Goal: Information Seeking & Learning: Learn about a topic

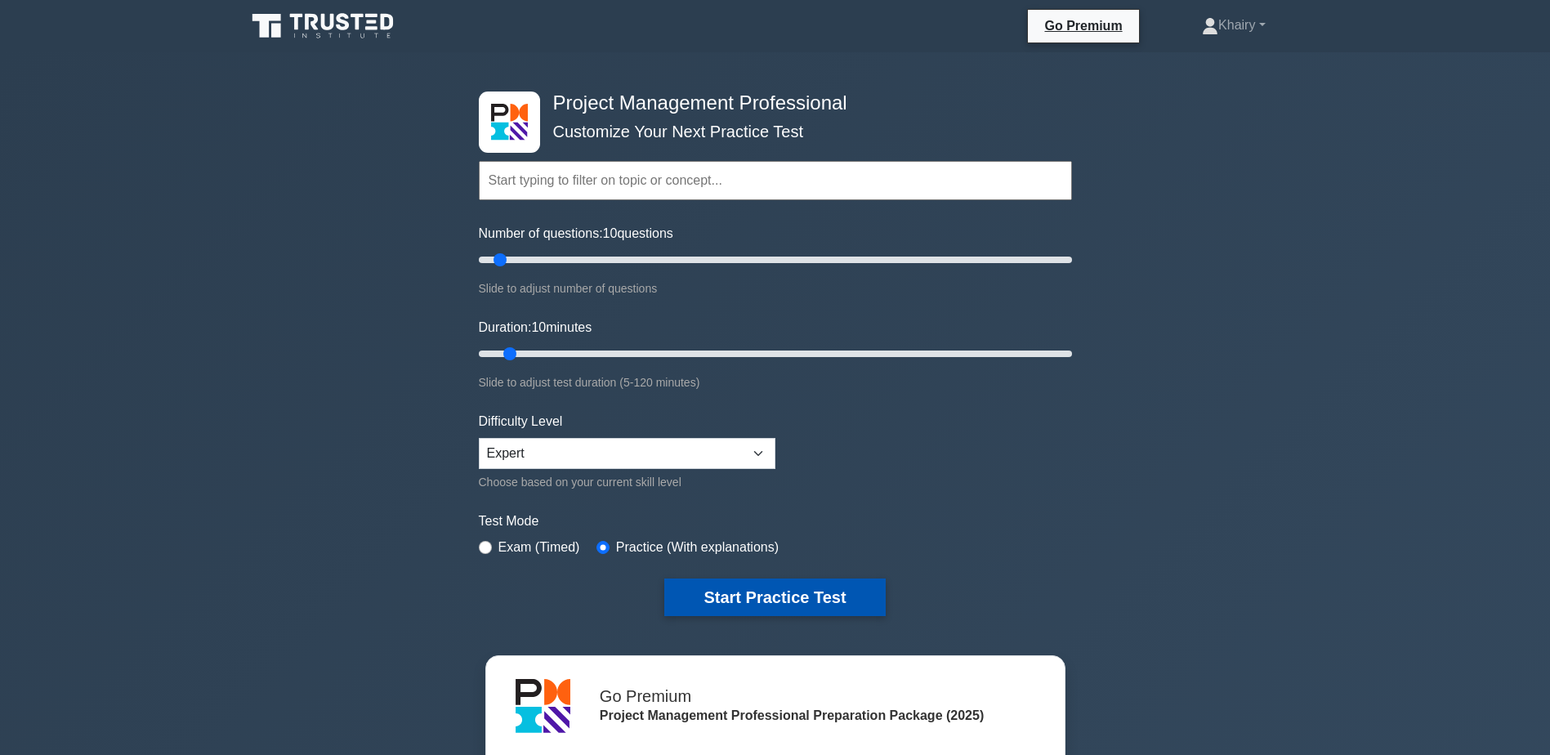
click at [753, 593] on button "Start Practice Test" at bounding box center [774, 598] width 221 height 38
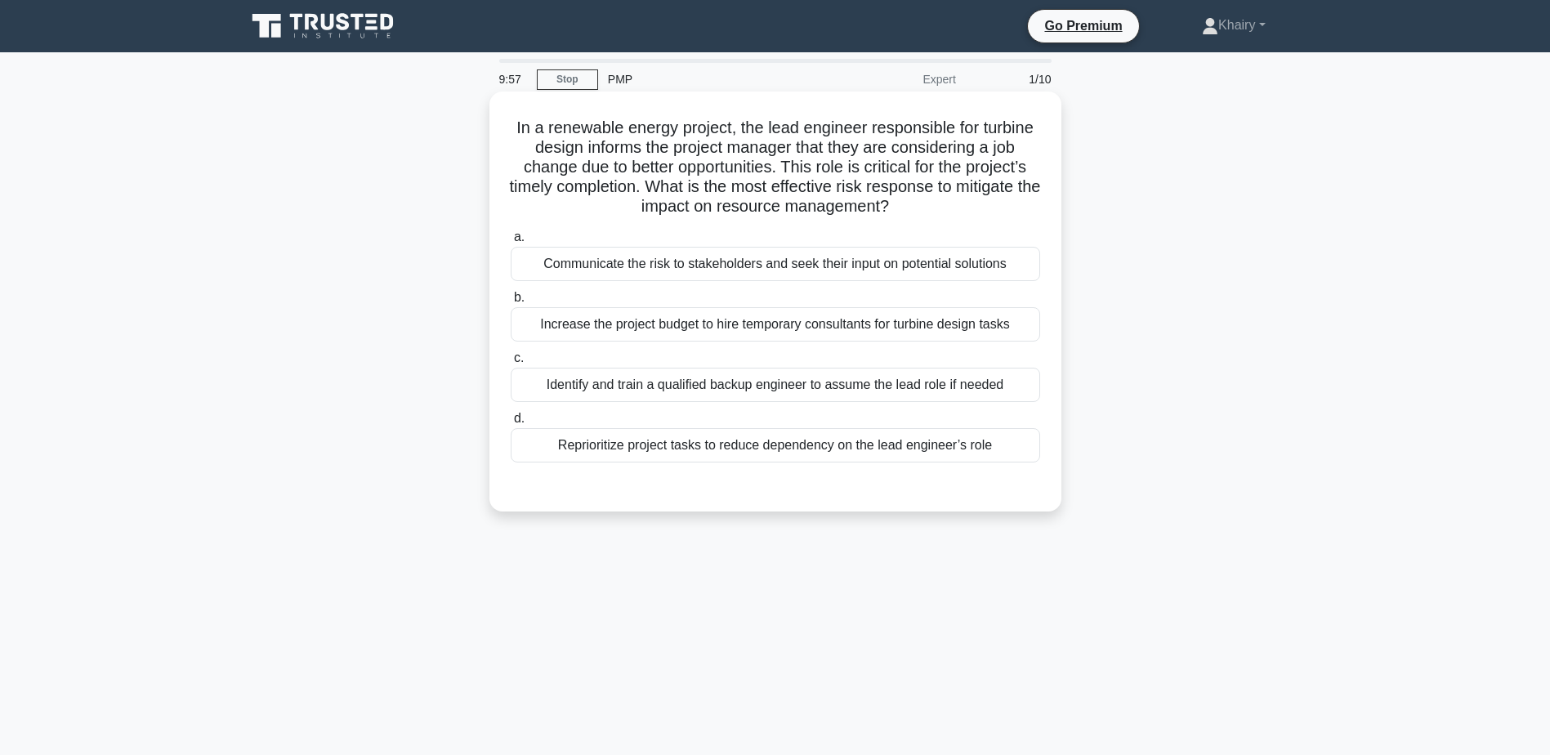
drag, startPoint x: 496, startPoint y: 119, endPoint x: 992, endPoint y: 200, distance: 502.6
click at [992, 200] on div "In a renewable energy project, the lead engineer responsible for turbine design…" at bounding box center [775, 301] width 559 height 407
copy h5 "In a renewable energy project, the lead engineer responsible for turbine design…"
click at [1024, 384] on div "Identify and train a qualified backup engineer to assume the lead role if needed" at bounding box center [776, 385] width 530 height 34
click at [511, 364] on input "c. Identify and train a qualified backup engineer to assume the lead role if ne…" at bounding box center [511, 358] width 0 height 11
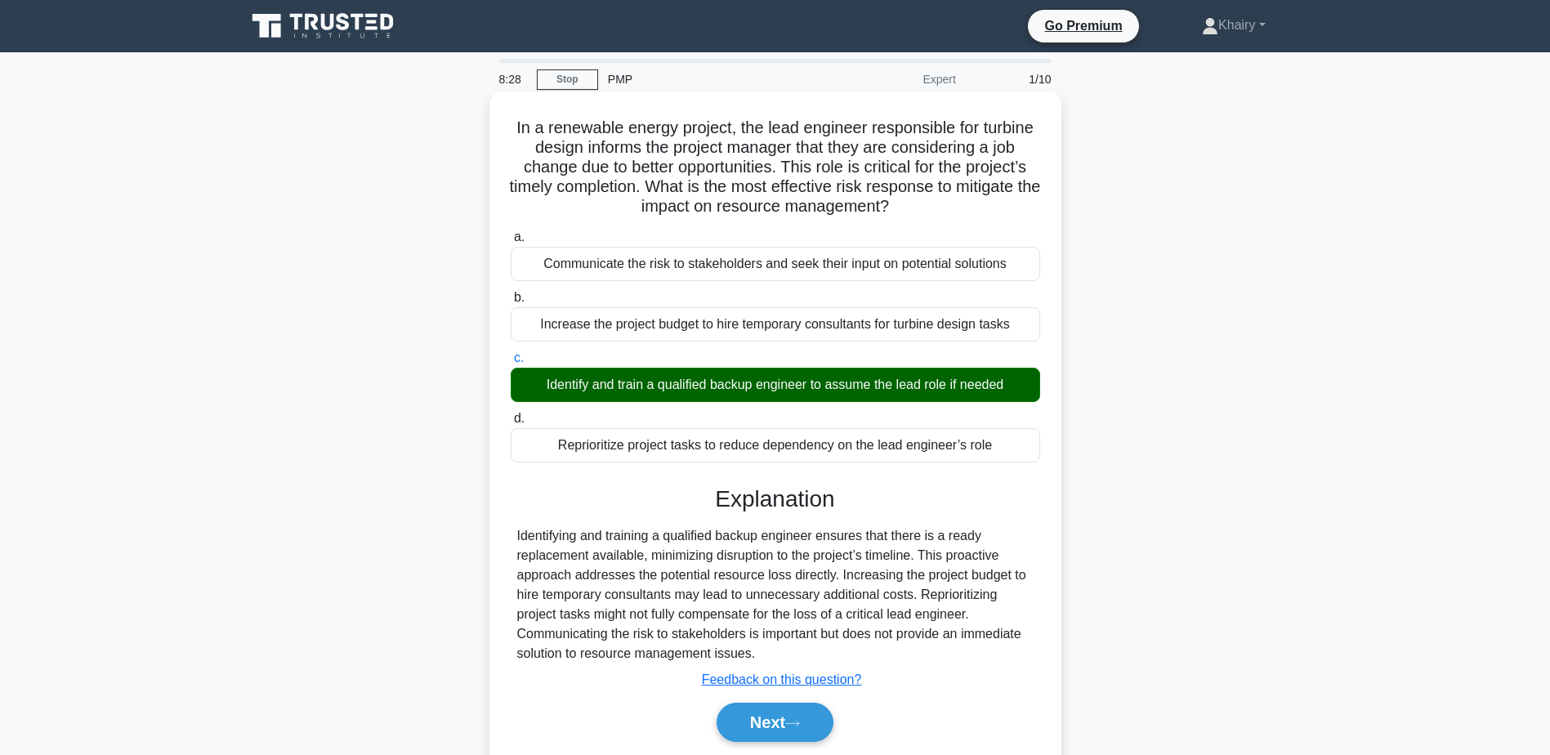
scroll to position [127, 0]
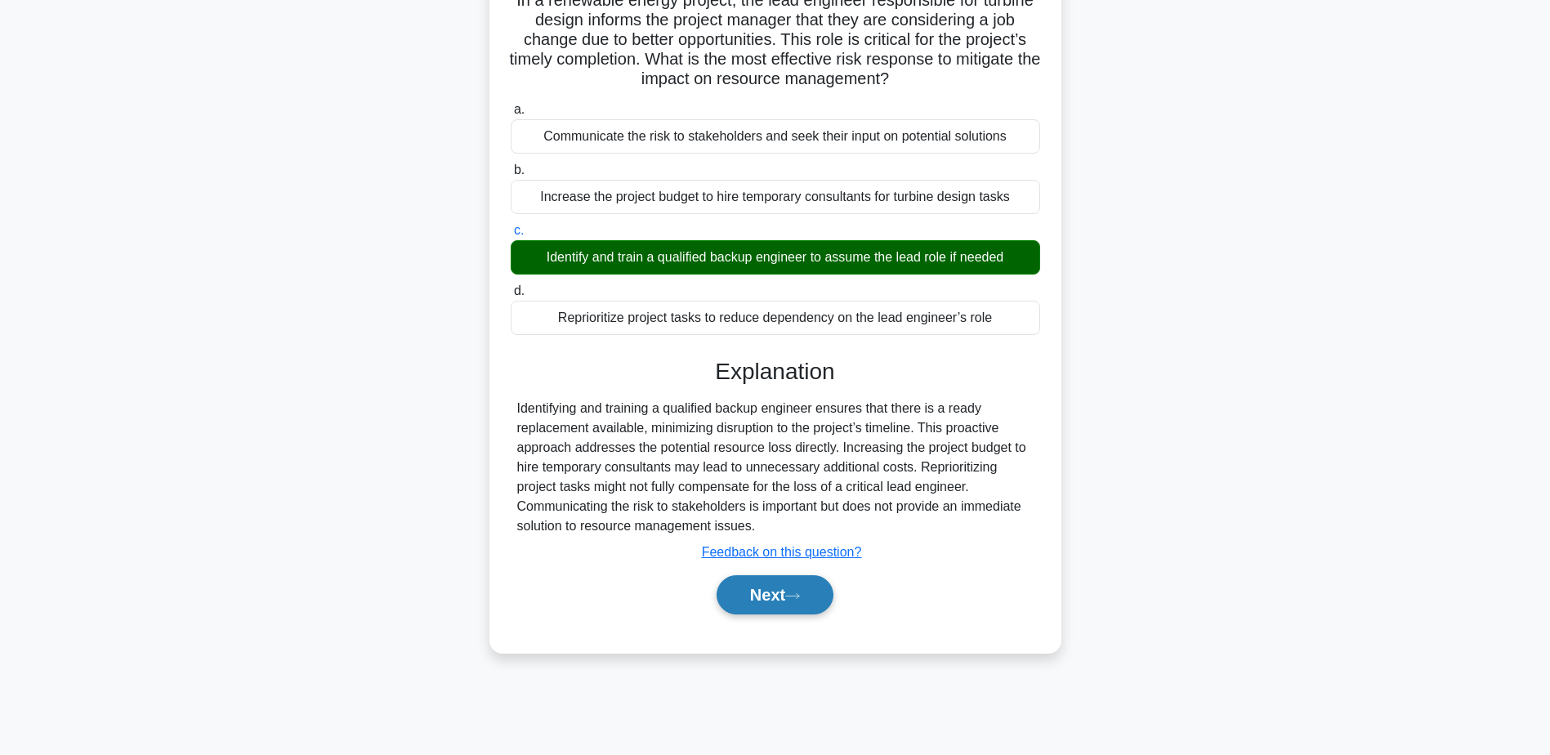
click at [756, 593] on button "Next" at bounding box center [775, 594] width 117 height 39
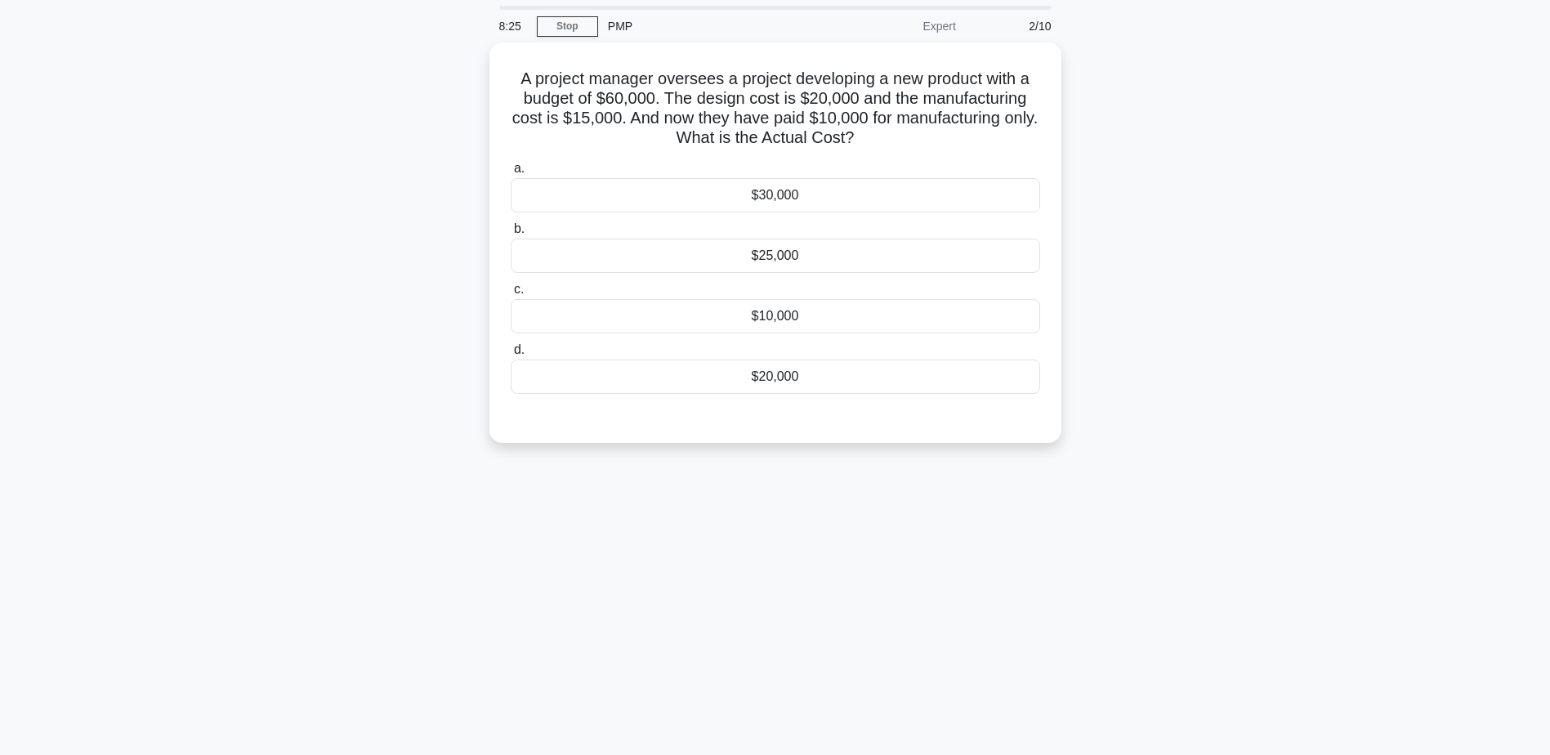
scroll to position [0, 0]
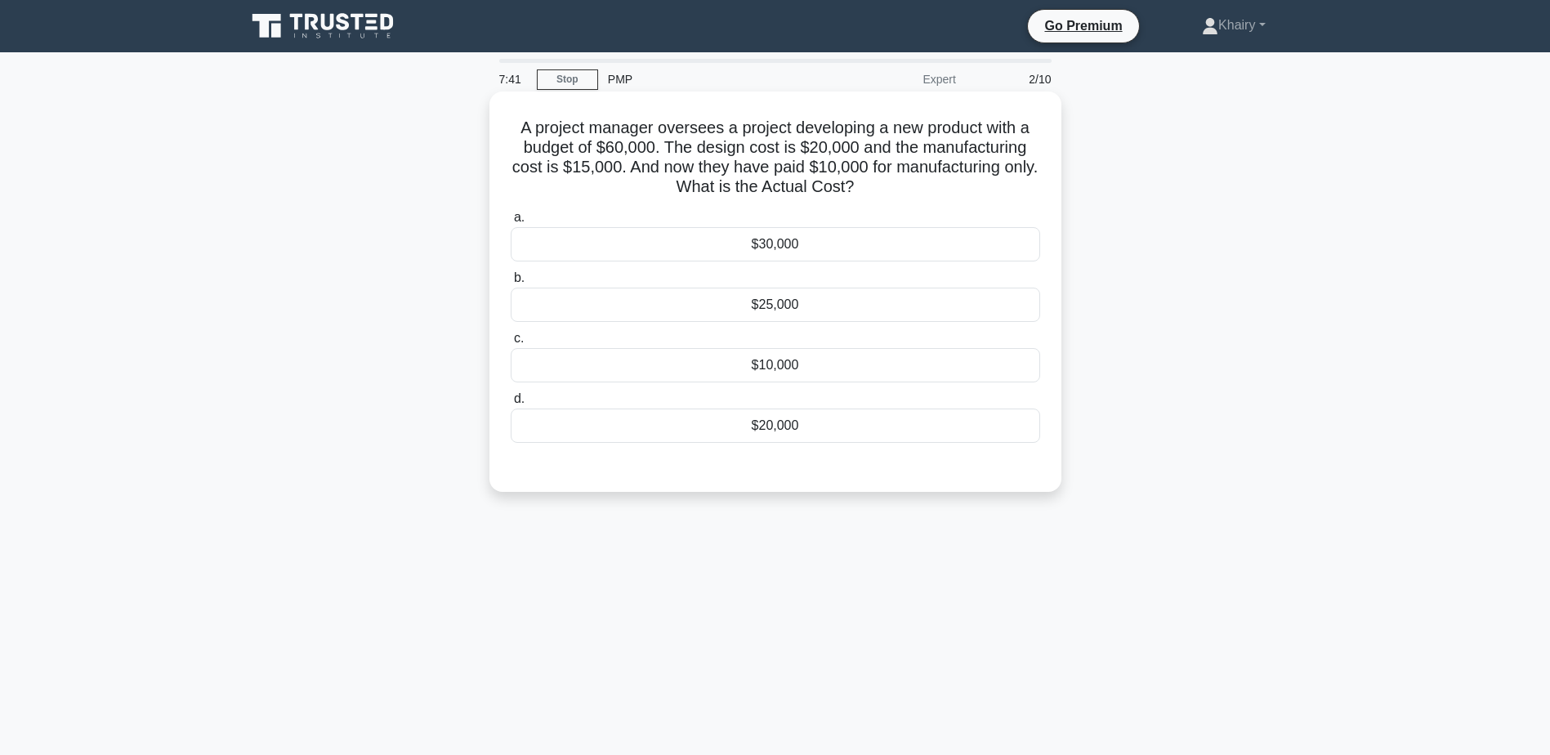
click at [776, 366] on div "$10,000" at bounding box center [776, 365] width 530 height 34
click at [511, 344] on input "c. $10,000" at bounding box center [511, 338] width 0 height 11
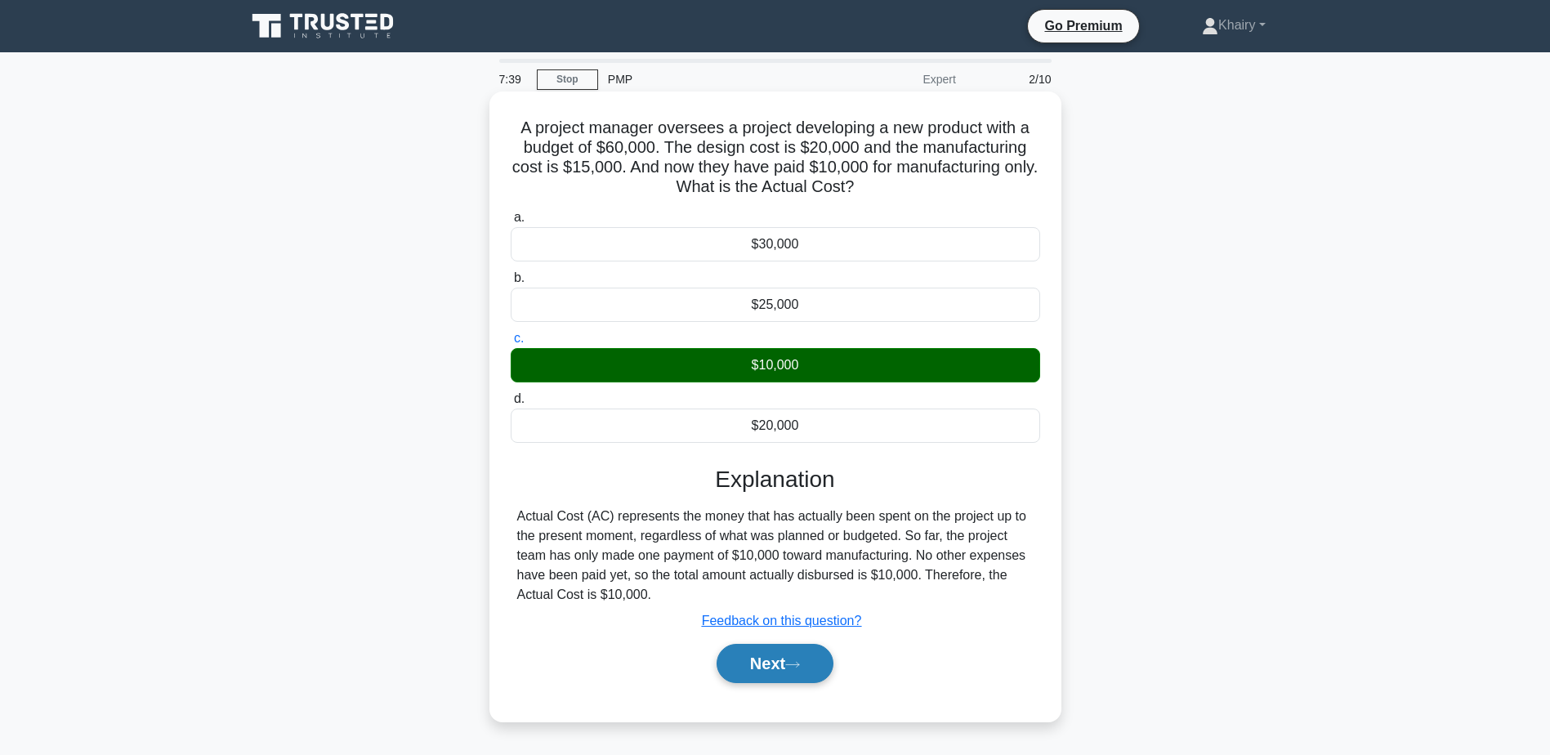
click at [779, 662] on button "Next" at bounding box center [775, 663] width 117 height 39
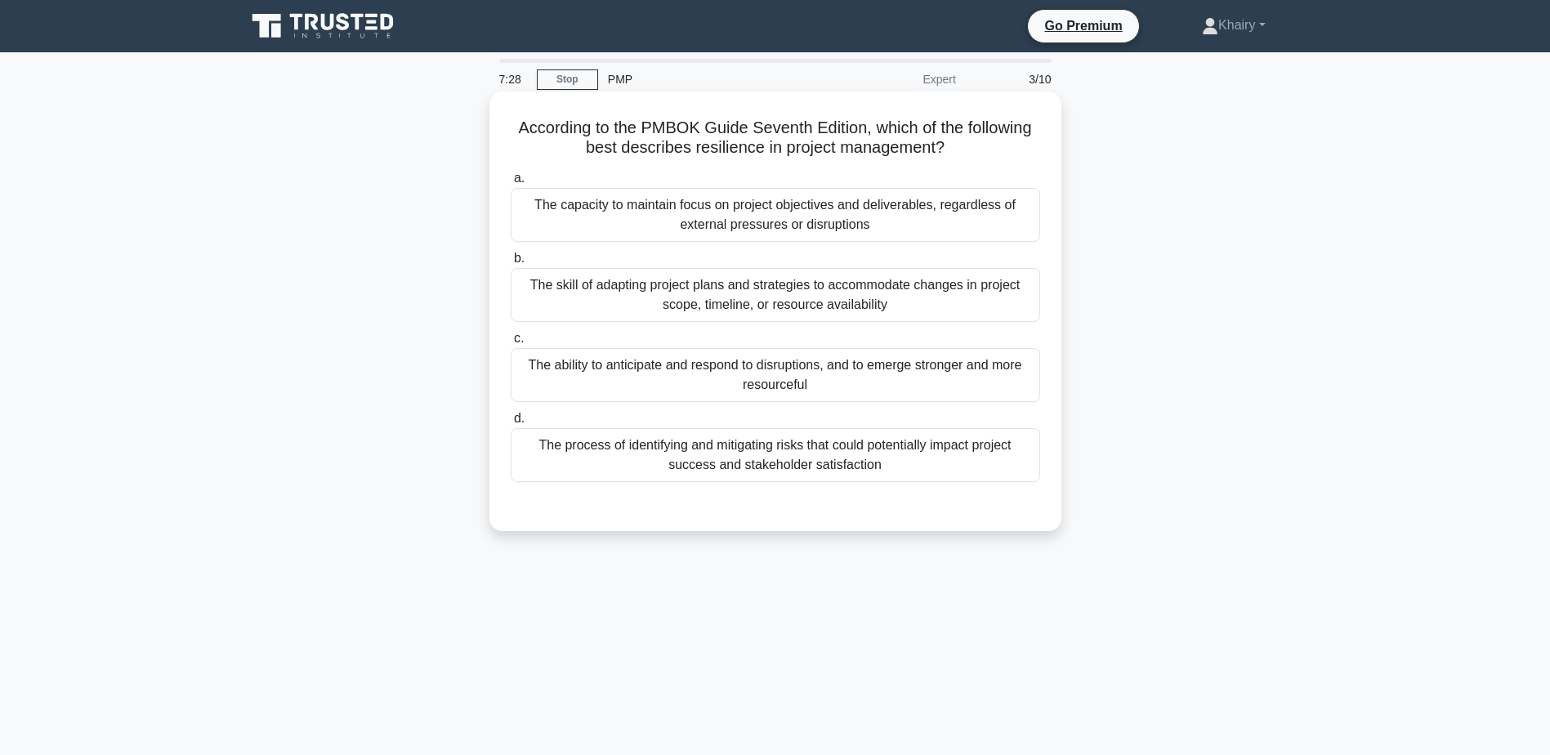
drag, startPoint x: 499, startPoint y: 126, endPoint x: 966, endPoint y: 147, distance: 467.1
click at [966, 147] on div "According to the PMBOK Guide Seventh Edition, which of the following best descr…" at bounding box center [775, 311] width 559 height 427
copy h5 "According to the PMBOK Guide Seventh Edition, which of the following best descr…"
click at [1017, 289] on div "The skill of adapting project plans and strategies to accommodate changes in pr…" at bounding box center [776, 295] width 530 height 54
click at [511, 264] on input "b. The skill of adapting project plans and strategies to accommodate changes in…" at bounding box center [511, 258] width 0 height 11
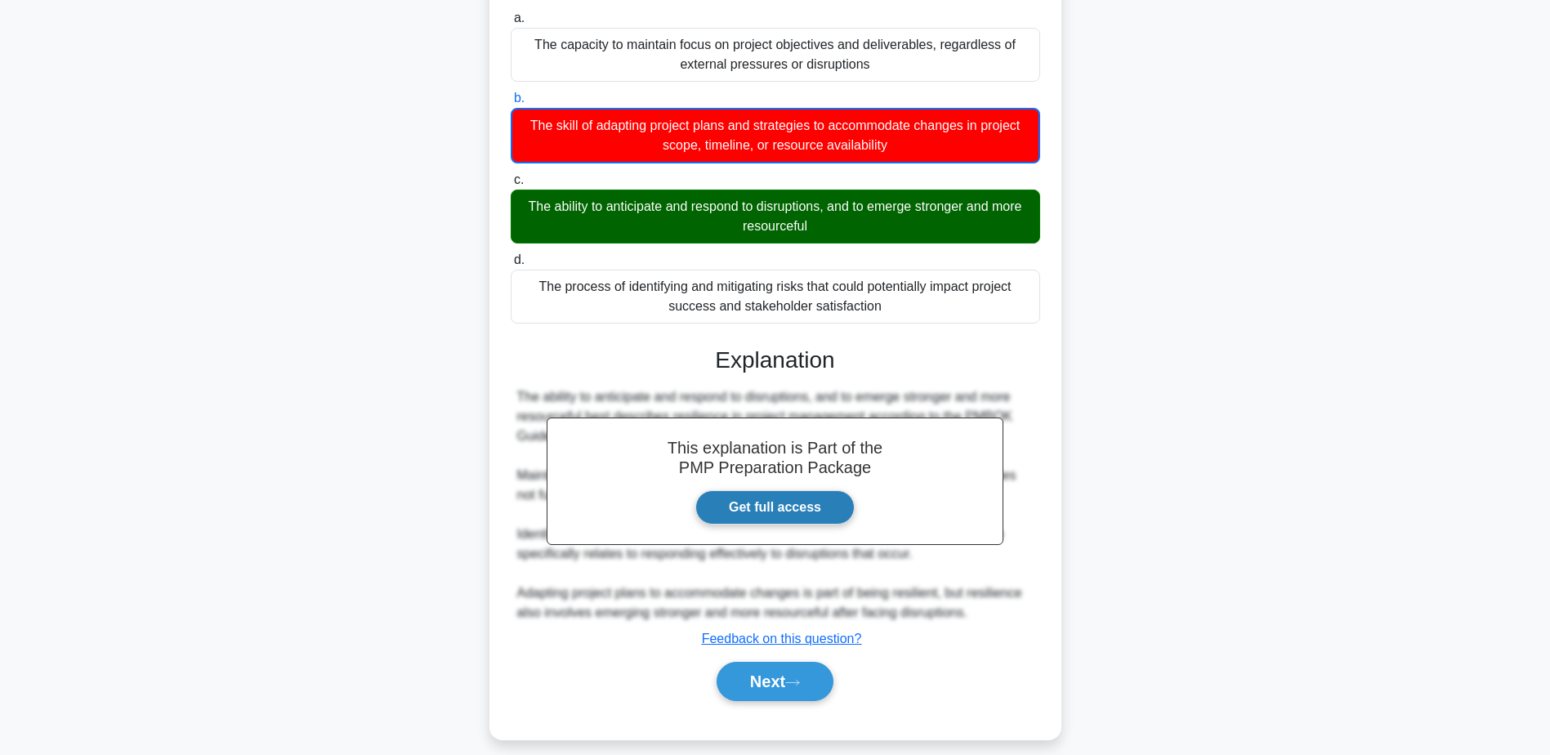
scroll to position [177, 0]
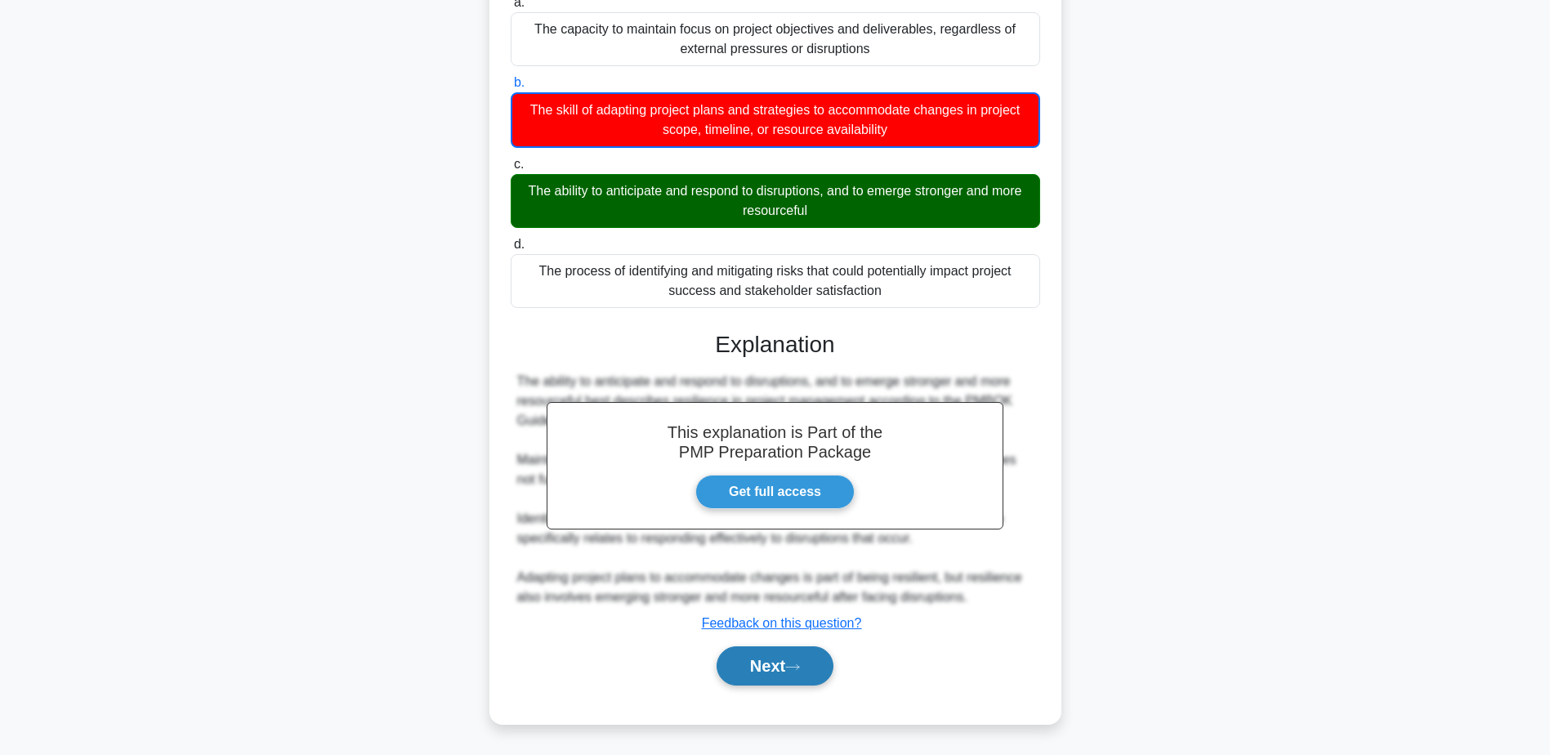
click at [743, 664] on button "Next" at bounding box center [775, 665] width 117 height 39
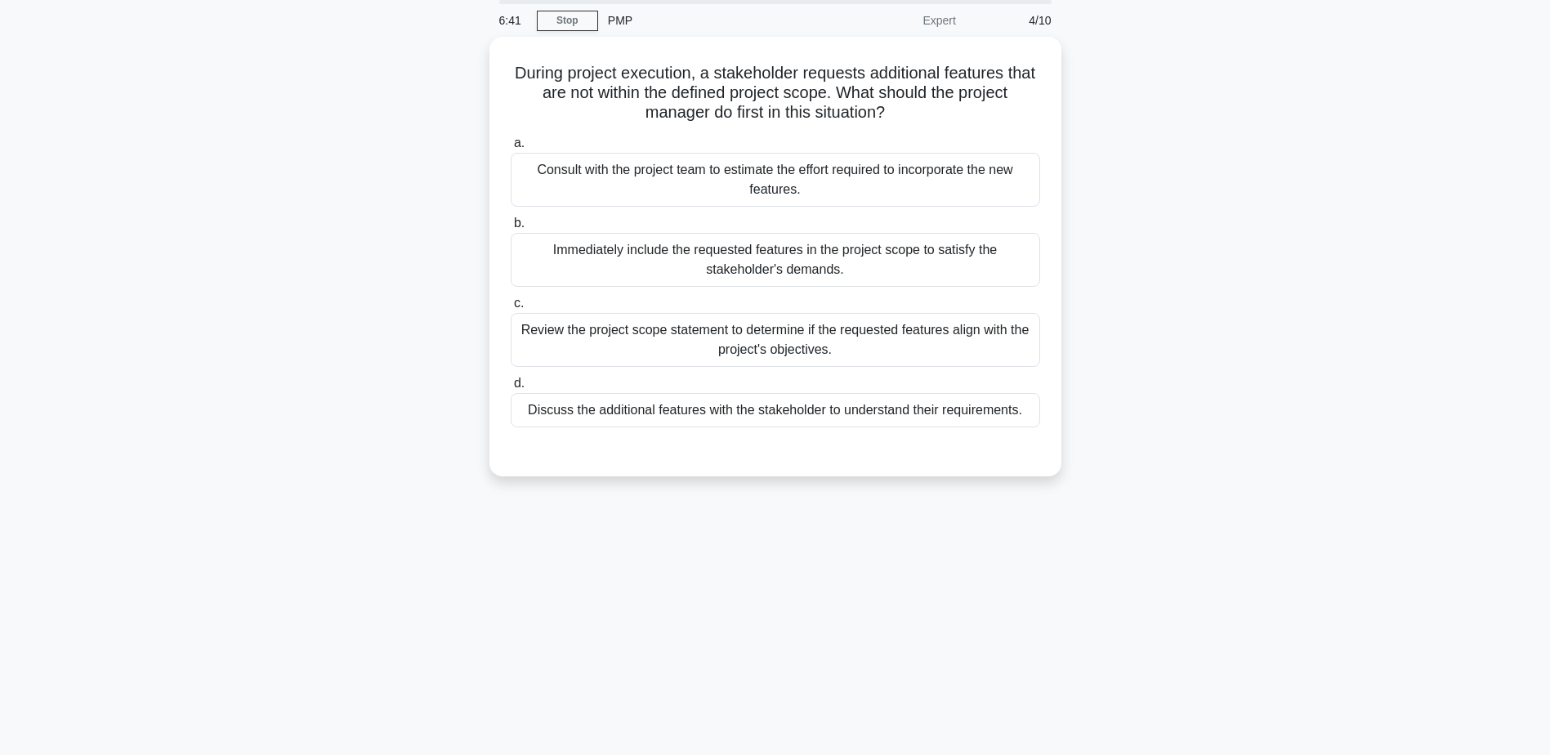
scroll to position [0, 0]
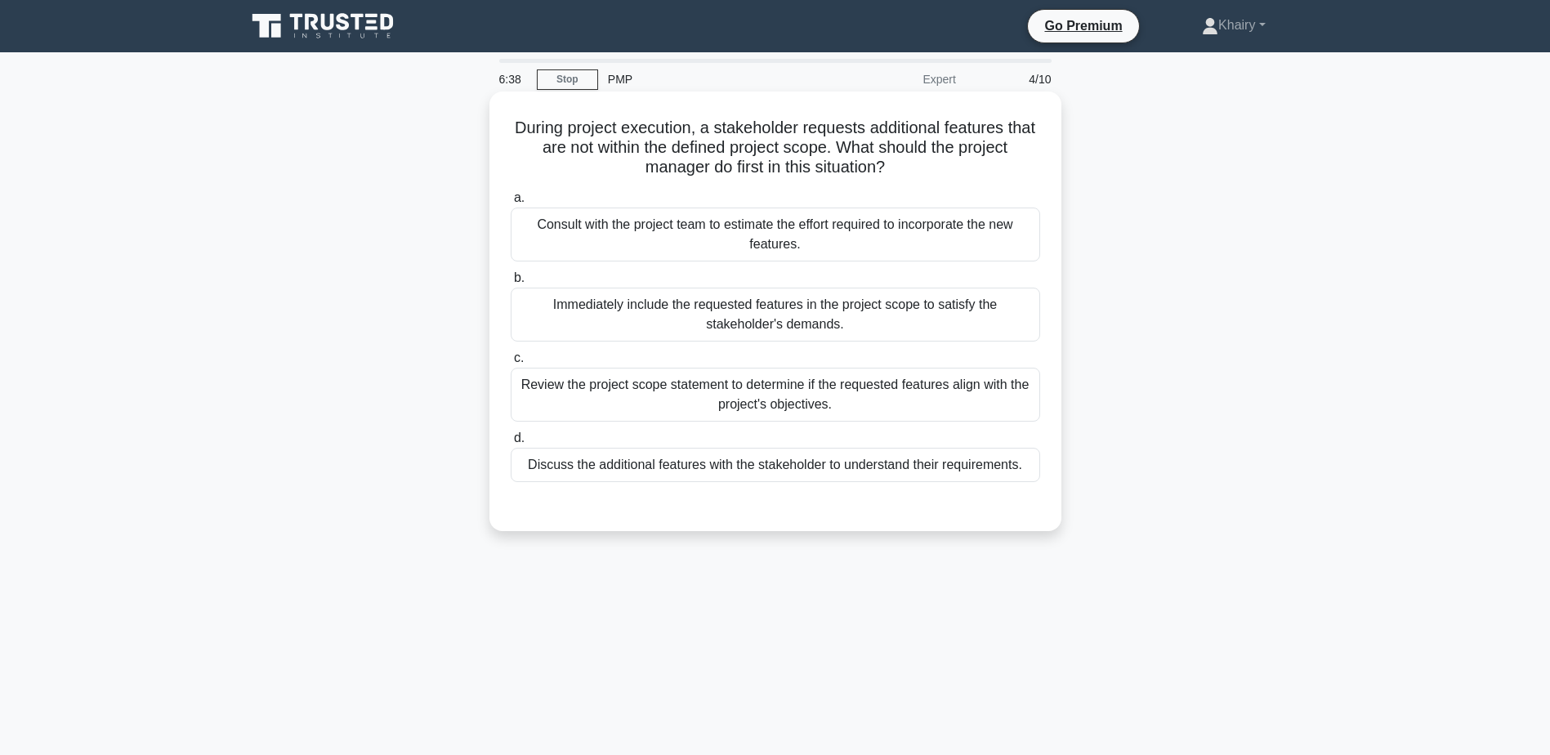
drag, startPoint x: 508, startPoint y: 123, endPoint x: 985, endPoint y: 160, distance: 477.9
click at [985, 160] on h5 "During project execution, a stakeholder requests additional features that are n…" at bounding box center [775, 148] width 533 height 60
copy h5 "During project execution, a stakeholder requests additional features that are n…"
click at [1020, 469] on div "Discuss the additional features with the stakeholder to understand their requir…" at bounding box center [776, 465] width 530 height 34
click at [511, 444] on input "d. Discuss the additional features with the stakeholder to understand their req…" at bounding box center [511, 438] width 0 height 11
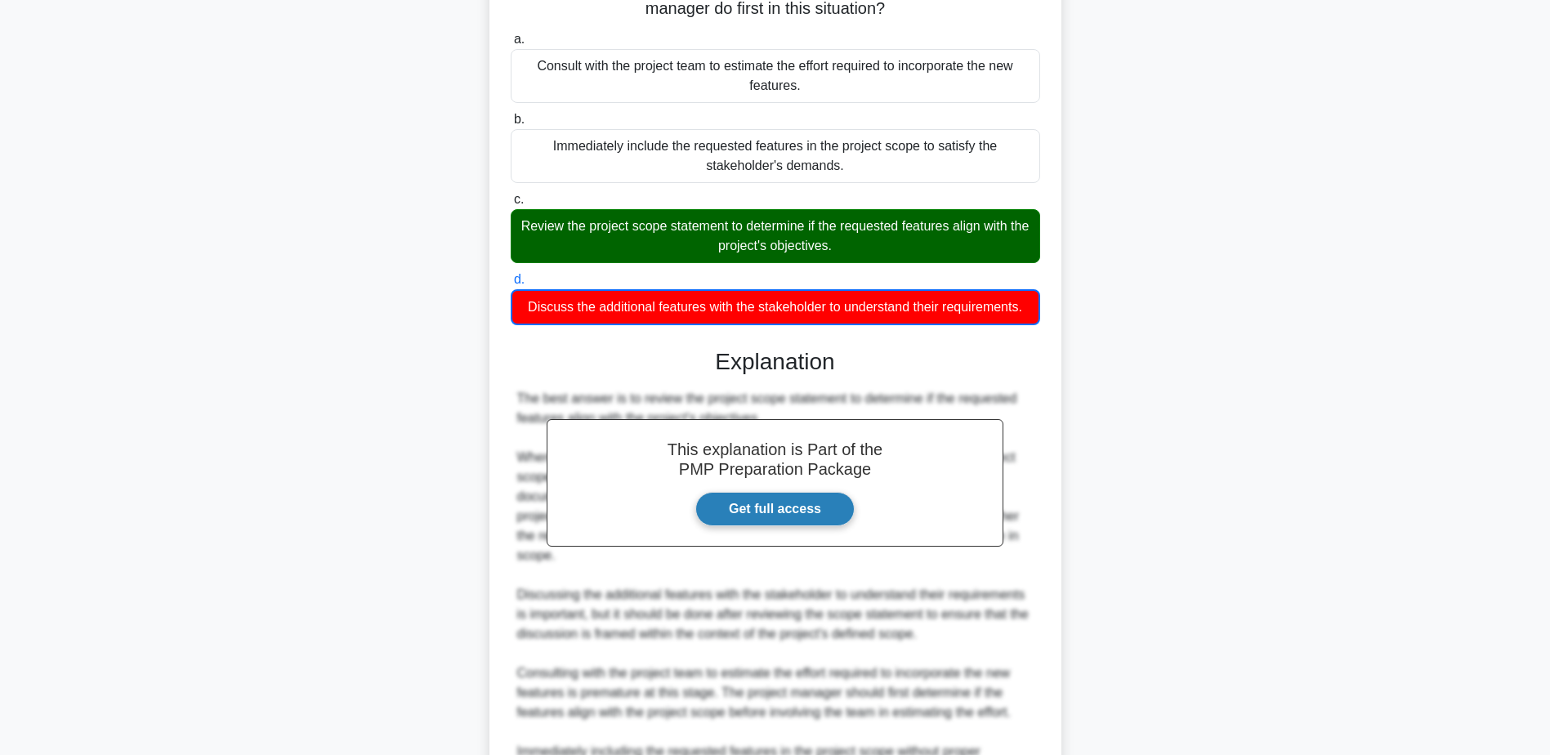
scroll to position [392, 0]
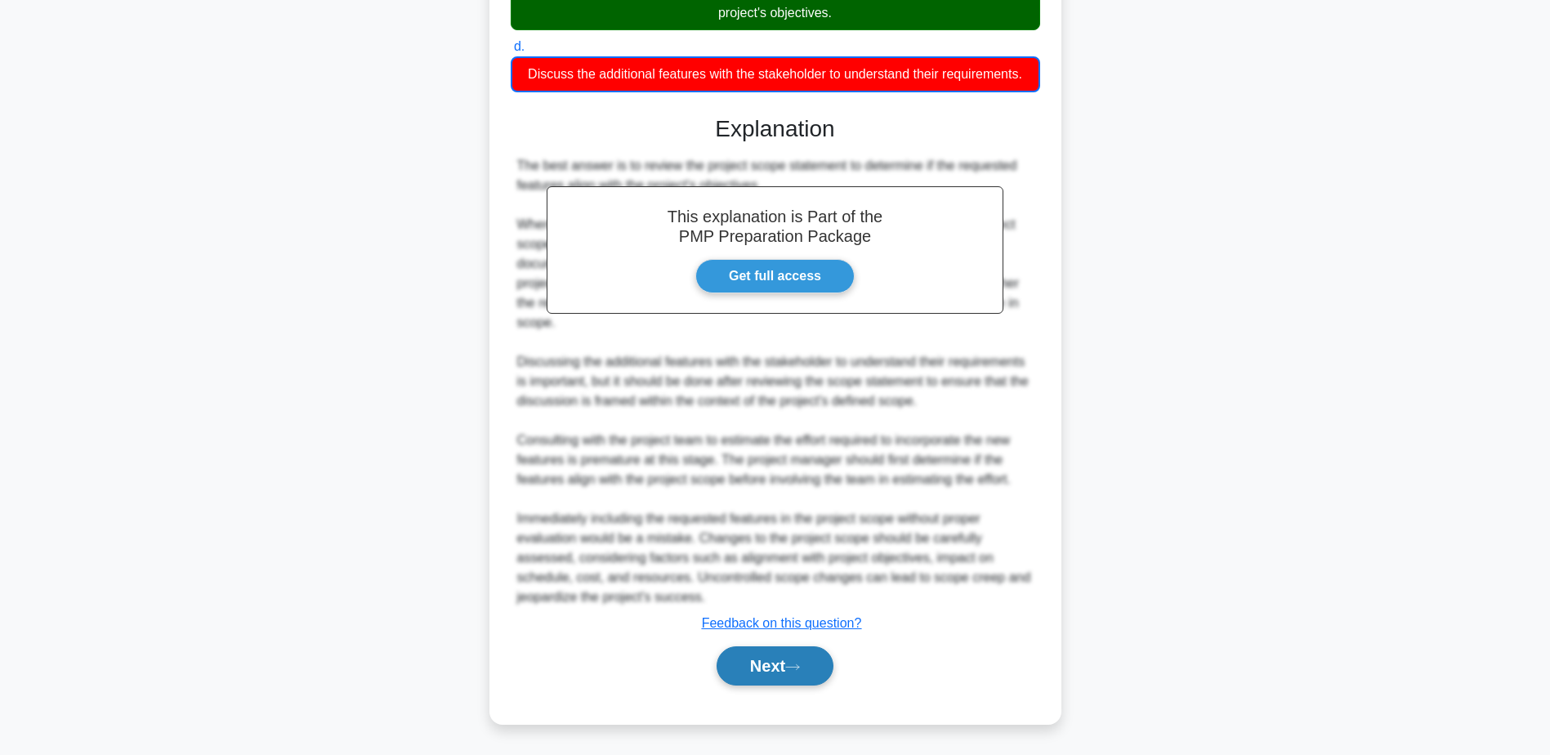
click at [775, 660] on button "Next" at bounding box center [775, 665] width 117 height 39
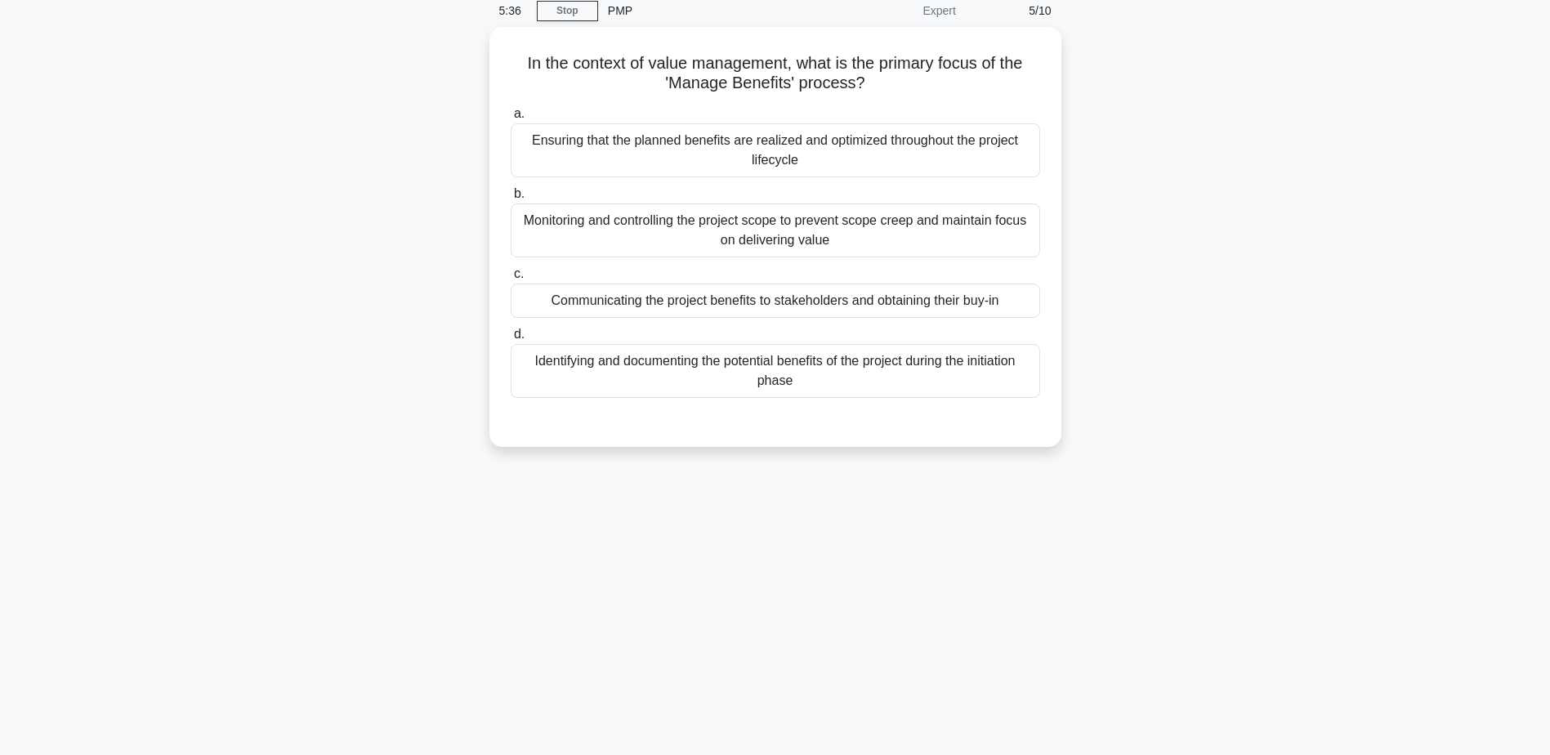
scroll to position [0, 0]
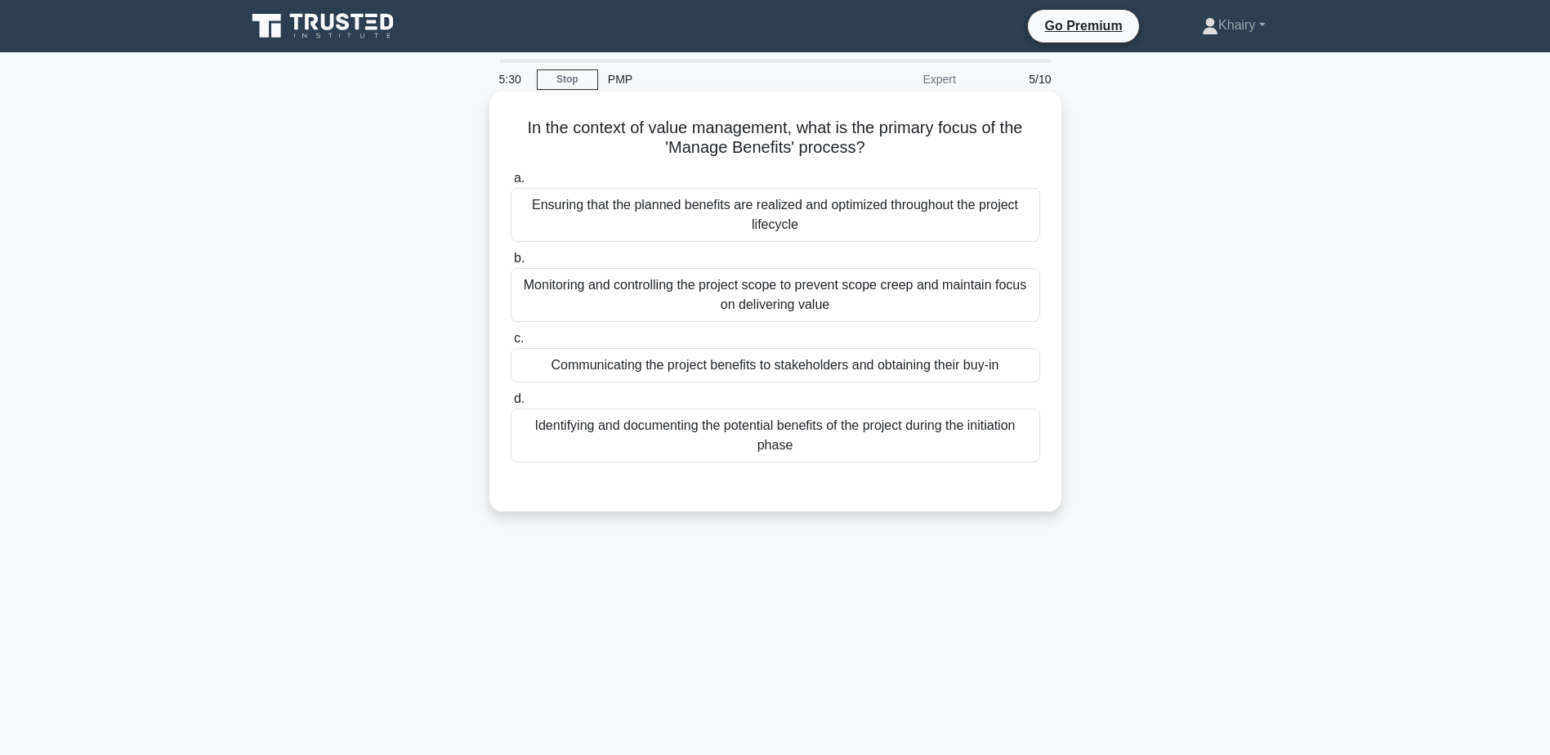
drag, startPoint x: 516, startPoint y: 123, endPoint x: 969, endPoint y: 158, distance: 454.9
click at [969, 158] on h5 "In the context of value management, what is the primary focus of the 'Manage Be…" at bounding box center [775, 138] width 533 height 41
copy h5 "In the context of value management, what is the primary focus of the 'Manage Be…"
click at [1004, 208] on div "Ensuring that the planned benefits are realized and optimized throughout the pr…" at bounding box center [776, 215] width 530 height 54
click at [511, 184] on input "a. Ensuring that the planned benefits are realized and optimized throughout the…" at bounding box center [511, 178] width 0 height 11
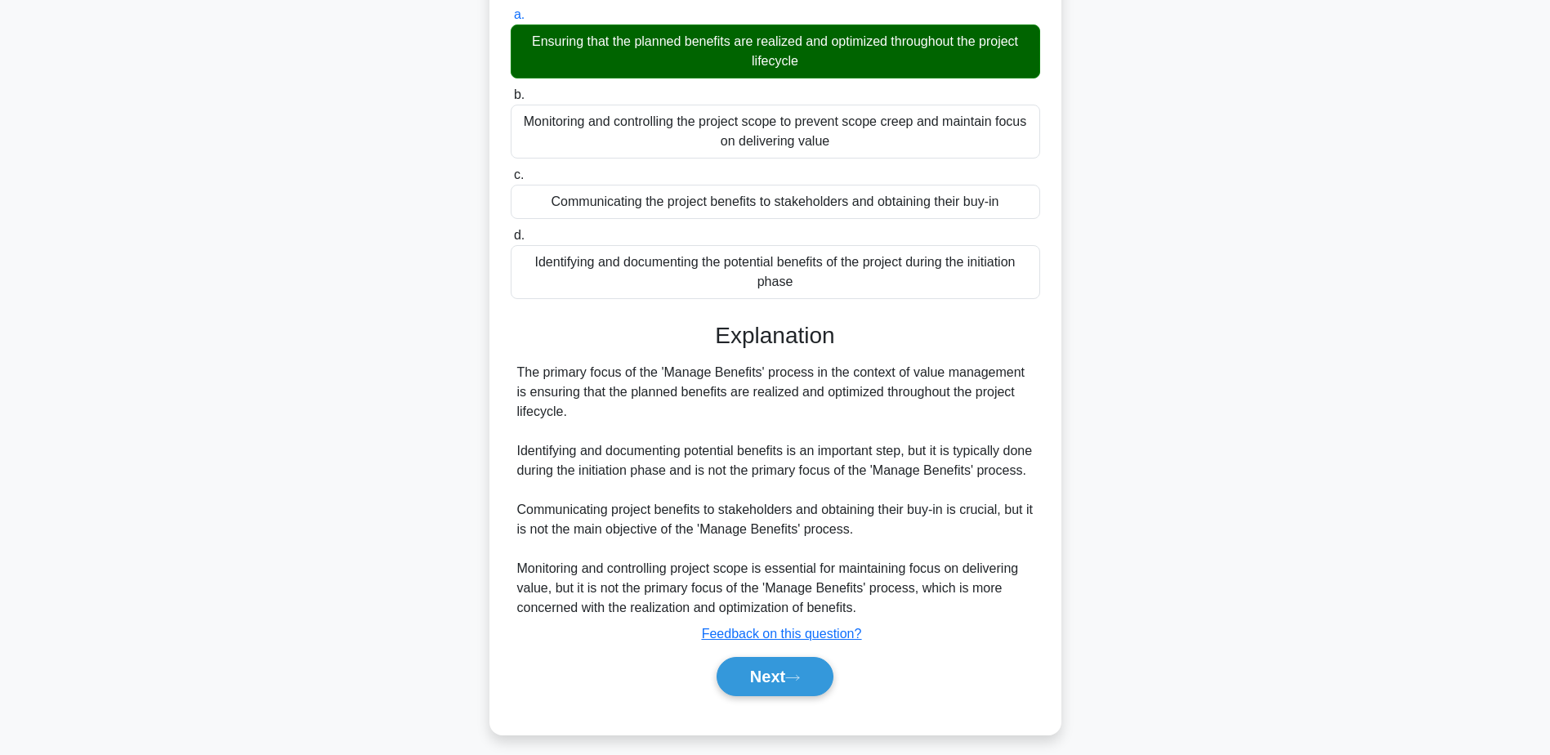
scroll to position [195, 0]
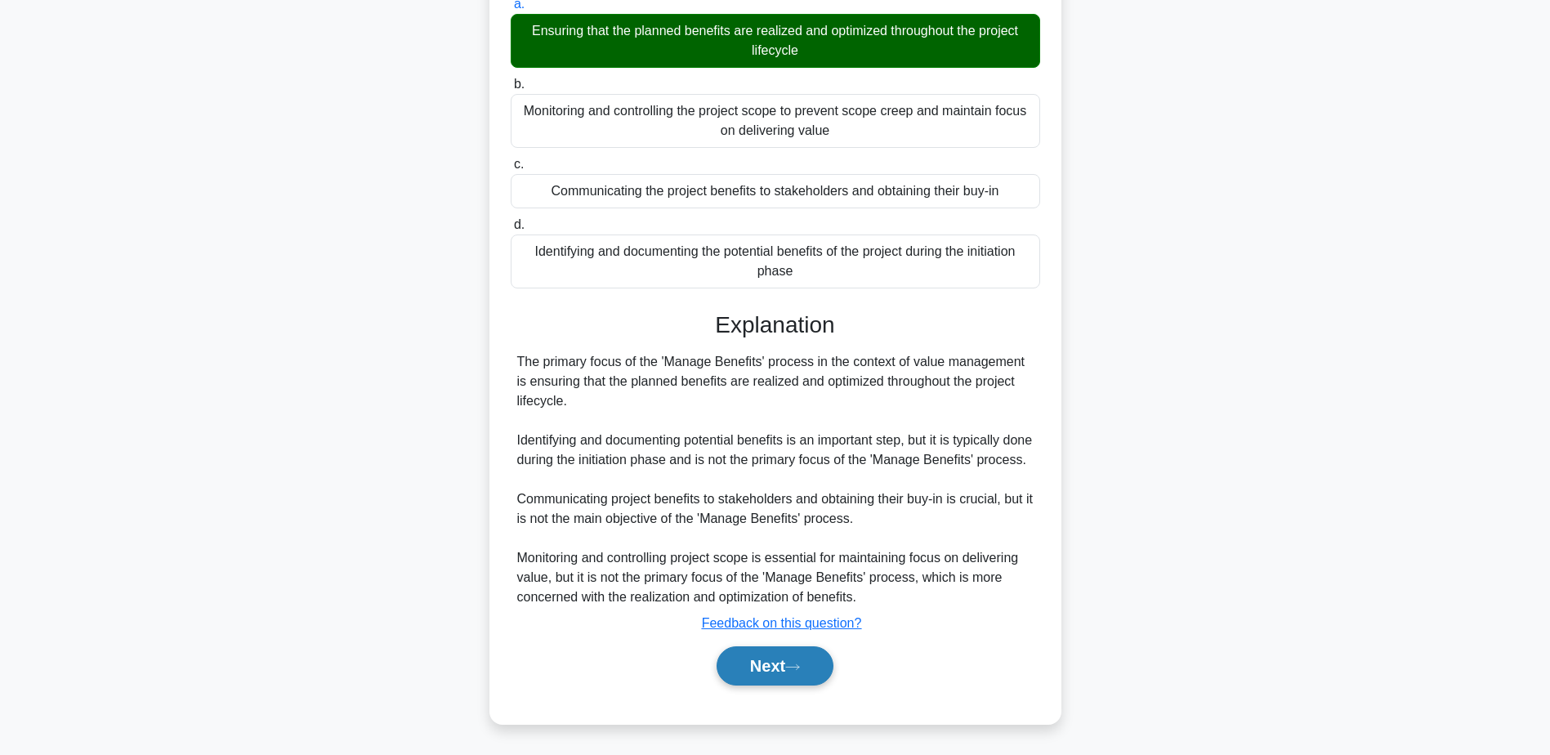
click at [772, 659] on button "Next" at bounding box center [775, 665] width 117 height 39
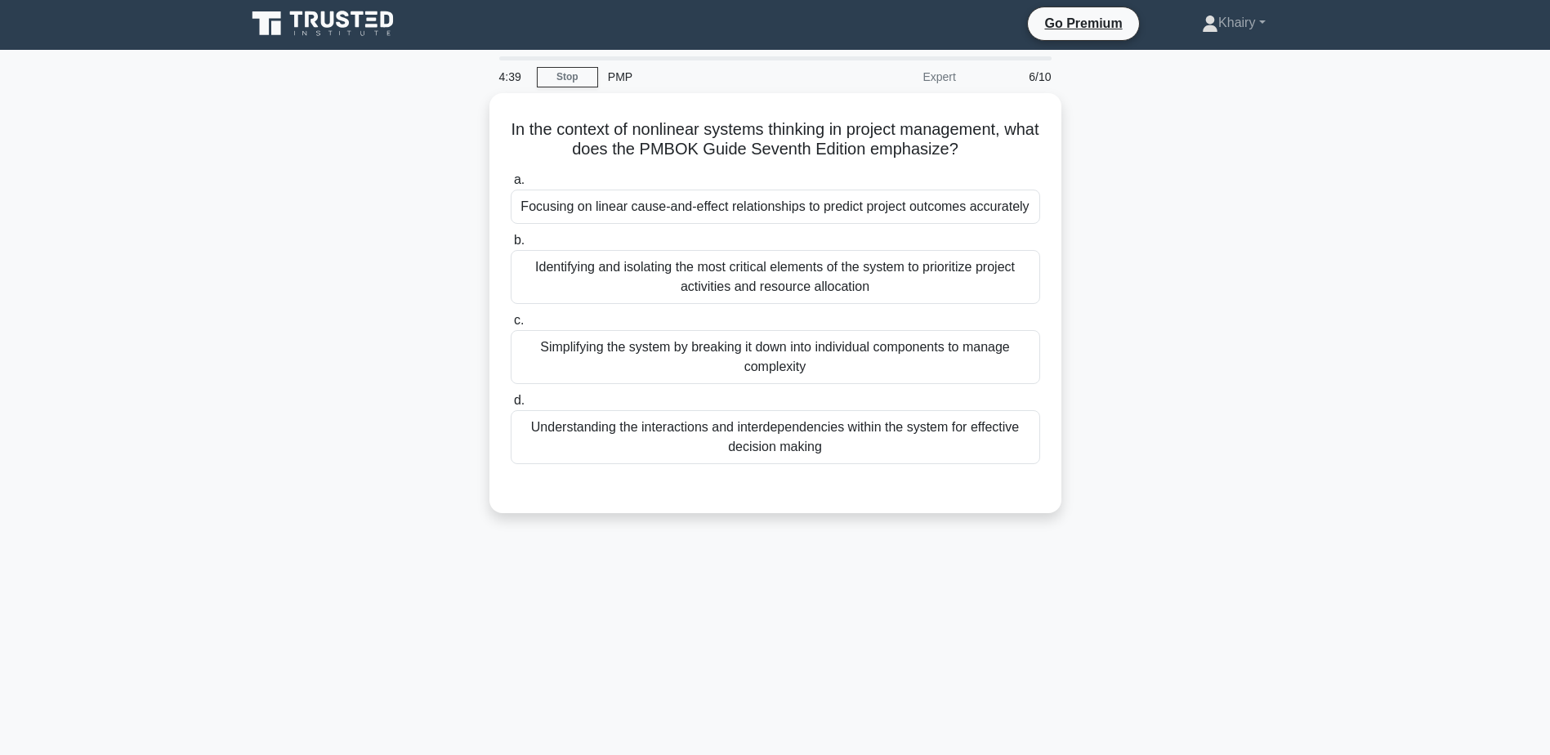
scroll to position [0, 0]
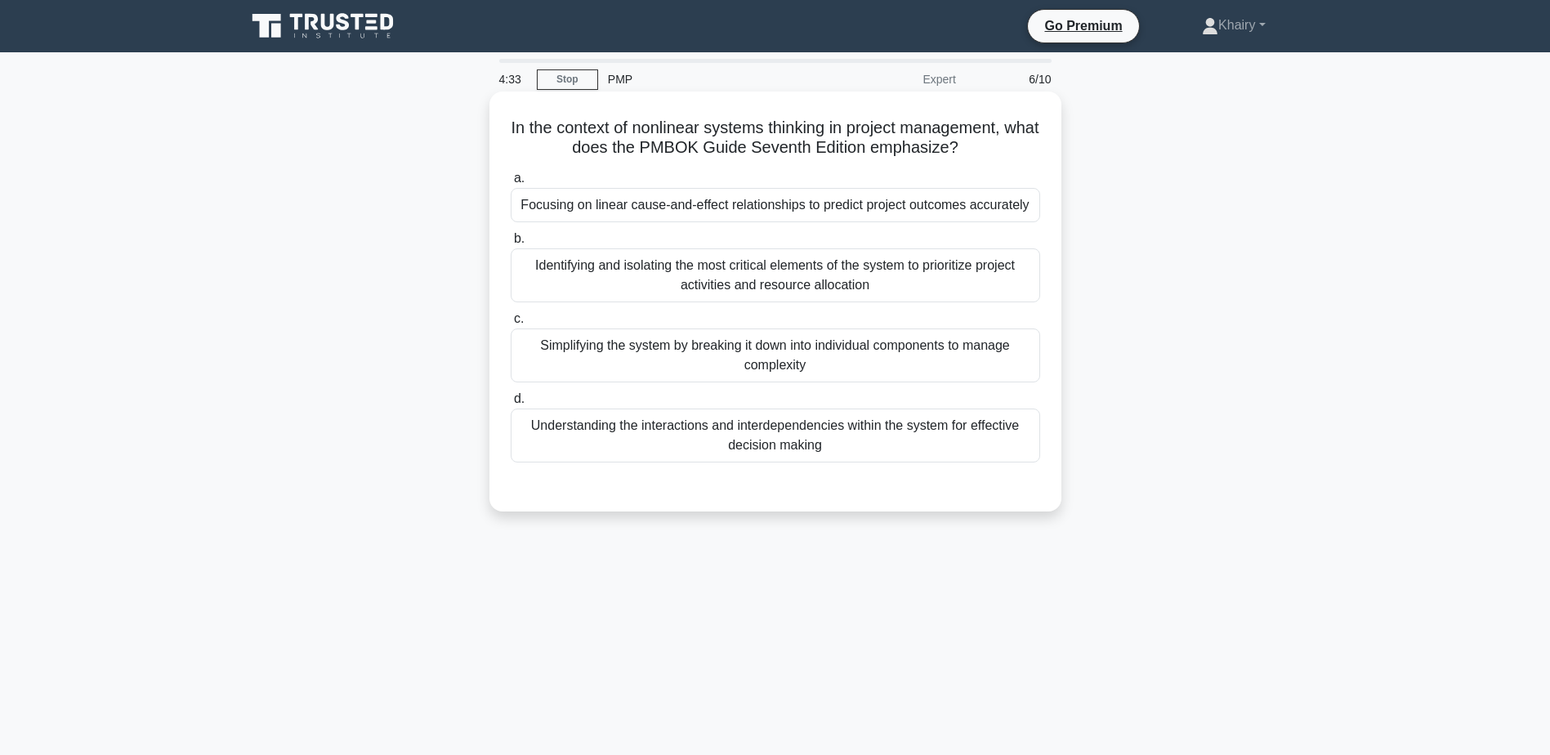
drag, startPoint x: 516, startPoint y: 118, endPoint x: 999, endPoint y: 146, distance: 483.8
click at [999, 146] on h5 "In the context of nonlinear systems thinking in project management, what does t…" at bounding box center [775, 138] width 533 height 41
copy h5 "In the context of nonlinear systems thinking in project management, what does t…"
click at [1017, 276] on div "Identifying and isolating the most critical elements of the system to prioritiz…" at bounding box center [776, 275] width 530 height 54
click at [511, 244] on input "b. Identifying and isolating the most critical elements of the system to priori…" at bounding box center [511, 239] width 0 height 11
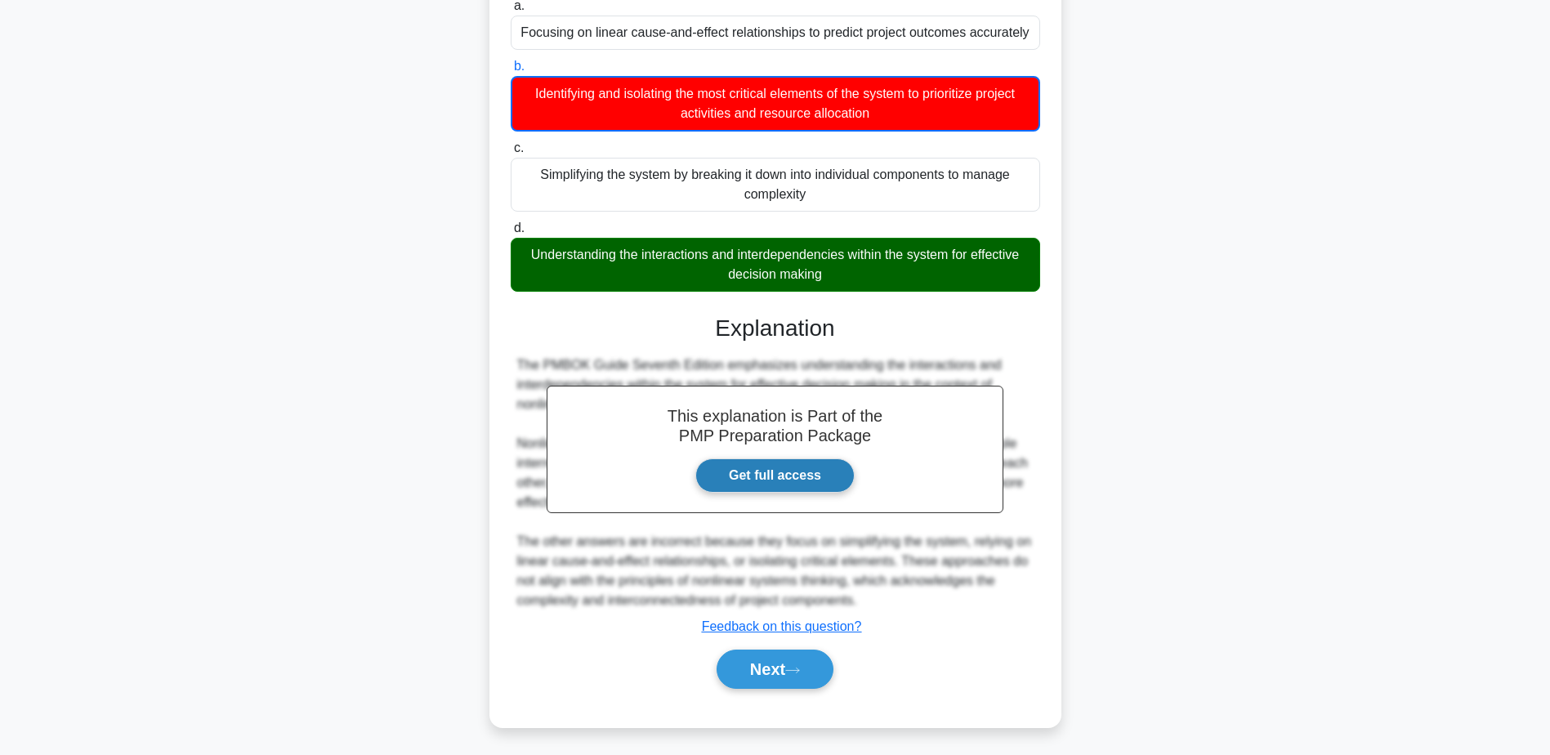
scroll to position [177, 0]
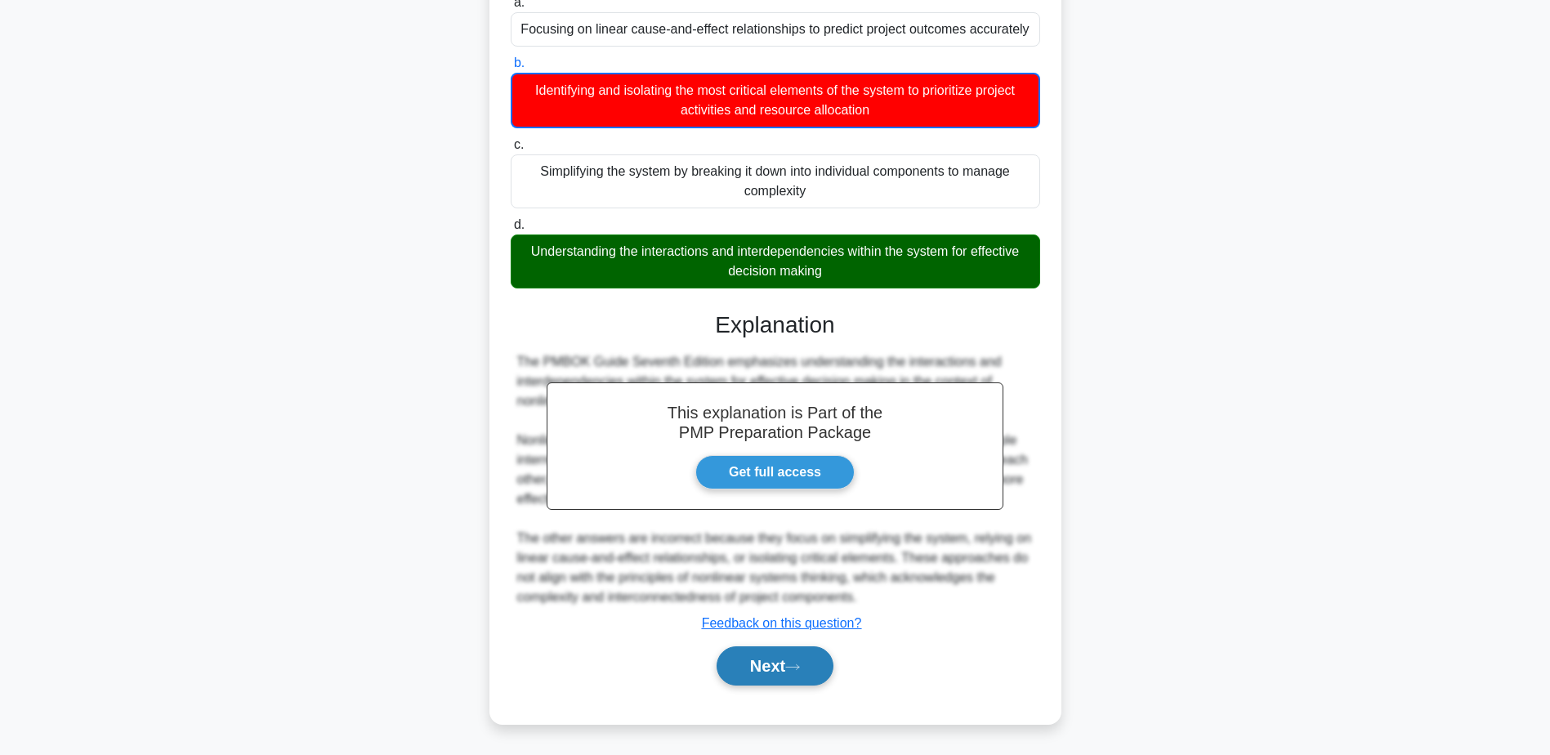
click at [755, 668] on button "Next" at bounding box center [775, 665] width 117 height 39
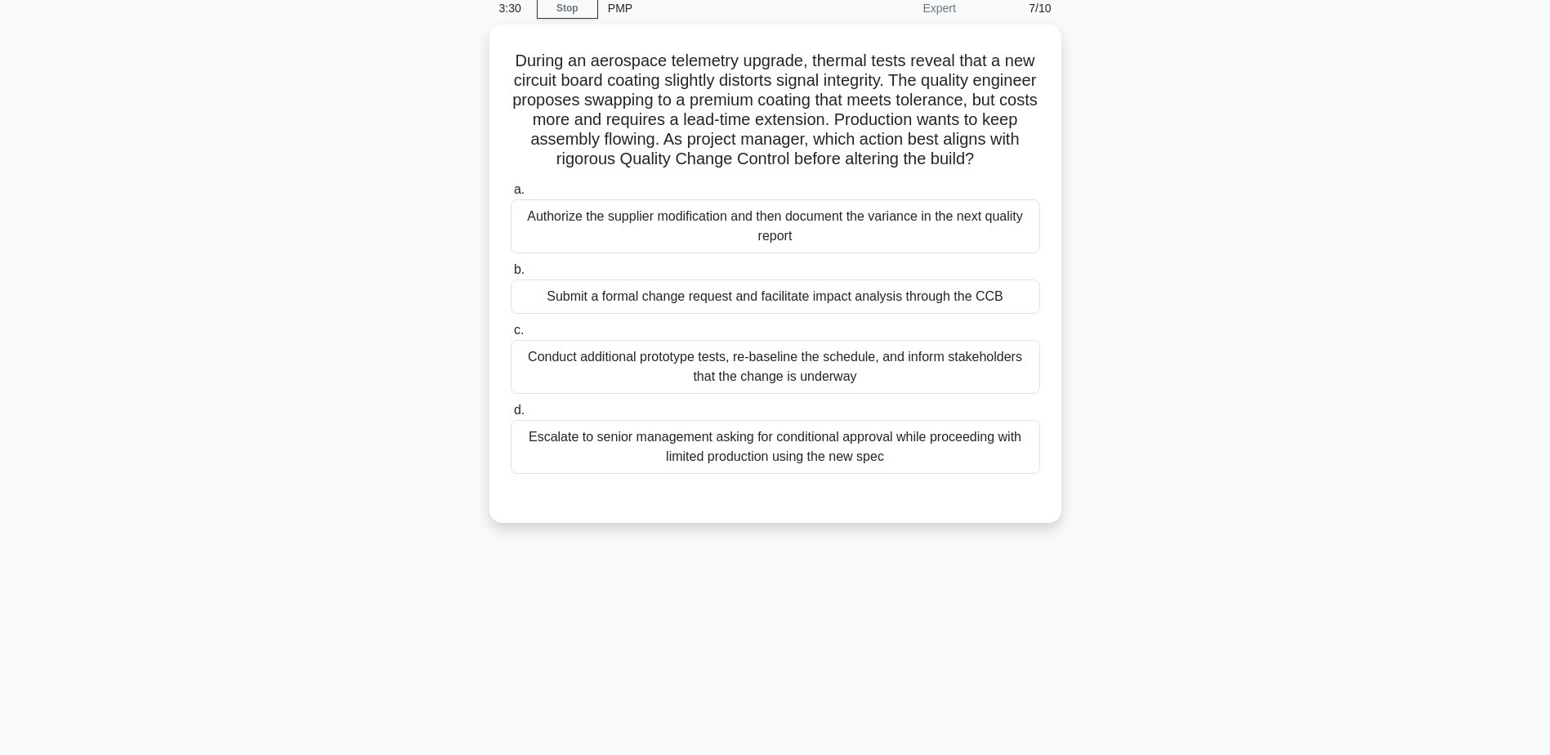
scroll to position [0, 0]
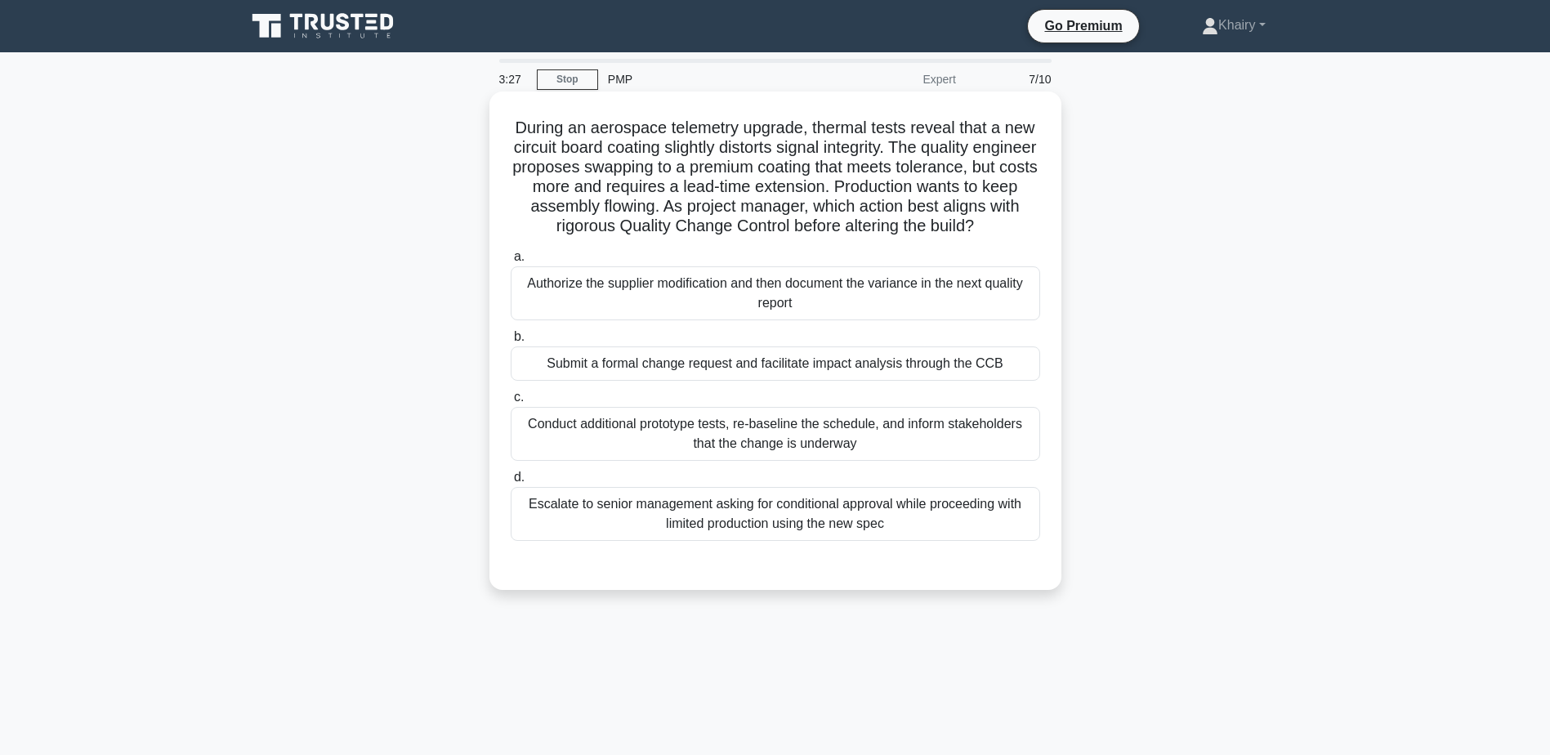
drag, startPoint x: 504, startPoint y: 118, endPoint x: 976, endPoint y: 260, distance: 492.5
click at [976, 260] on div "During an aerospace telemetry upgrade, thermal tests reveal that a new circuit …" at bounding box center [775, 340] width 559 height 485
copy h5 "During an aerospace telemetry upgrade, thermal tests reveal that a new circuit …"
click at [1023, 381] on div "Submit a formal change request and facilitate impact analysis through the CCB" at bounding box center [776, 364] width 530 height 34
click at [511, 342] on input "b. Submit a formal change request and facilitate impact analysis through the CCB" at bounding box center [511, 337] width 0 height 11
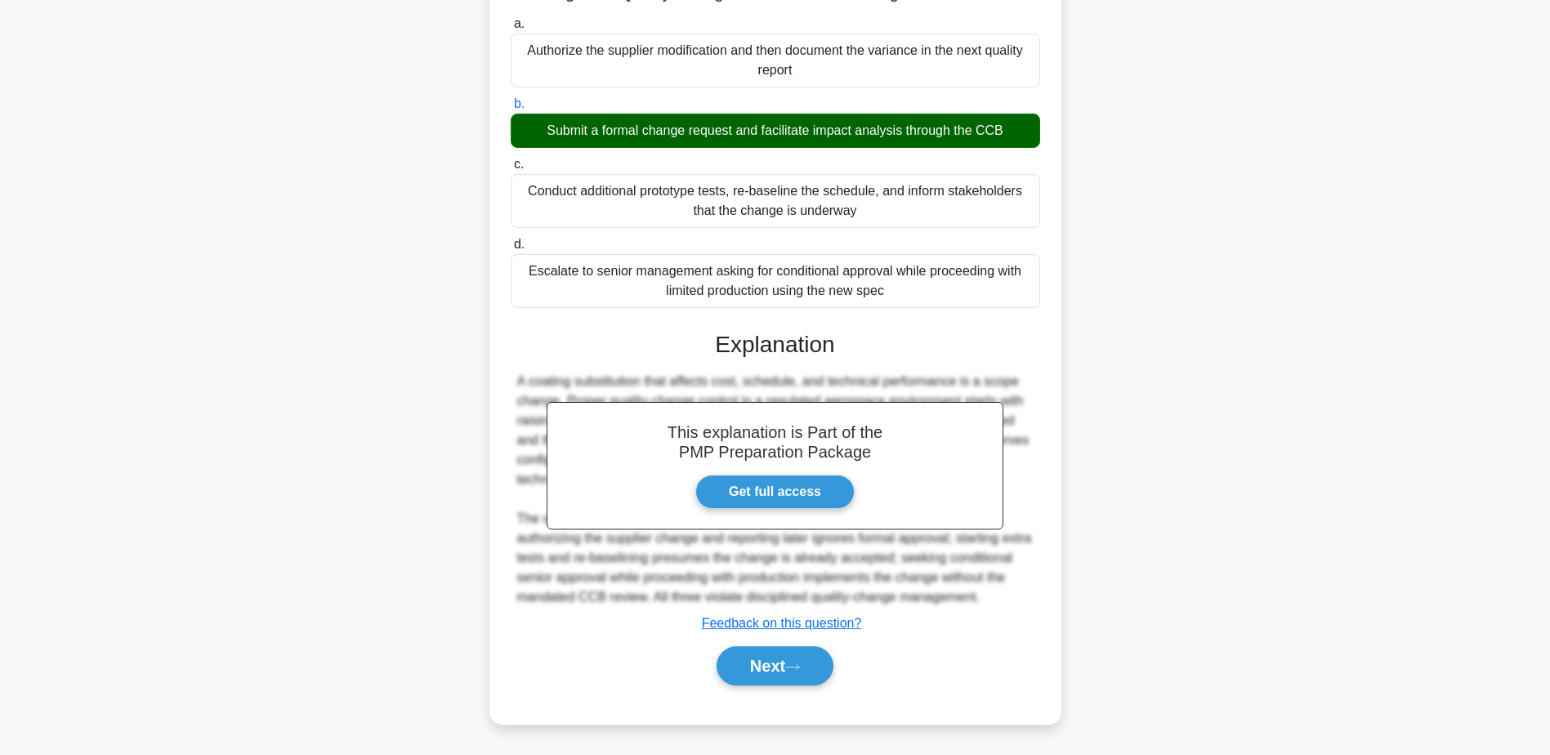
scroll to position [273, 0]
click at [776, 661] on button "Next" at bounding box center [775, 665] width 117 height 39
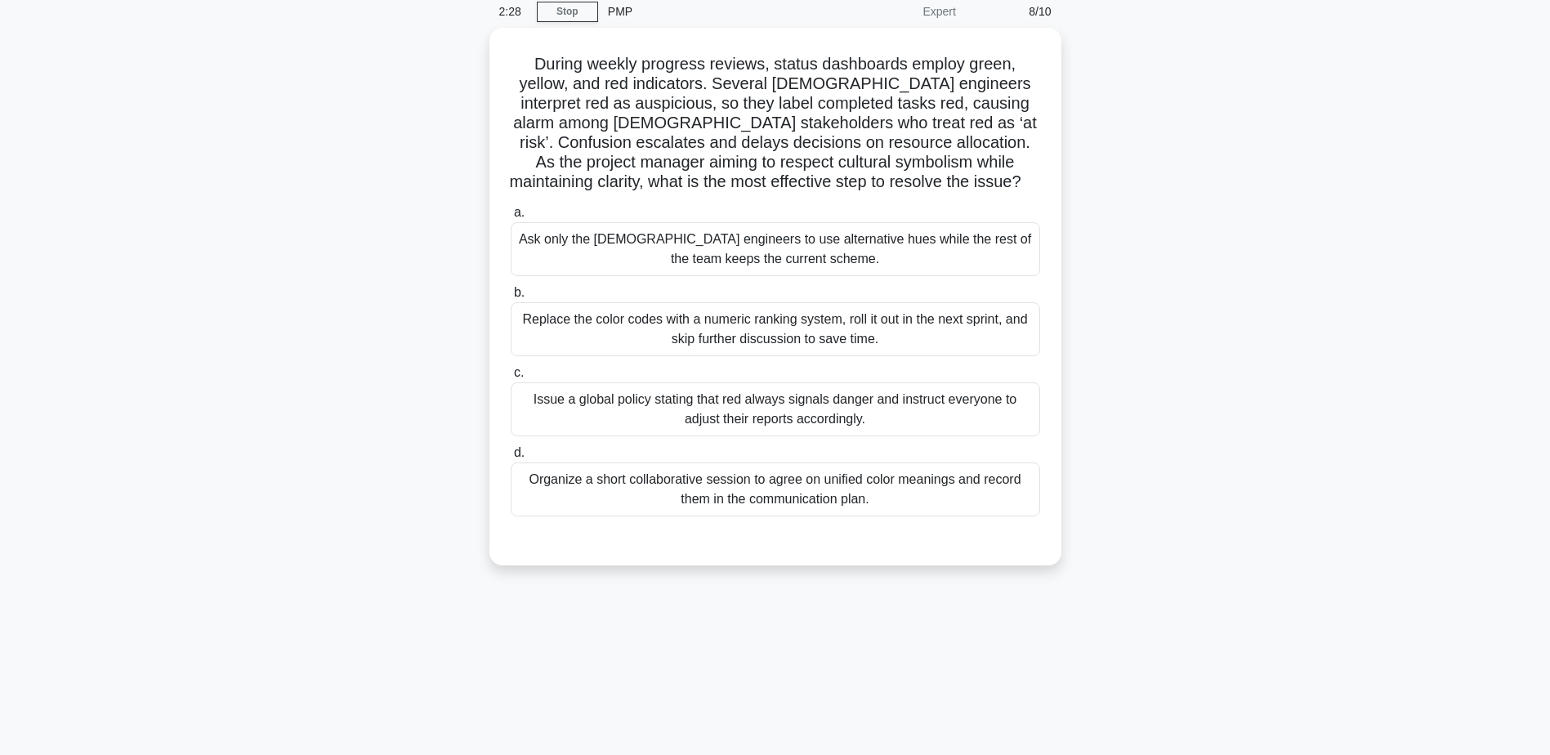
scroll to position [0, 0]
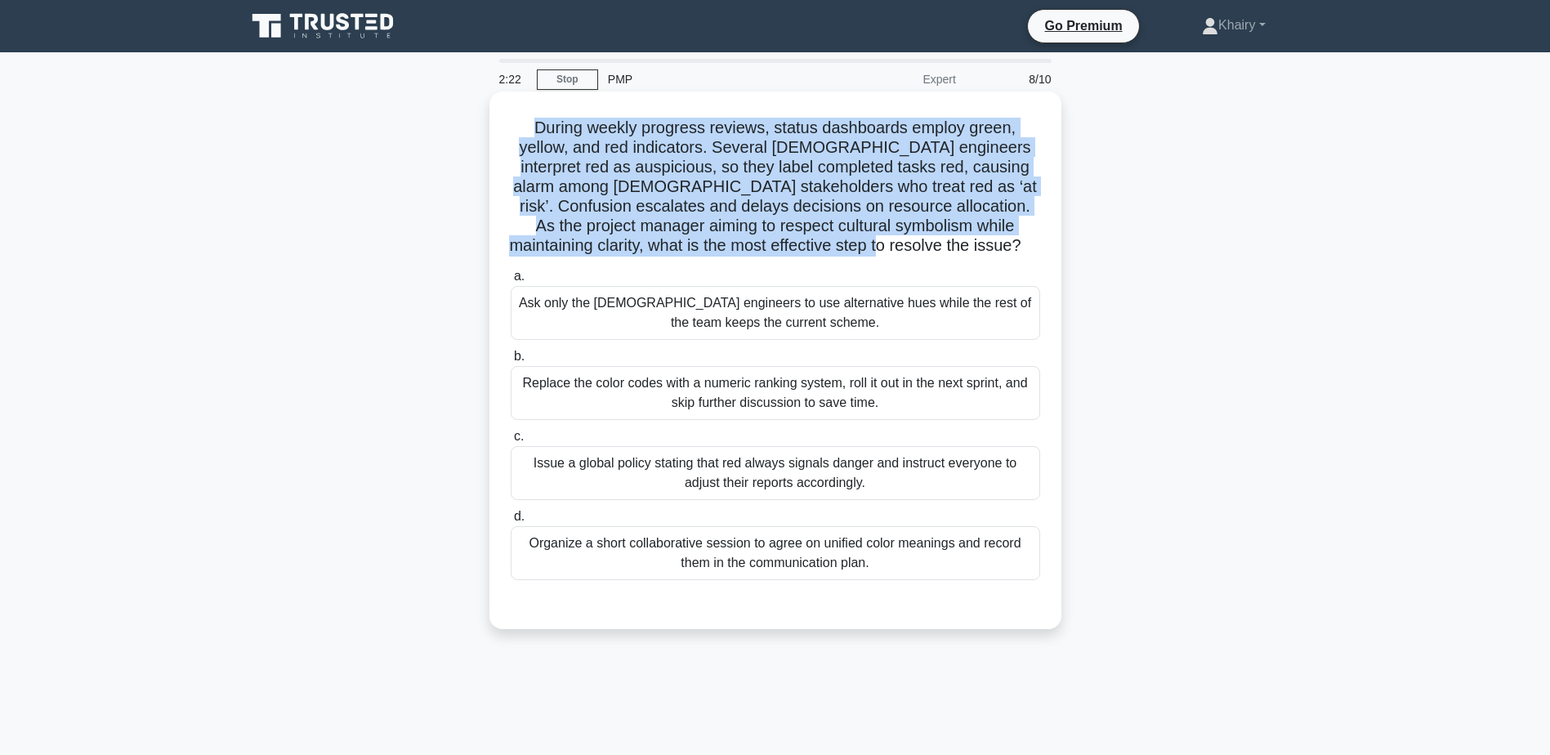
drag, startPoint x: 515, startPoint y: 121, endPoint x: 990, endPoint y: 251, distance: 493.1
click at [990, 251] on h5 "During weekly progress reviews, status dashboards employ green, yellow, and red…" at bounding box center [775, 187] width 533 height 139
copy h5 "During weekly progress reviews, status dashboards employ green, yellow, and red…"
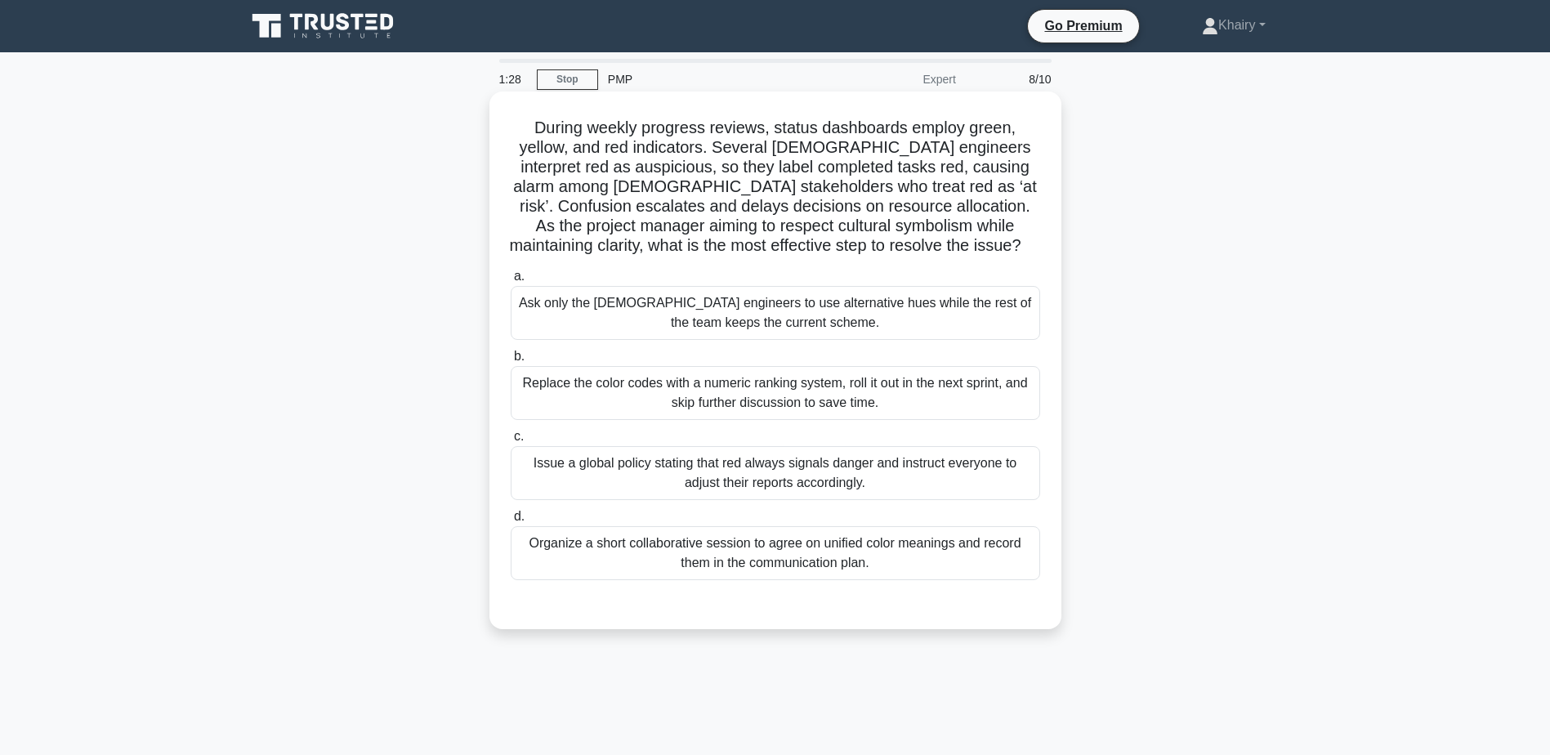
click at [1016, 561] on div "Organize a short collaborative session to agree on unified color meanings and r…" at bounding box center [776, 553] width 530 height 54
click at [511, 522] on input "d. Organize a short collaborative session to agree on unified color meanings an…" at bounding box center [511, 517] width 0 height 11
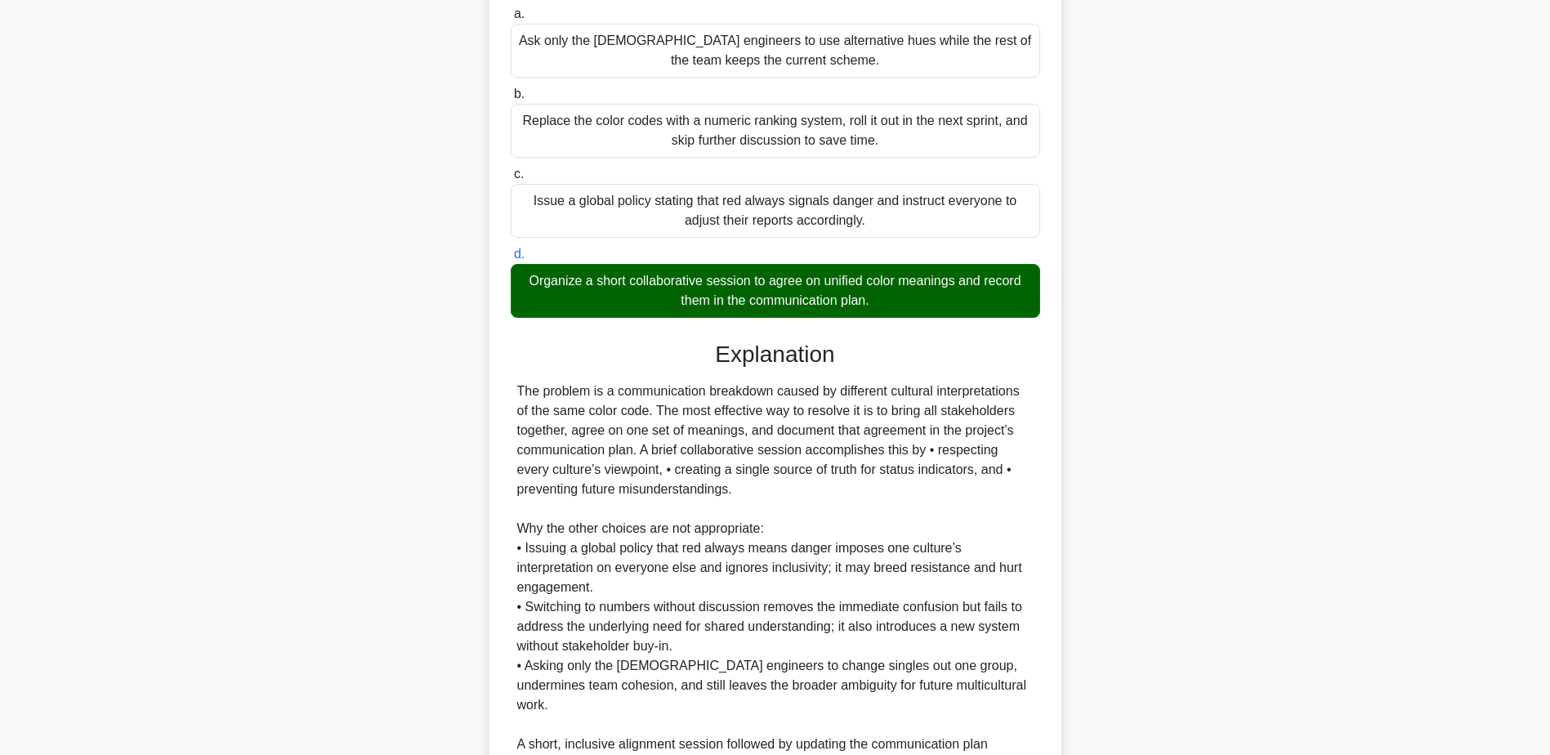
scroll to position [410, 0]
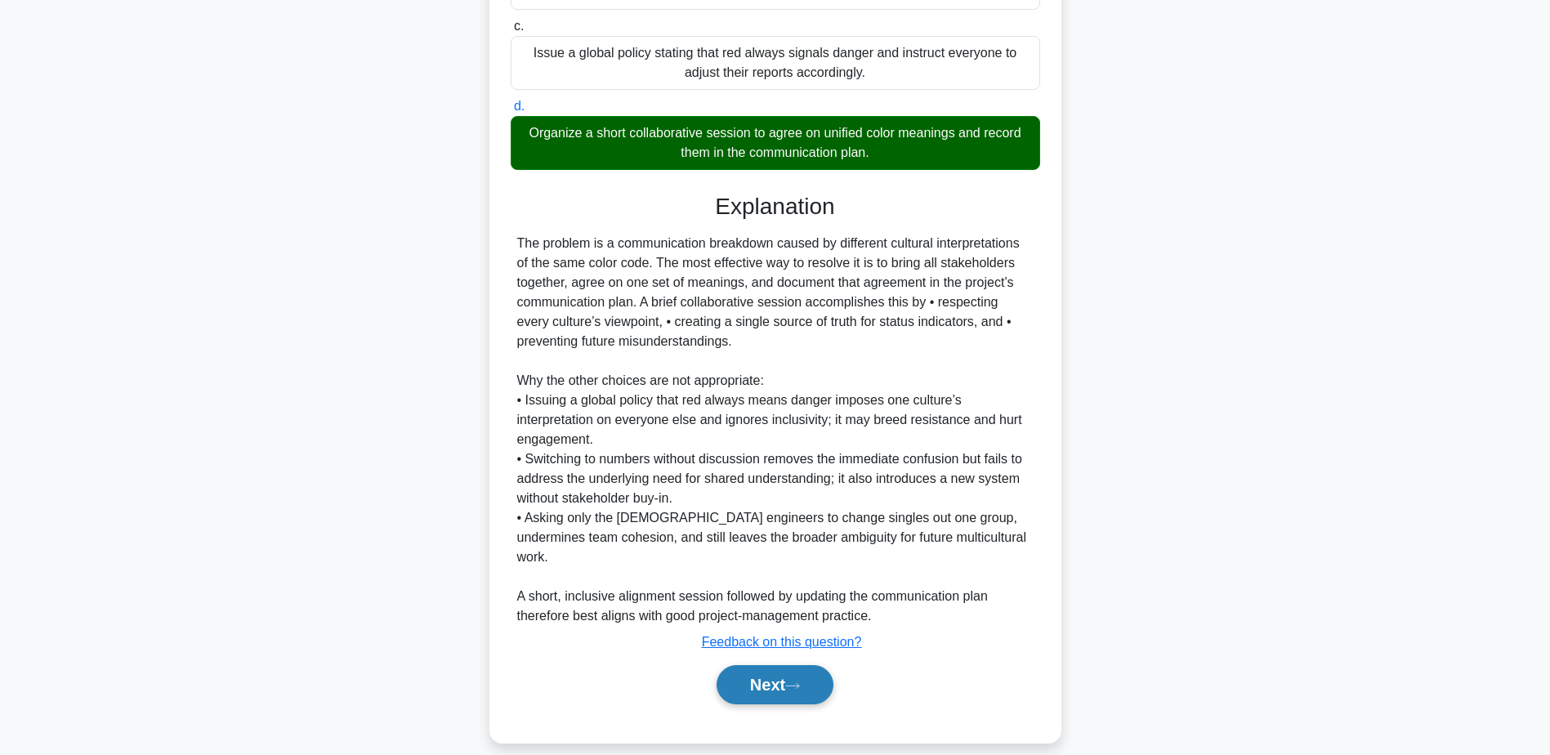
click at [779, 665] on button "Next" at bounding box center [775, 684] width 117 height 39
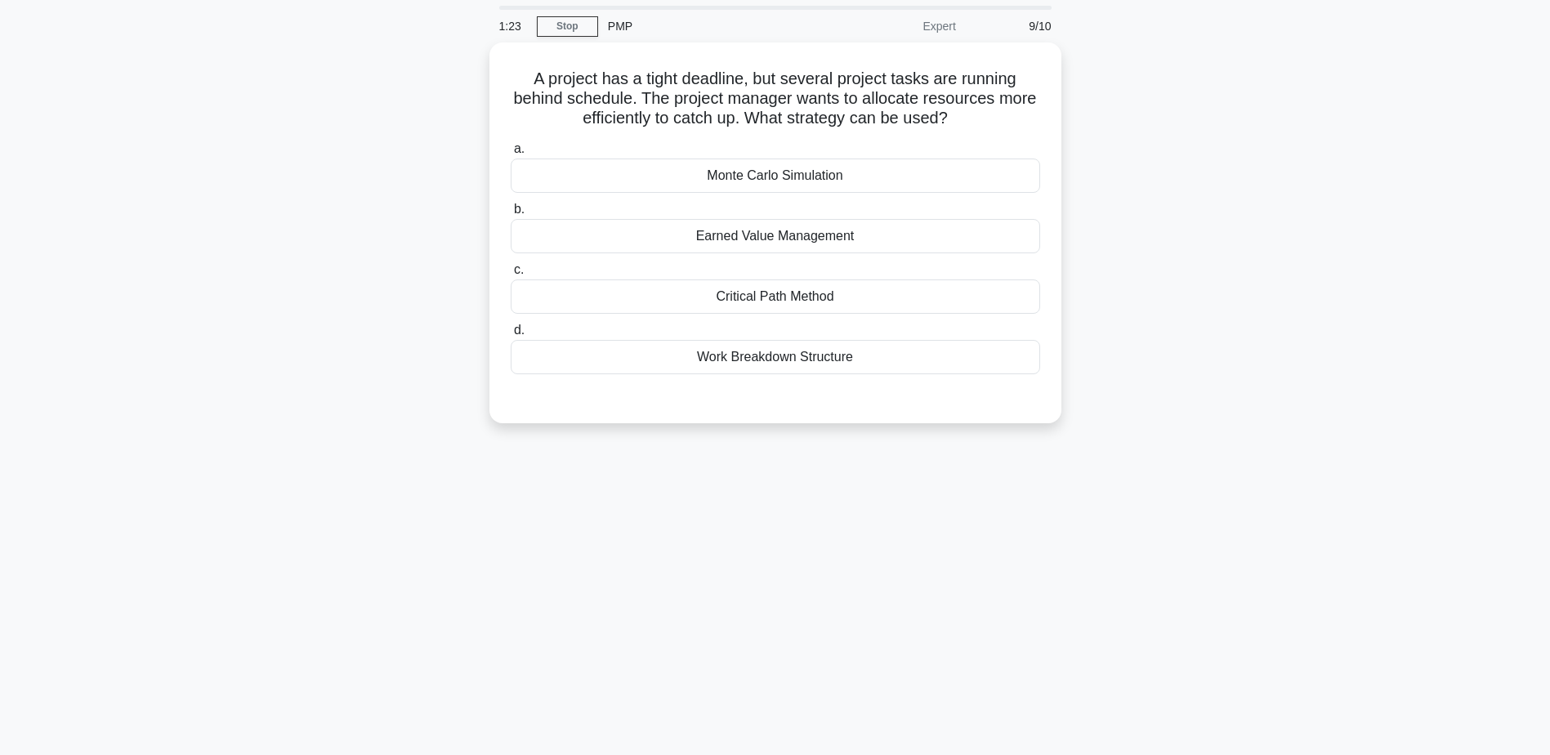
scroll to position [0, 0]
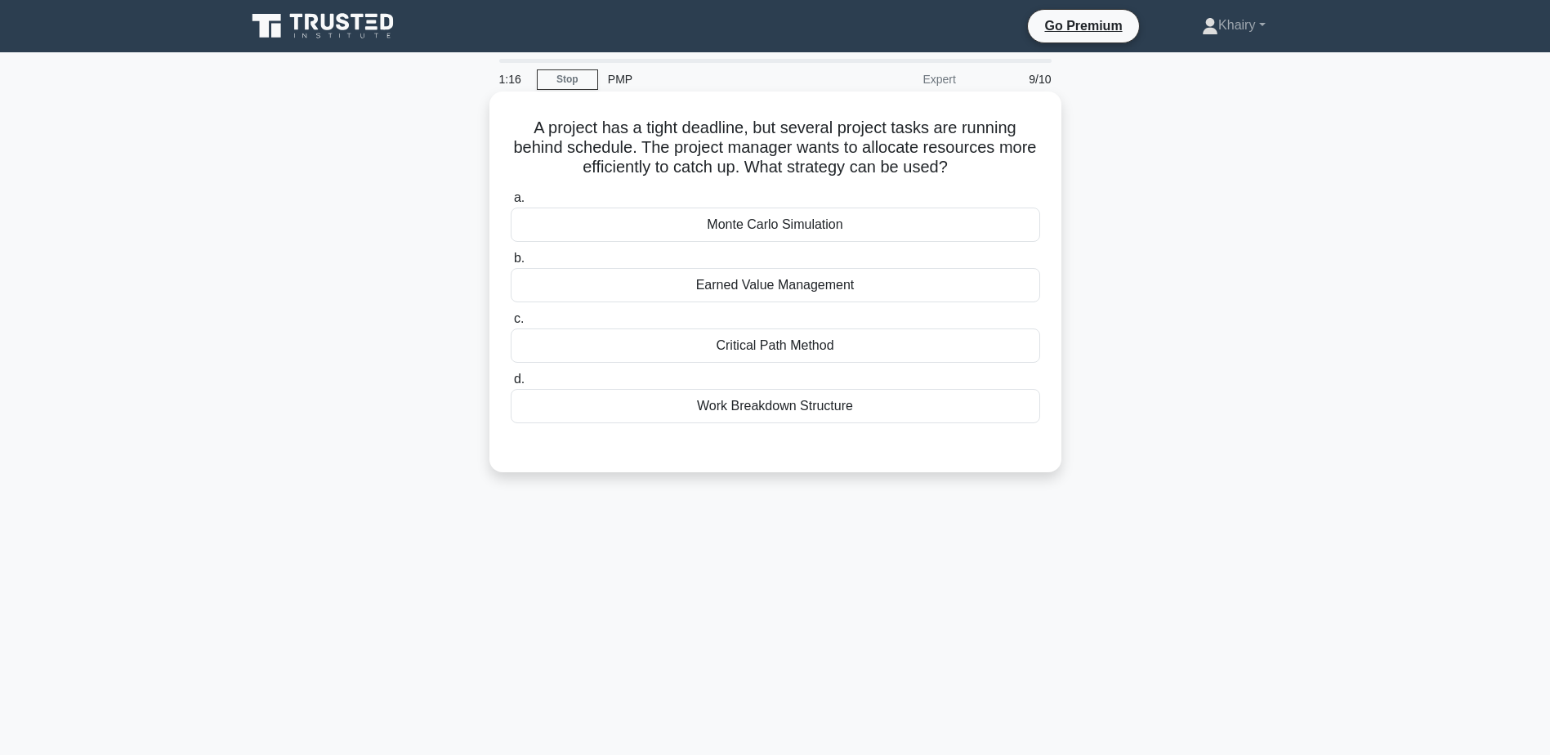
drag, startPoint x: 520, startPoint y: 121, endPoint x: 976, endPoint y: 168, distance: 458.5
click at [976, 168] on h5 "A project has a tight deadline, but several project tasks are running behind sc…" at bounding box center [775, 148] width 533 height 60
copy h5 "A project has a tight deadline, but several project tasks are running behind sc…"
click at [841, 288] on div "Earned Value Management" at bounding box center [776, 285] width 530 height 34
click at [511, 264] on input "b. Earned Value Management" at bounding box center [511, 258] width 0 height 11
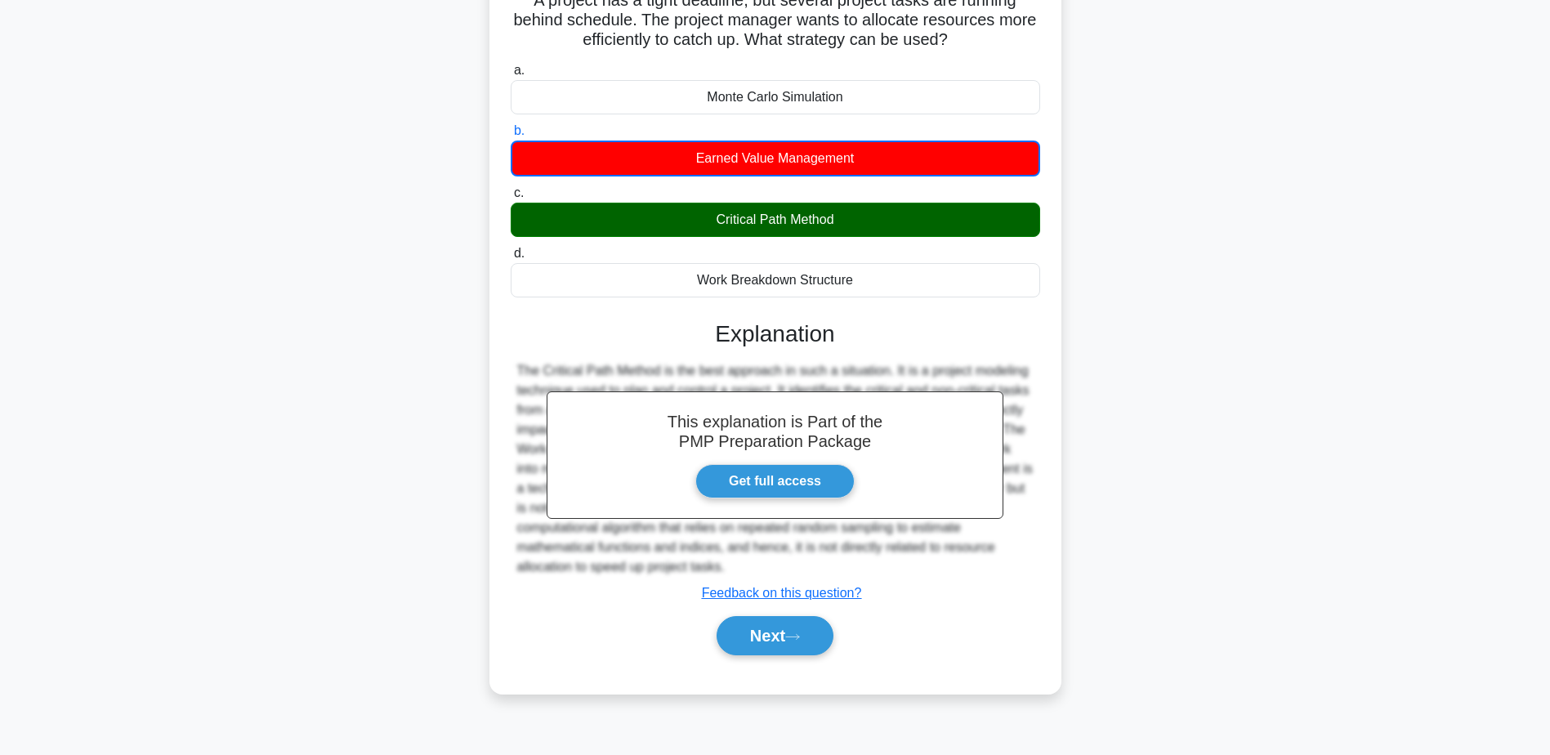
scroll to position [46, 0]
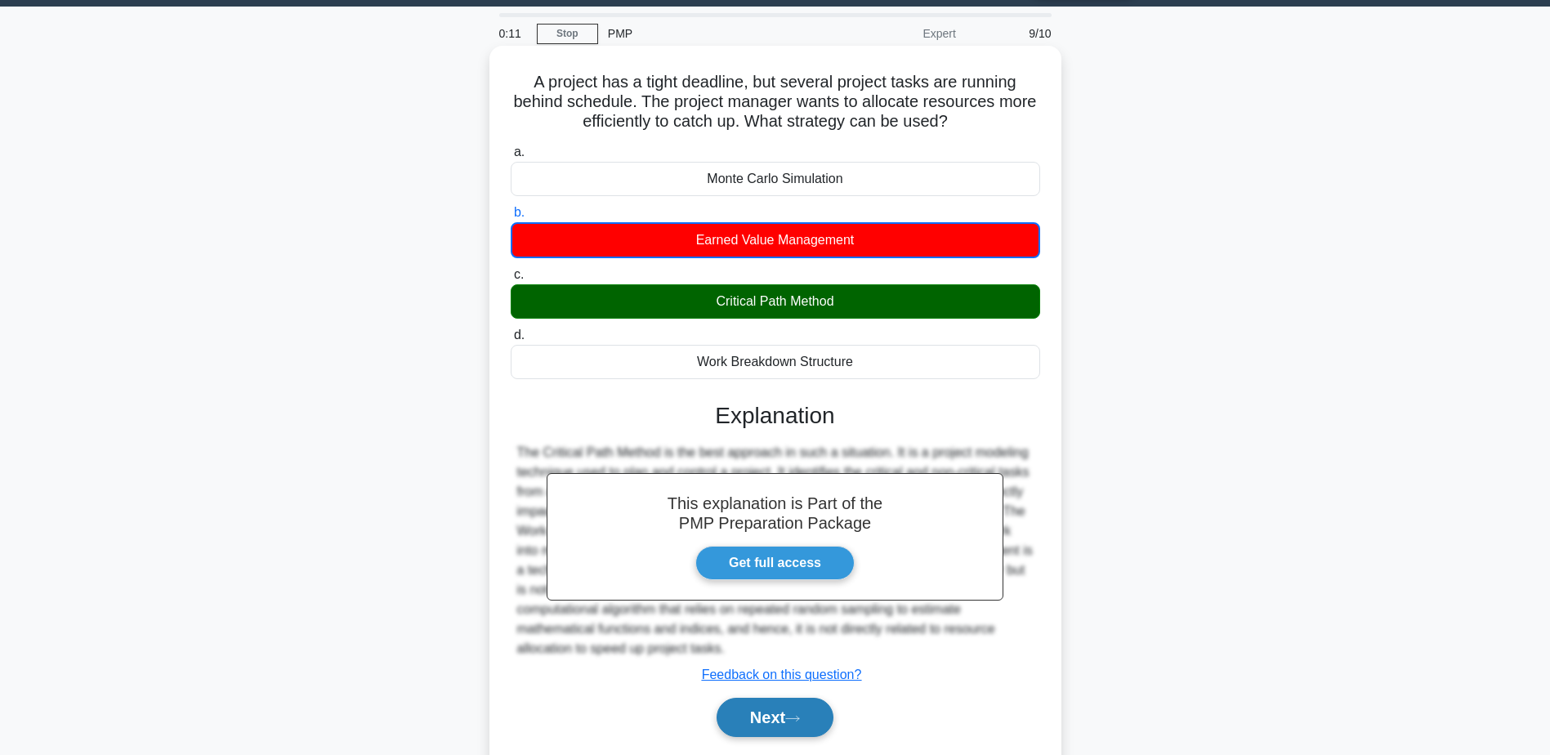
click at [767, 711] on button "Next" at bounding box center [775, 717] width 117 height 39
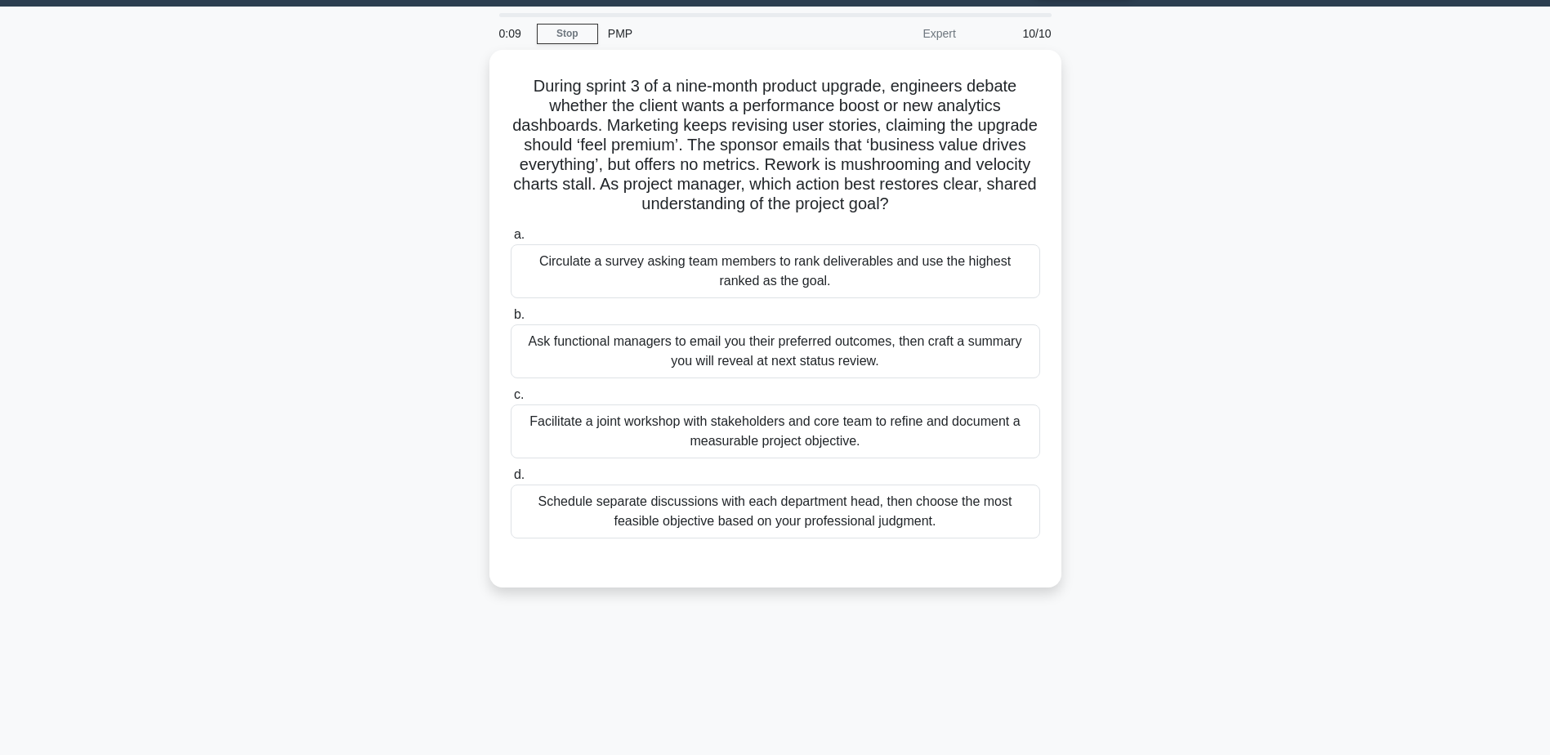
scroll to position [0, 0]
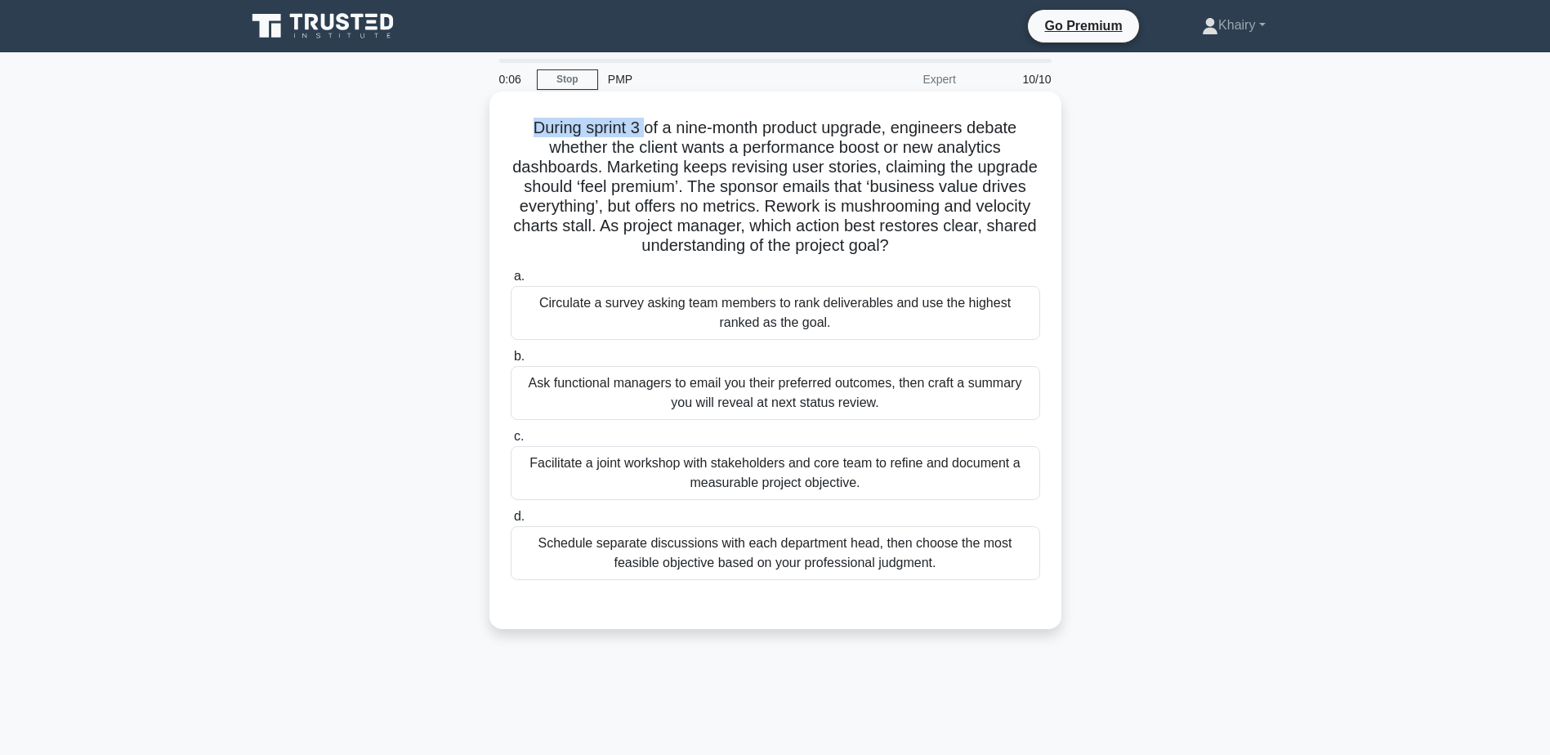
drag, startPoint x: 516, startPoint y: 123, endPoint x: 643, endPoint y: 124, distance: 126.7
click at [643, 124] on h5 "During sprint 3 of a nine-month product upgrade, engineers debate whether the c…" at bounding box center [775, 187] width 533 height 139
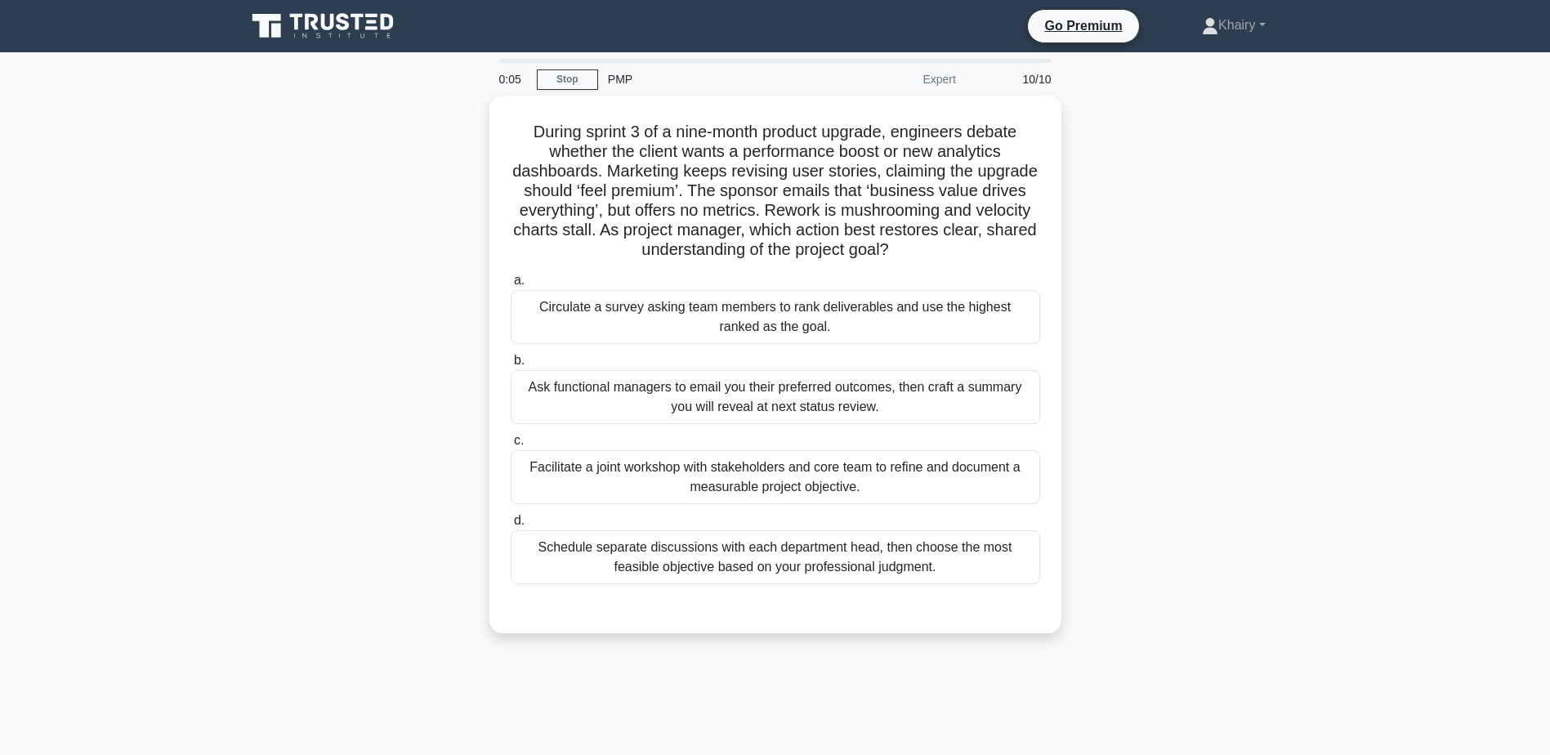
click at [356, 173] on div "During sprint 3 of a nine-month product upgrade, engineers debate whether the c…" at bounding box center [775, 374] width 1079 height 557
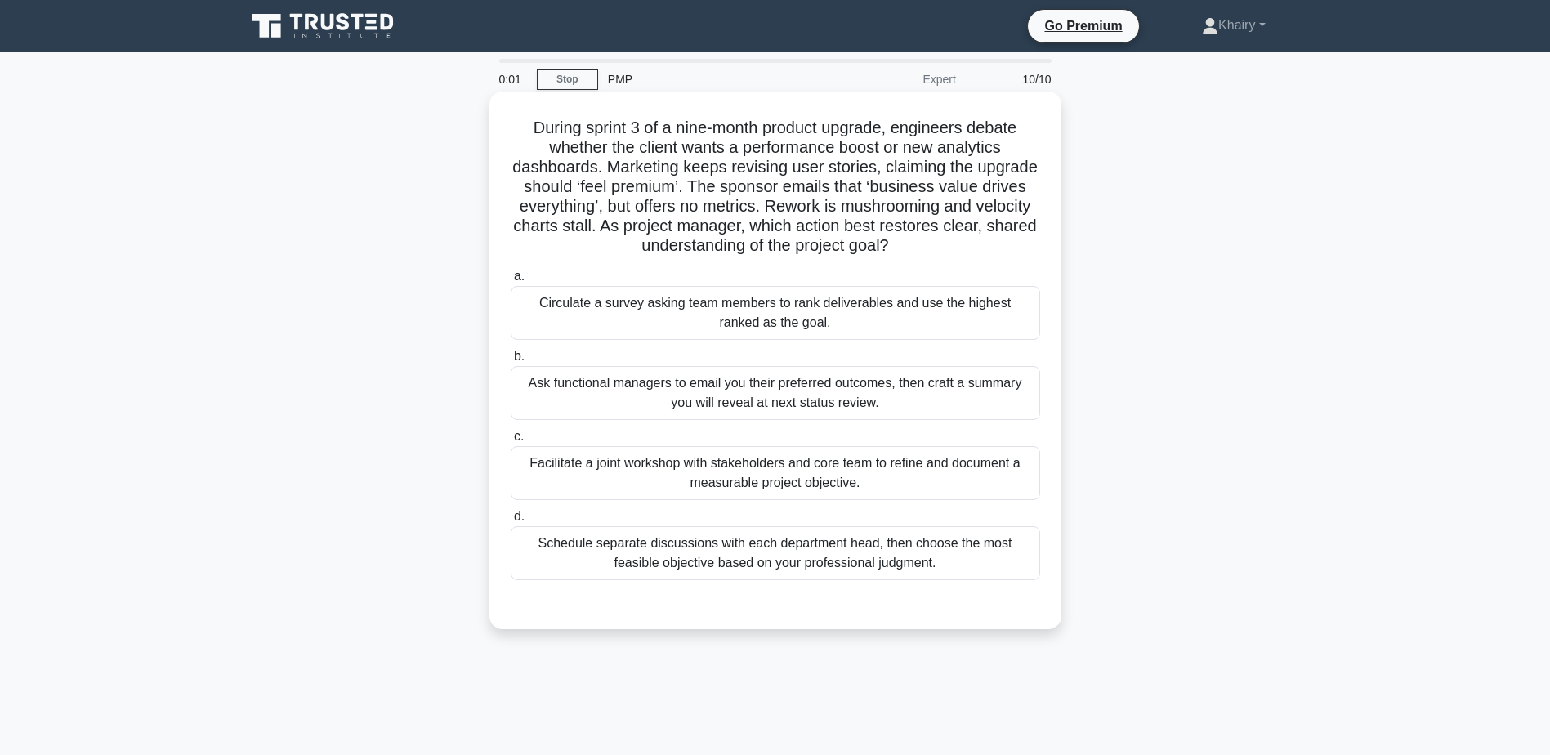
click at [758, 476] on div "Facilitate a joint workshop with stakeholders and core team to refine and docum…" at bounding box center [776, 473] width 530 height 54
click at [511, 442] on input "c. Facilitate a joint workshop with stakeholders and core team to refine and do…" at bounding box center [511, 437] width 0 height 11
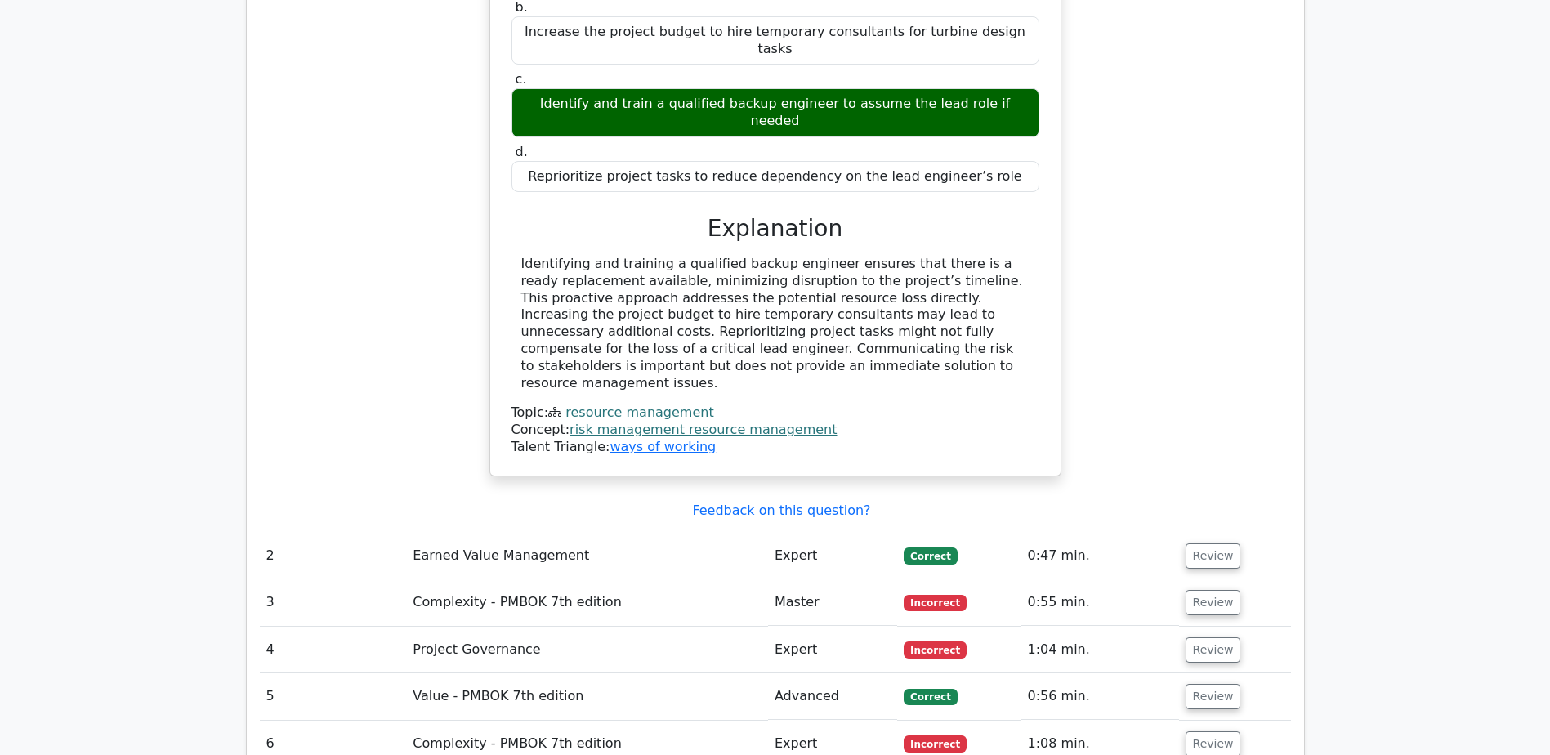
scroll to position [1716, 0]
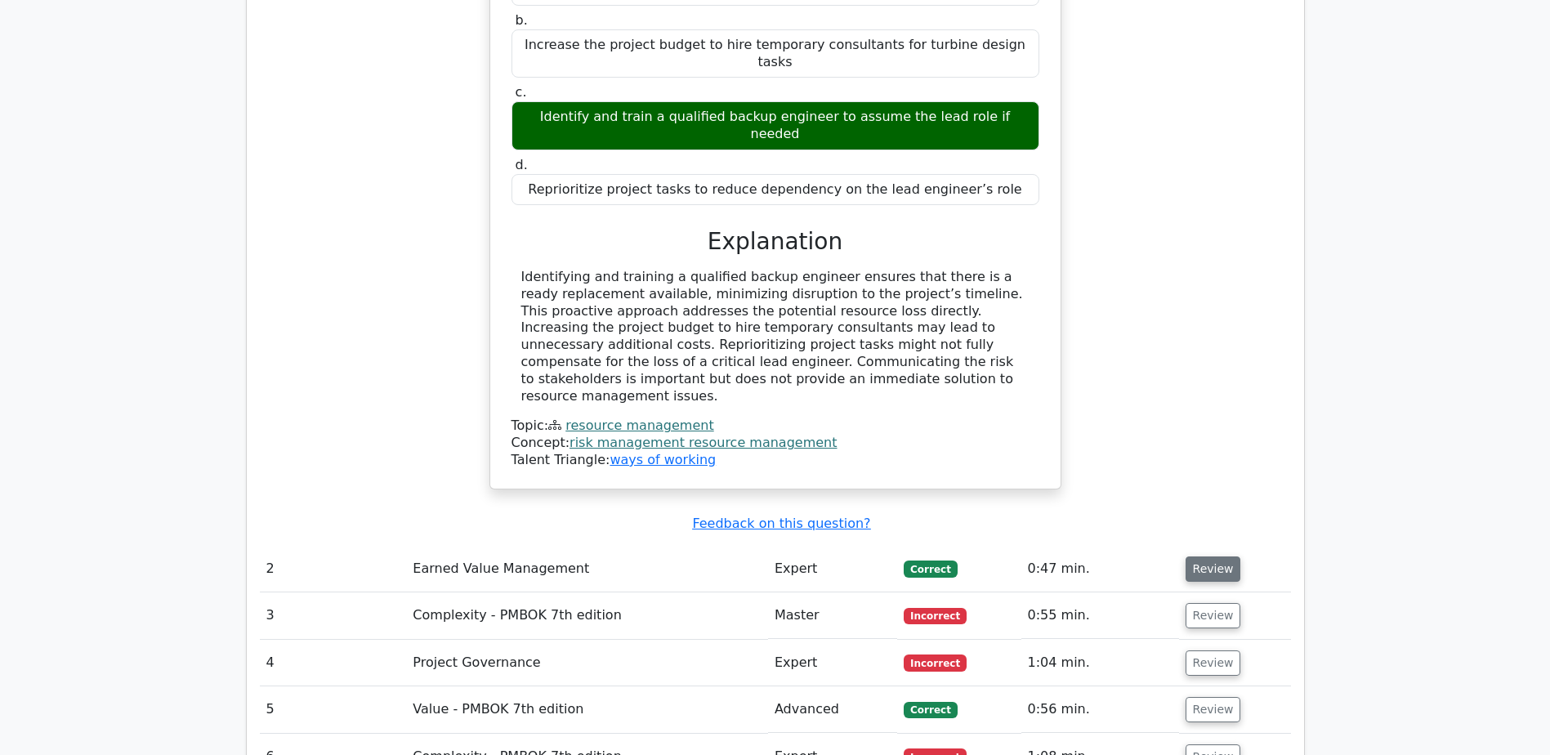
click at [1199, 557] on button "Review" at bounding box center [1214, 569] width 56 height 25
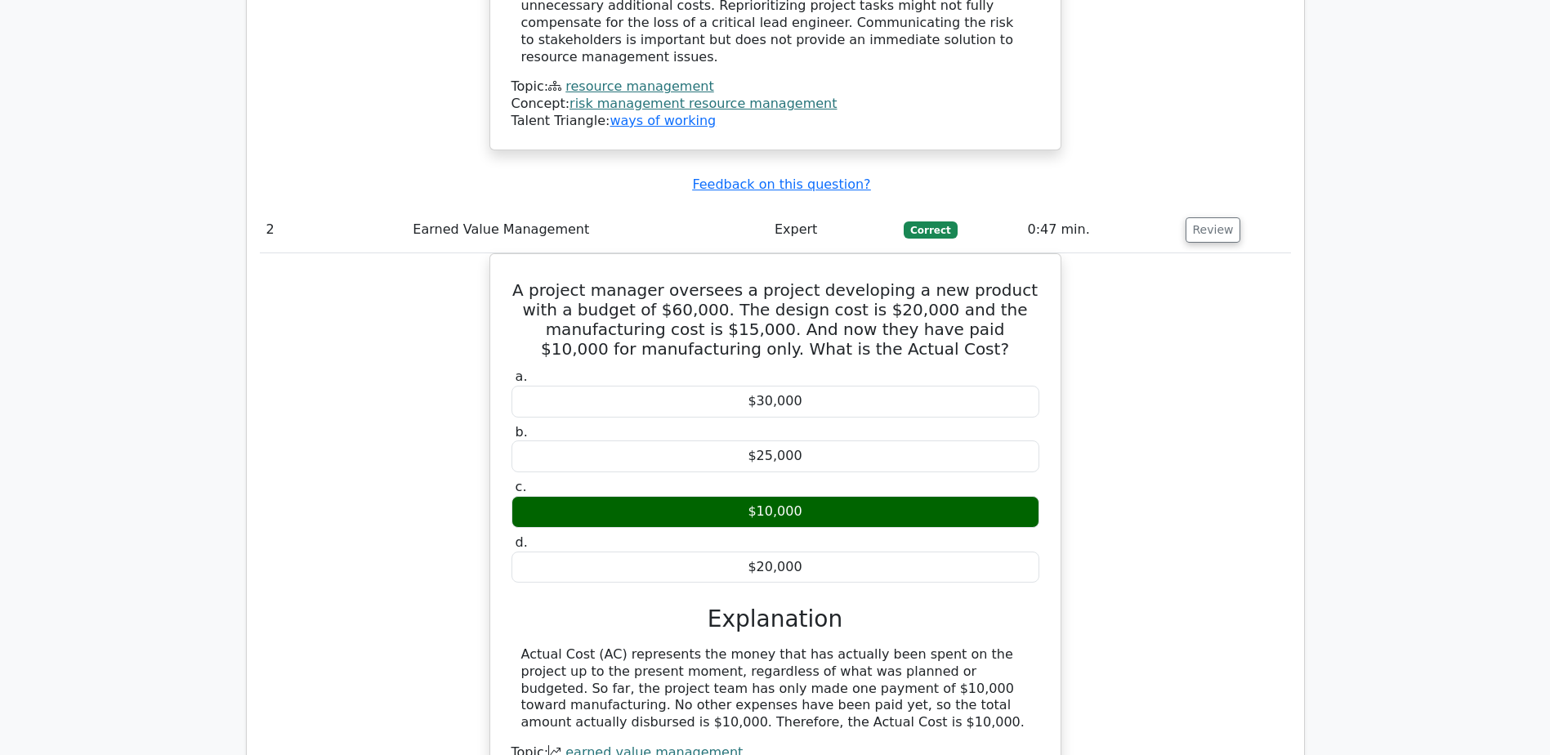
scroll to position [2452, 0]
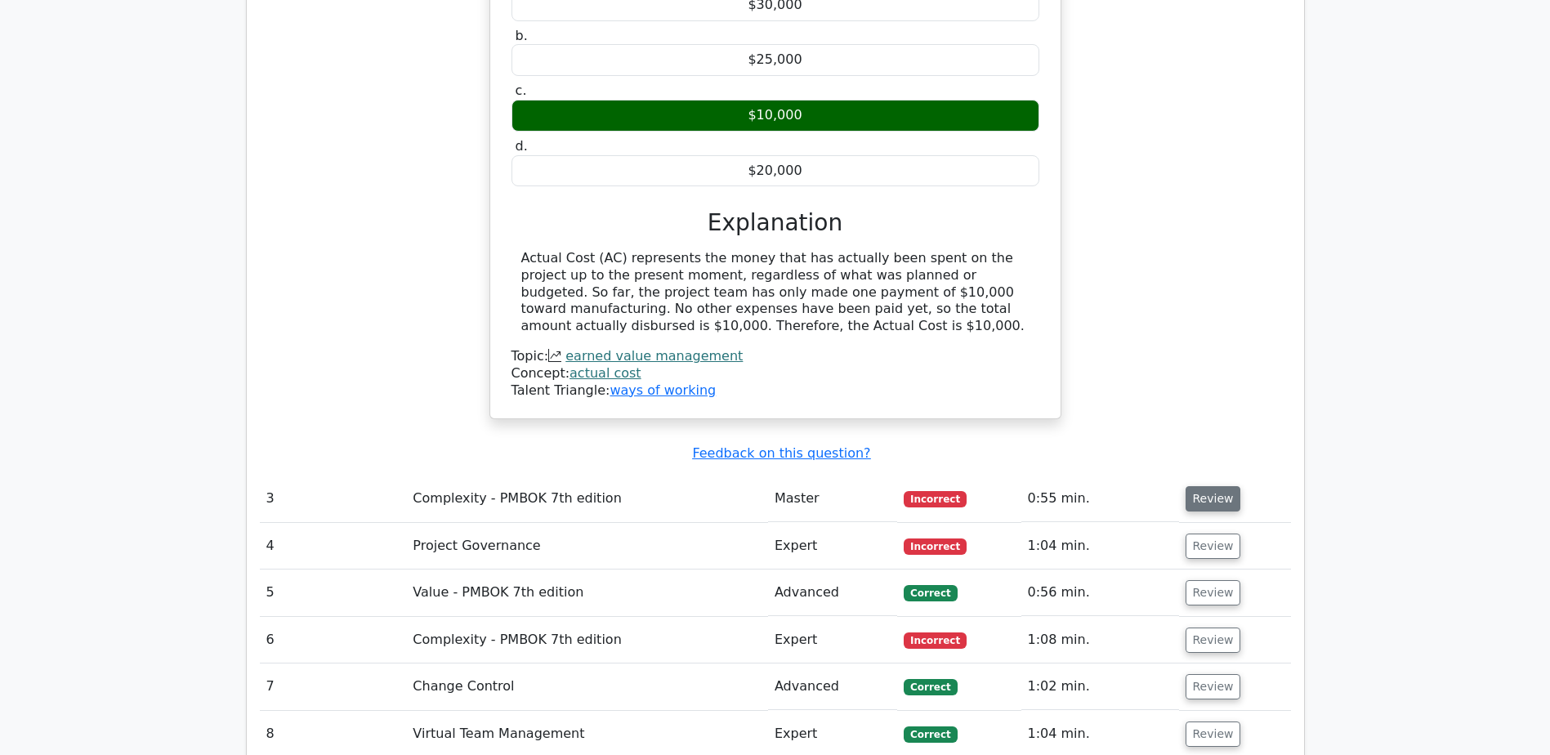
click at [1196, 486] on button "Review" at bounding box center [1214, 498] width 56 height 25
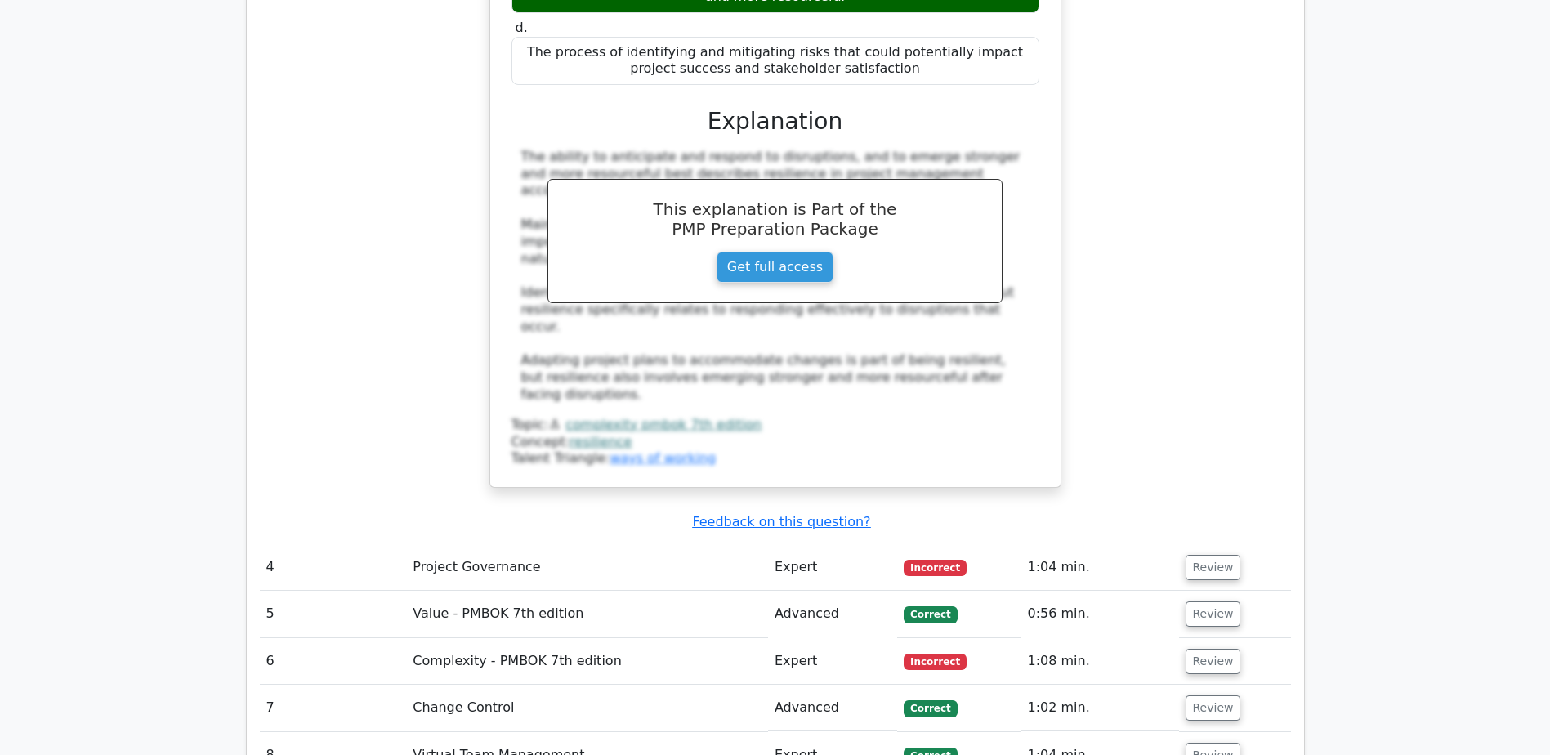
scroll to position [3269, 0]
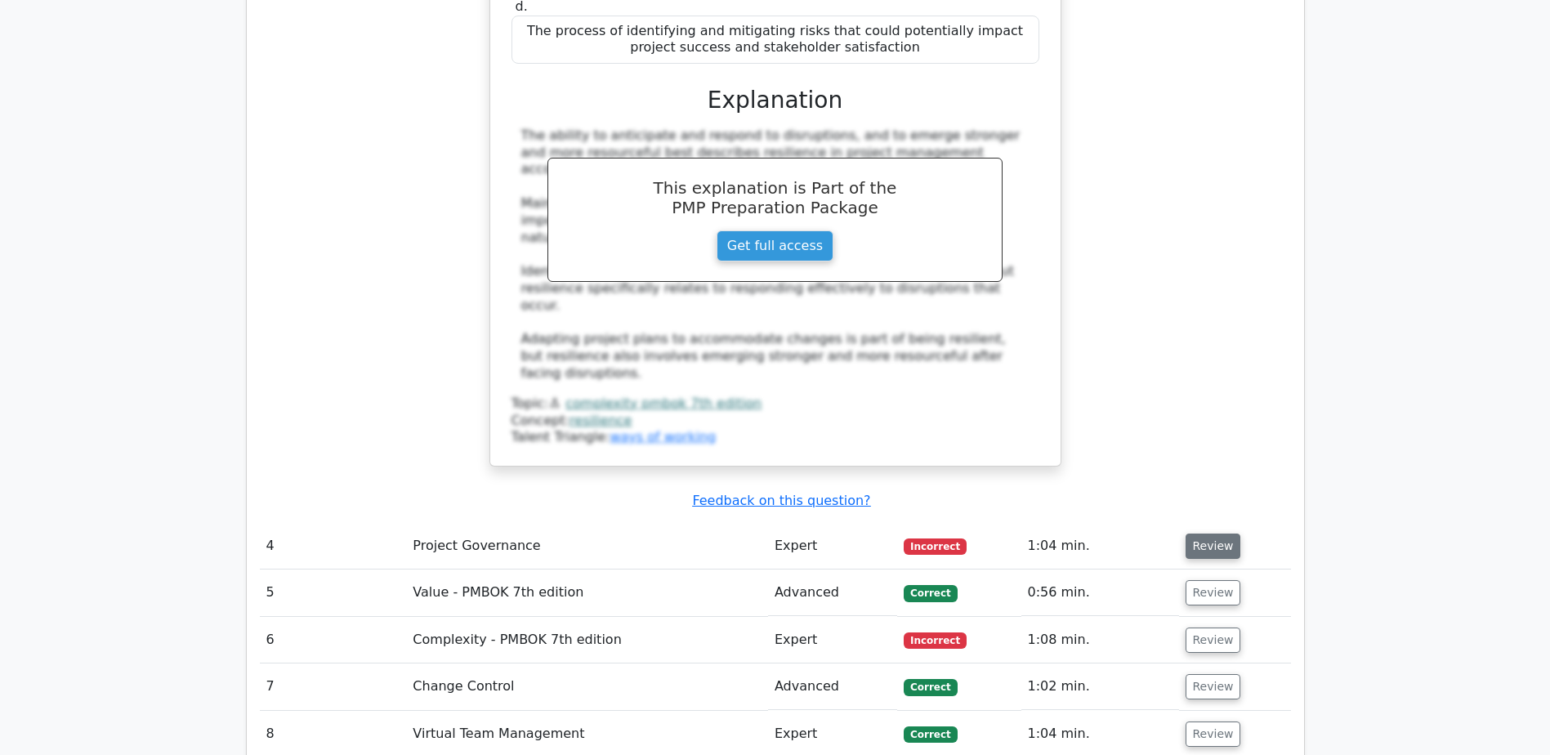
click at [1196, 534] on button "Review" at bounding box center [1214, 546] width 56 height 25
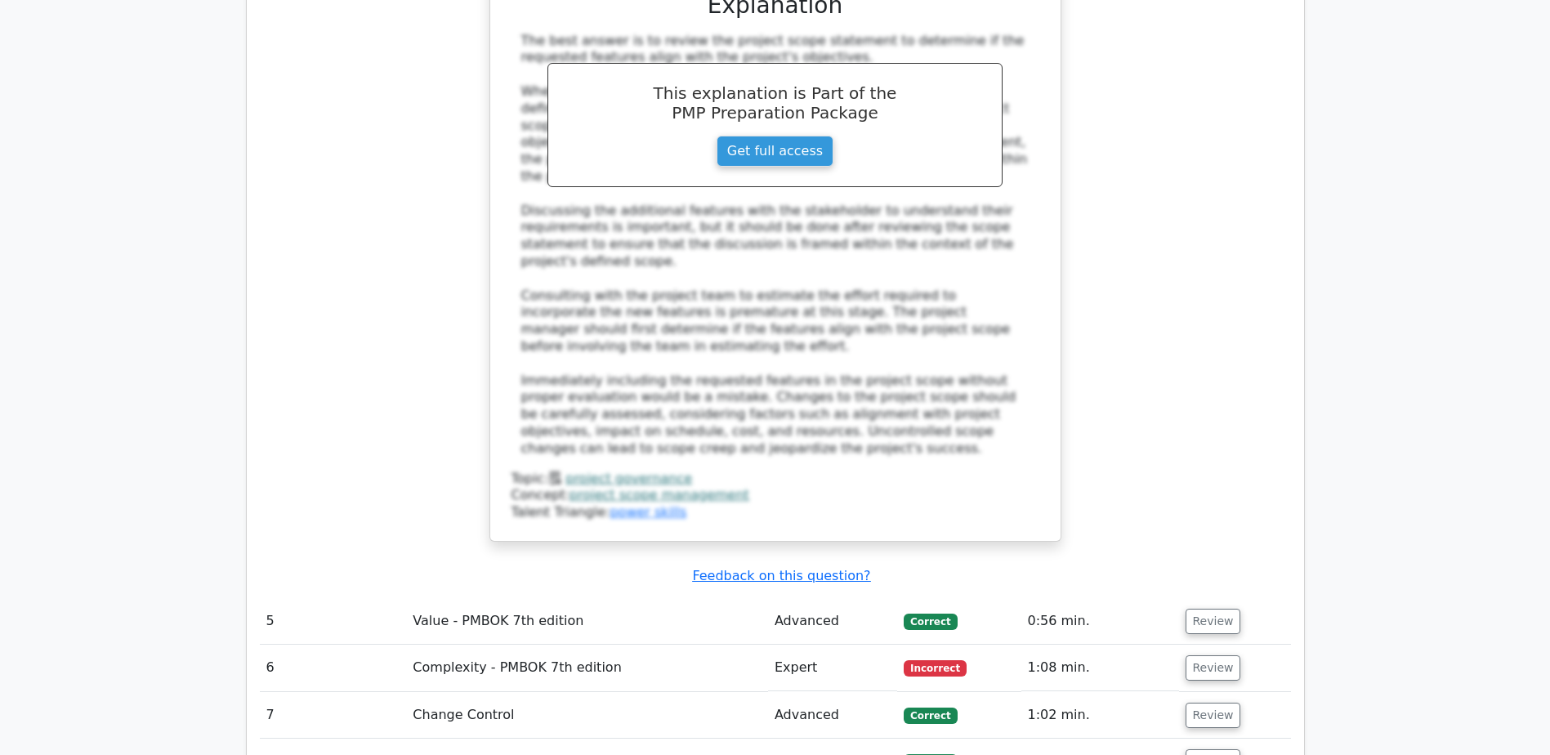
scroll to position [4250, 0]
click at [1210, 607] on button "Review" at bounding box center [1214, 619] width 56 height 25
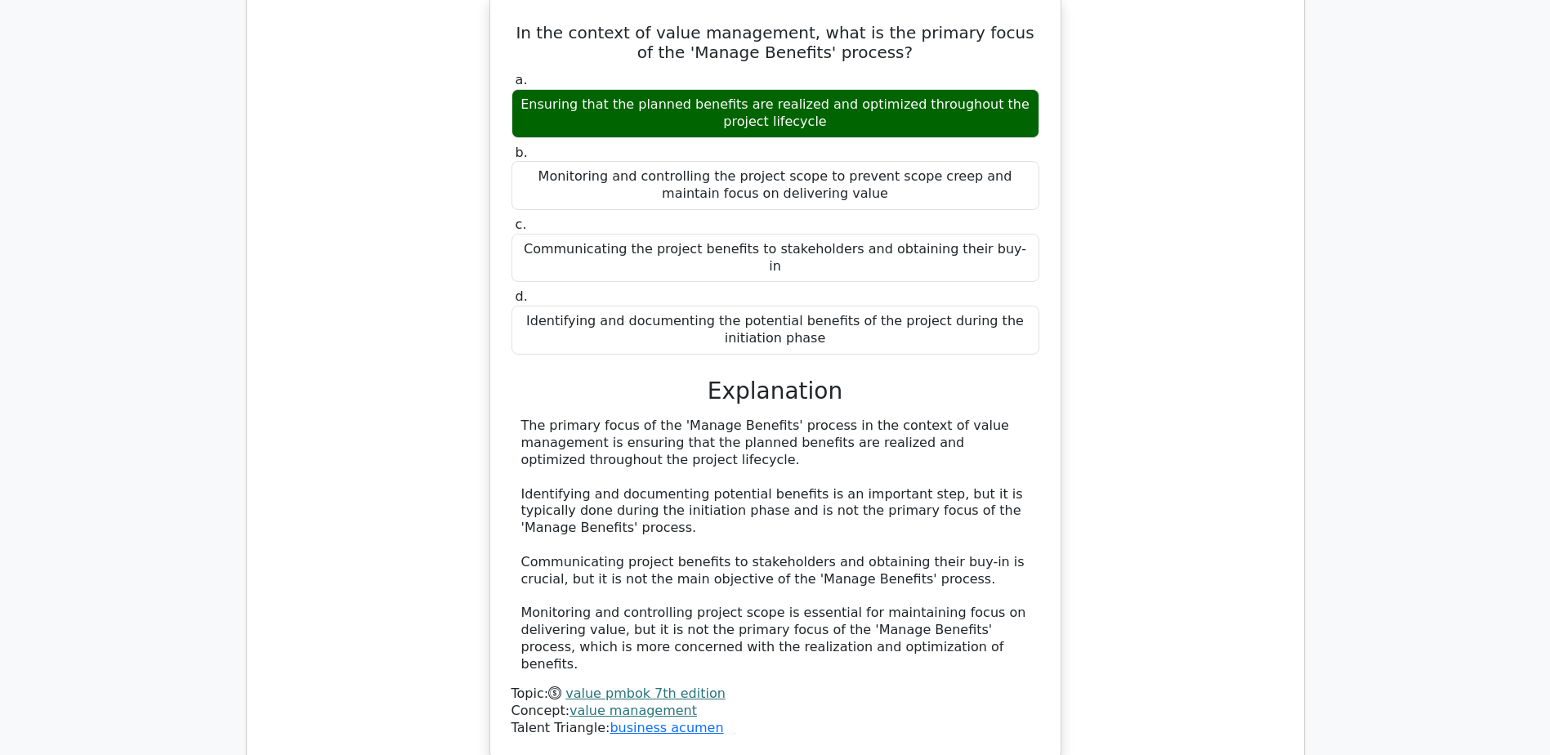
scroll to position [5067, 0]
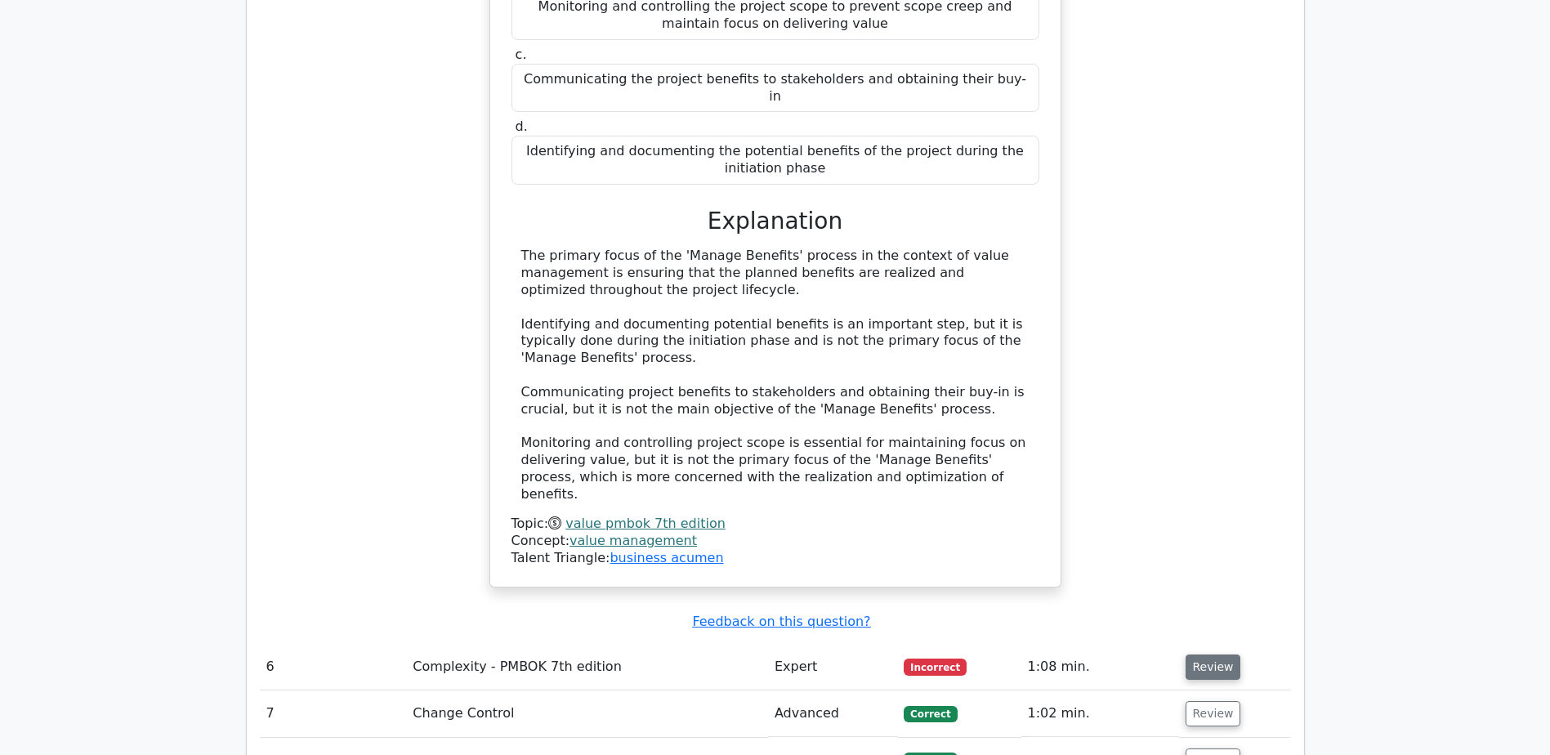
click at [1192, 655] on button "Review" at bounding box center [1214, 667] width 56 height 25
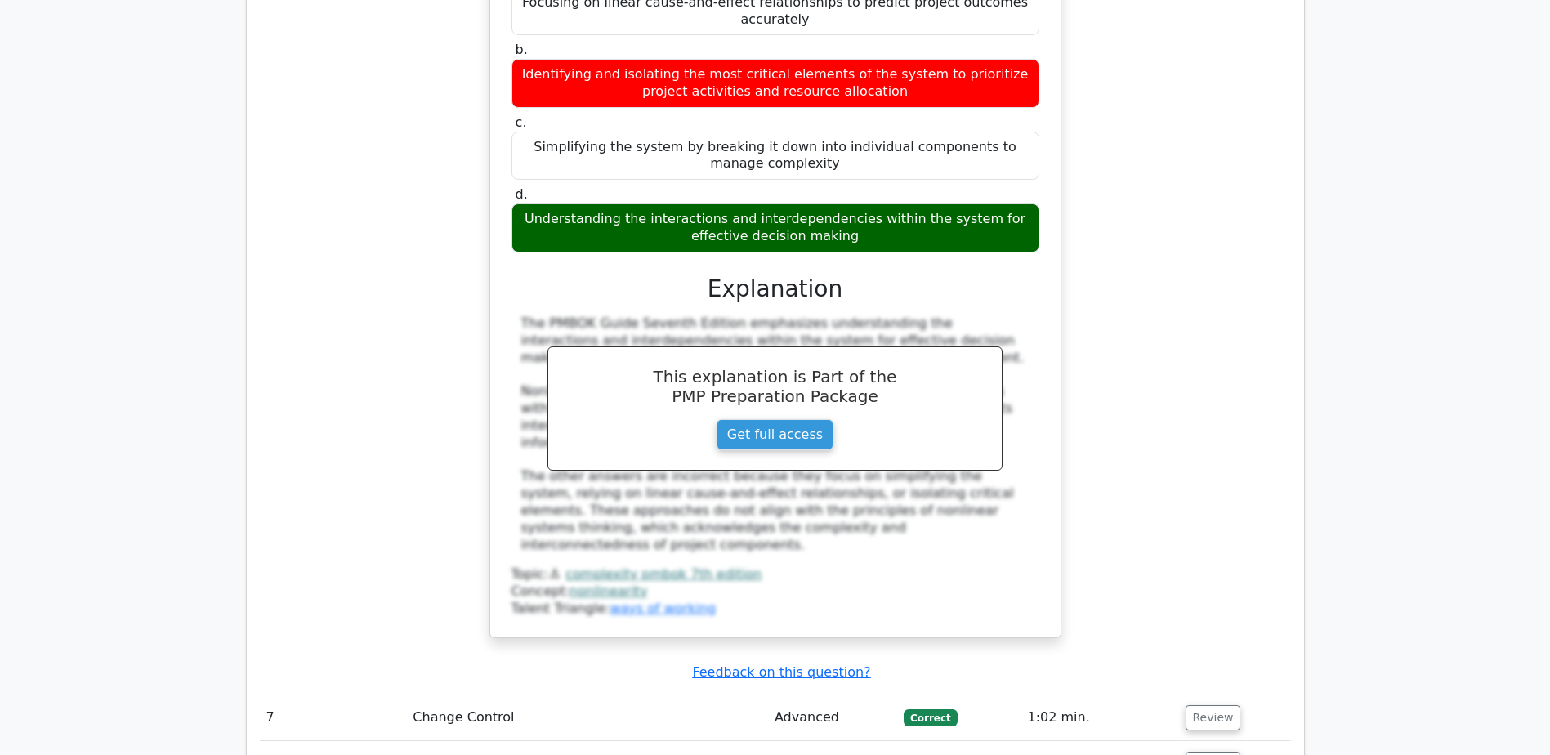
scroll to position [5884, 0]
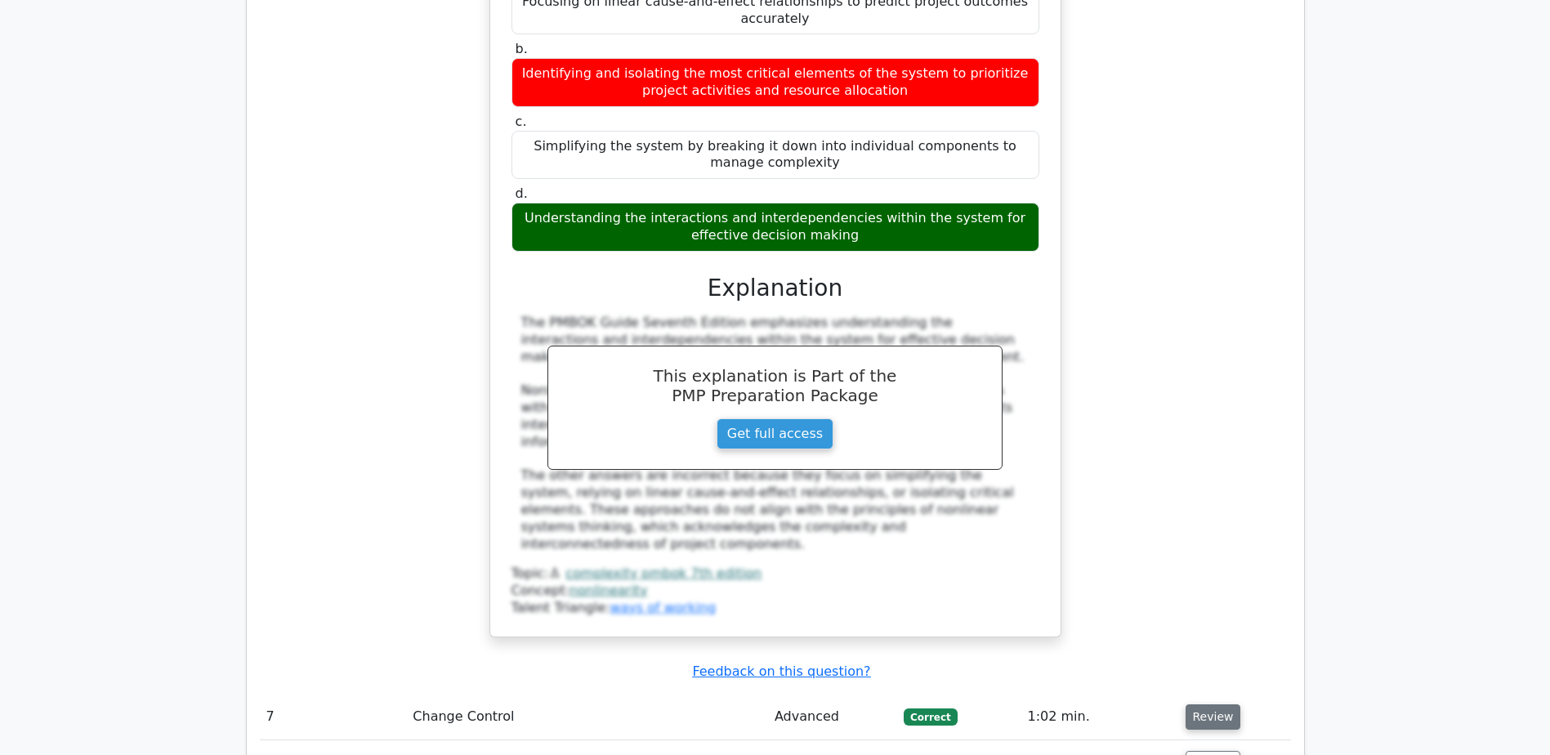
click at [1207, 704] on button "Review" at bounding box center [1214, 716] width 56 height 25
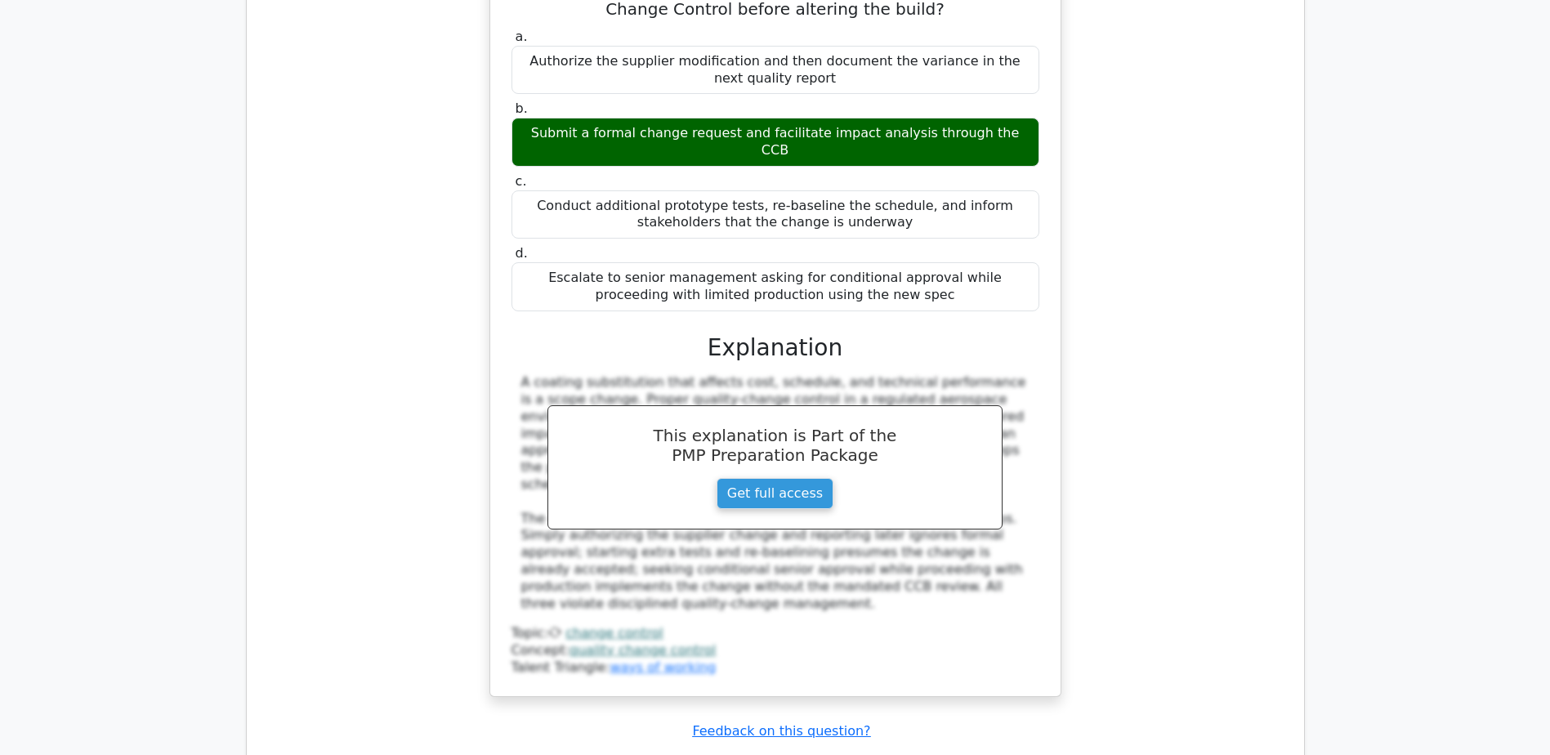
scroll to position [6783, 0]
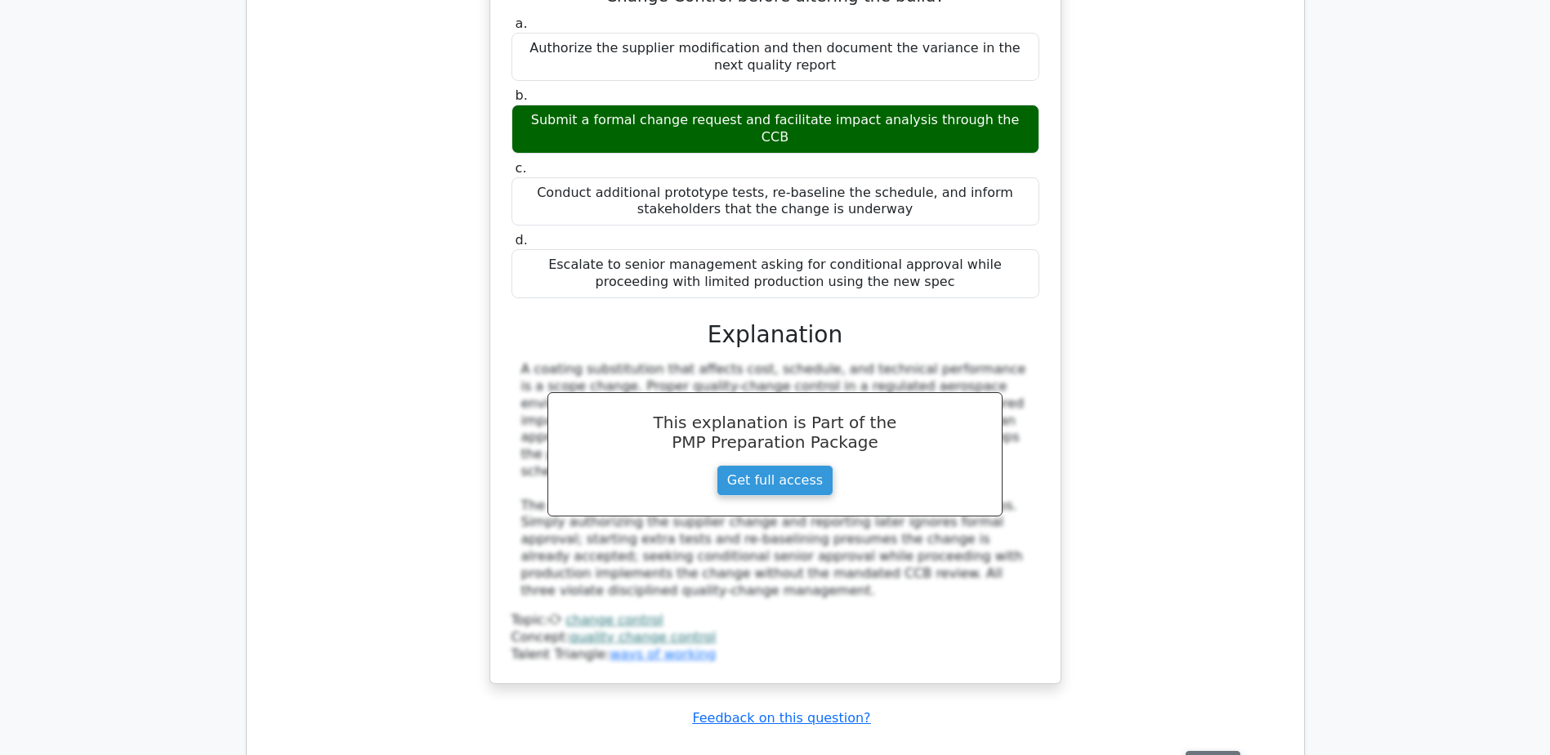
click at [1214, 751] on button "Review" at bounding box center [1214, 763] width 56 height 25
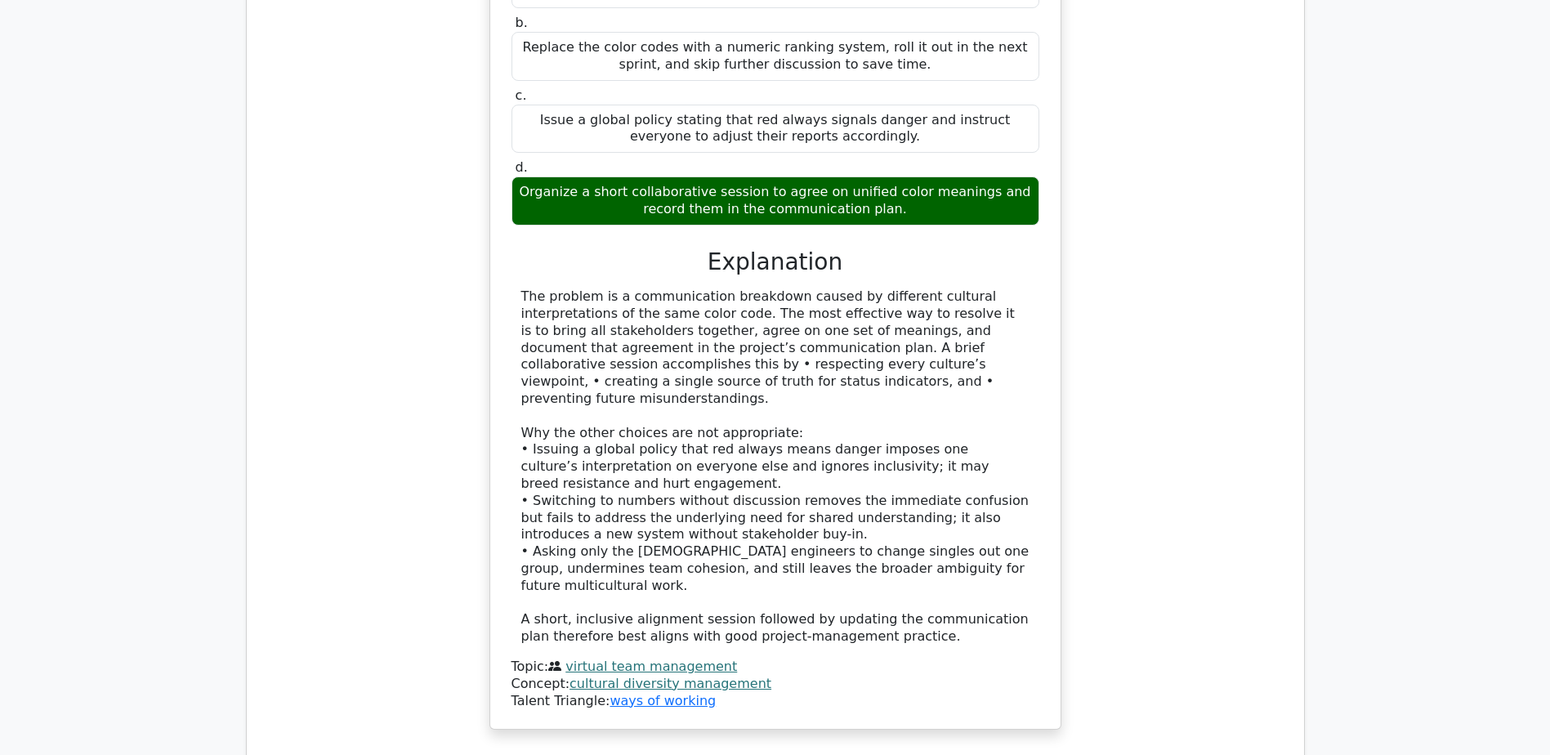
scroll to position [7846, 0]
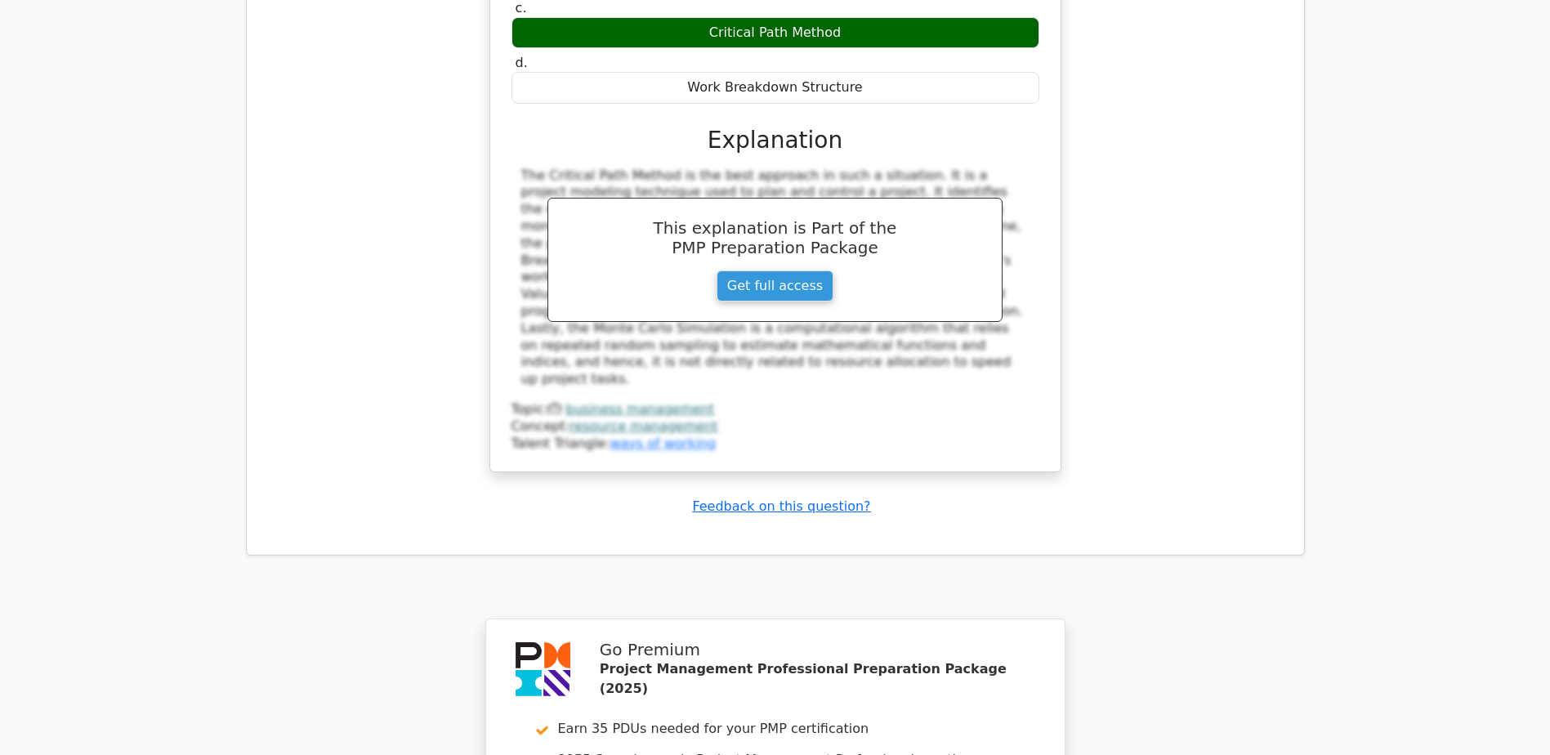
scroll to position [8972, 0]
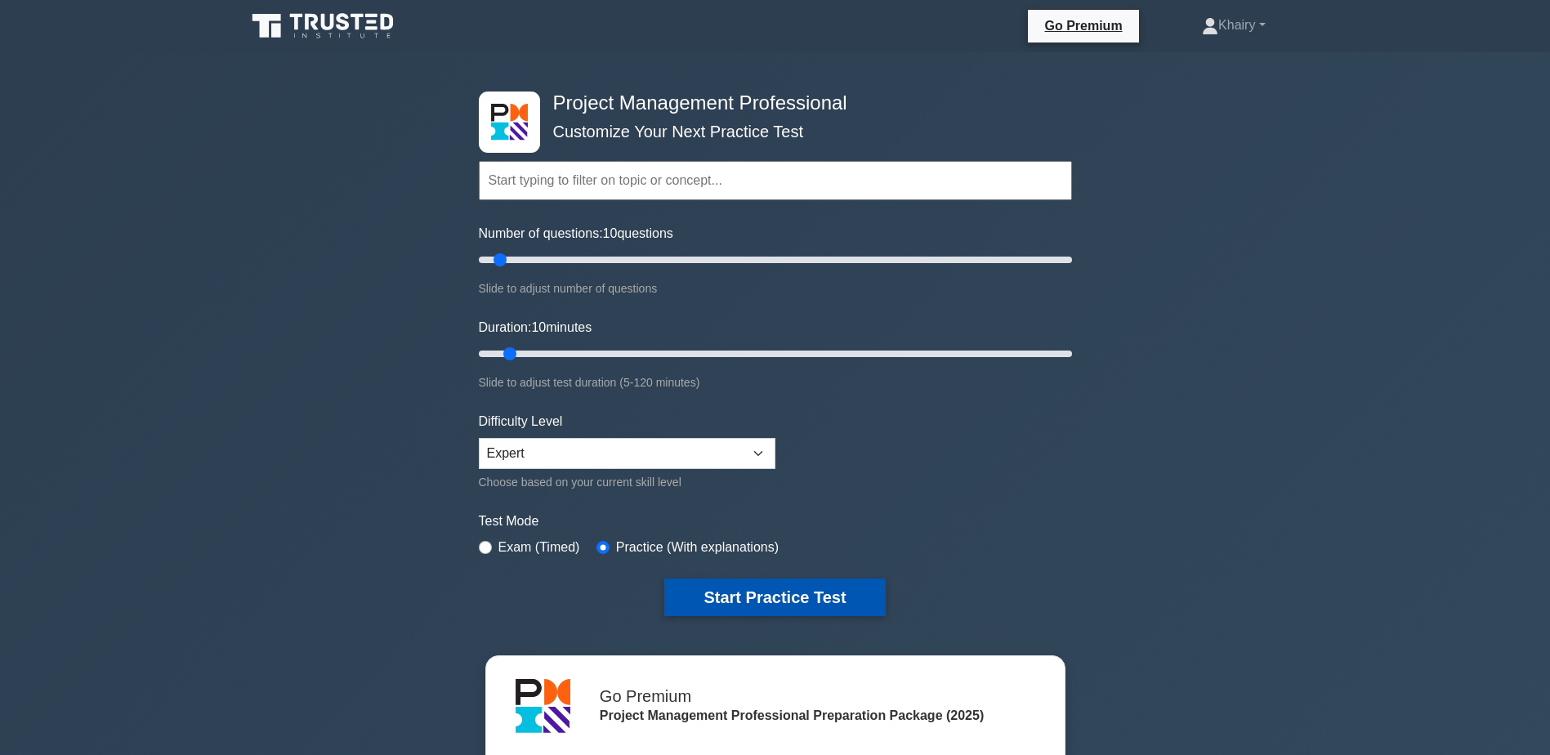
click at [723, 596] on button "Start Practice Test" at bounding box center [774, 598] width 221 height 38
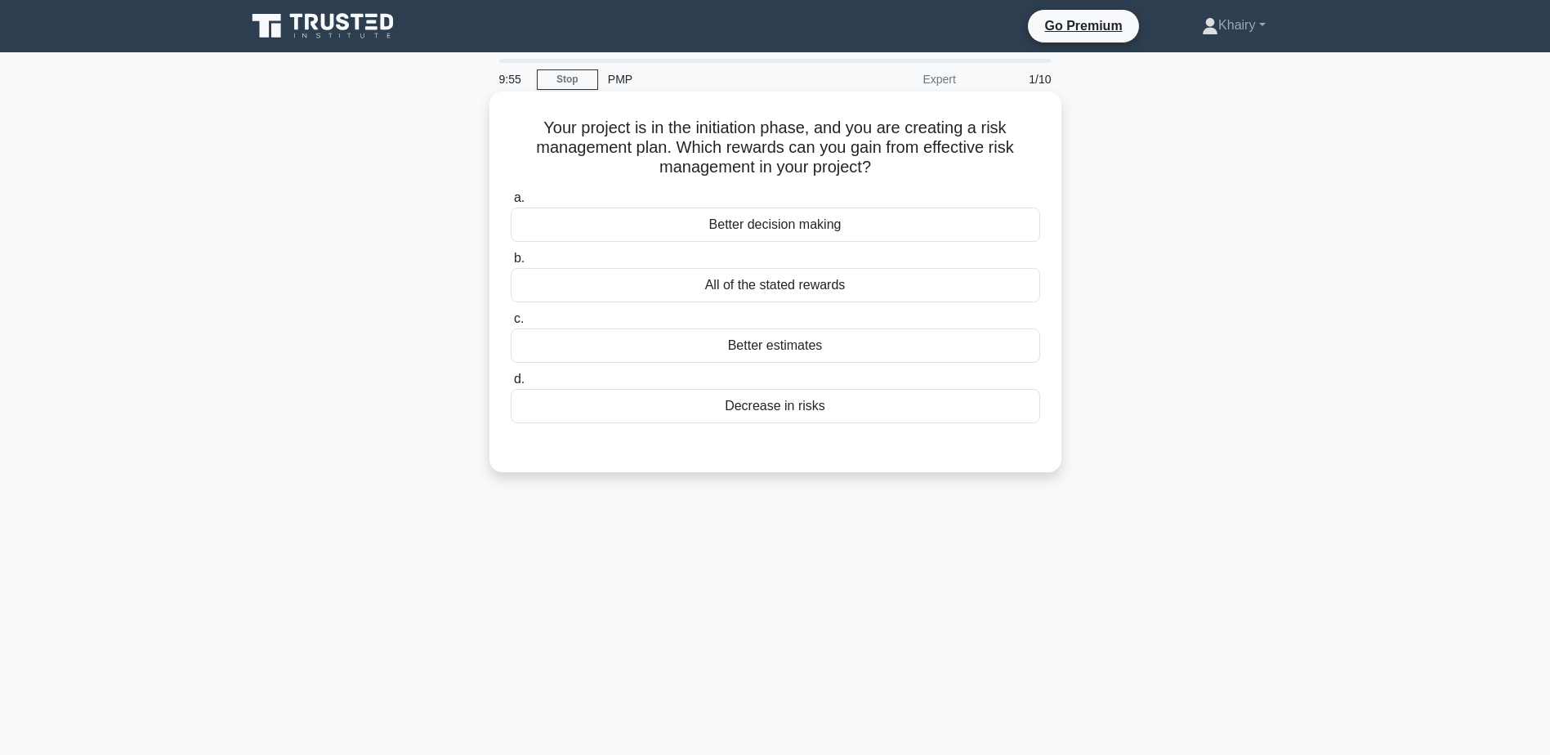
drag, startPoint x: 533, startPoint y: 114, endPoint x: 908, endPoint y: 179, distance: 380.6
click at [908, 179] on div "Your project is in the initiation phase, and you are creating a risk management…" at bounding box center [775, 282] width 559 height 368
copy h5 "Your project is in the initiation phase, and you are creating a risk management…"
click at [1036, 348] on div "Better estimates" at bounding box center [776, 346] width 530 height 34
click at [511, 324] on input "c. Better estimates" at bounding box center [511, 319] width 0 height 11
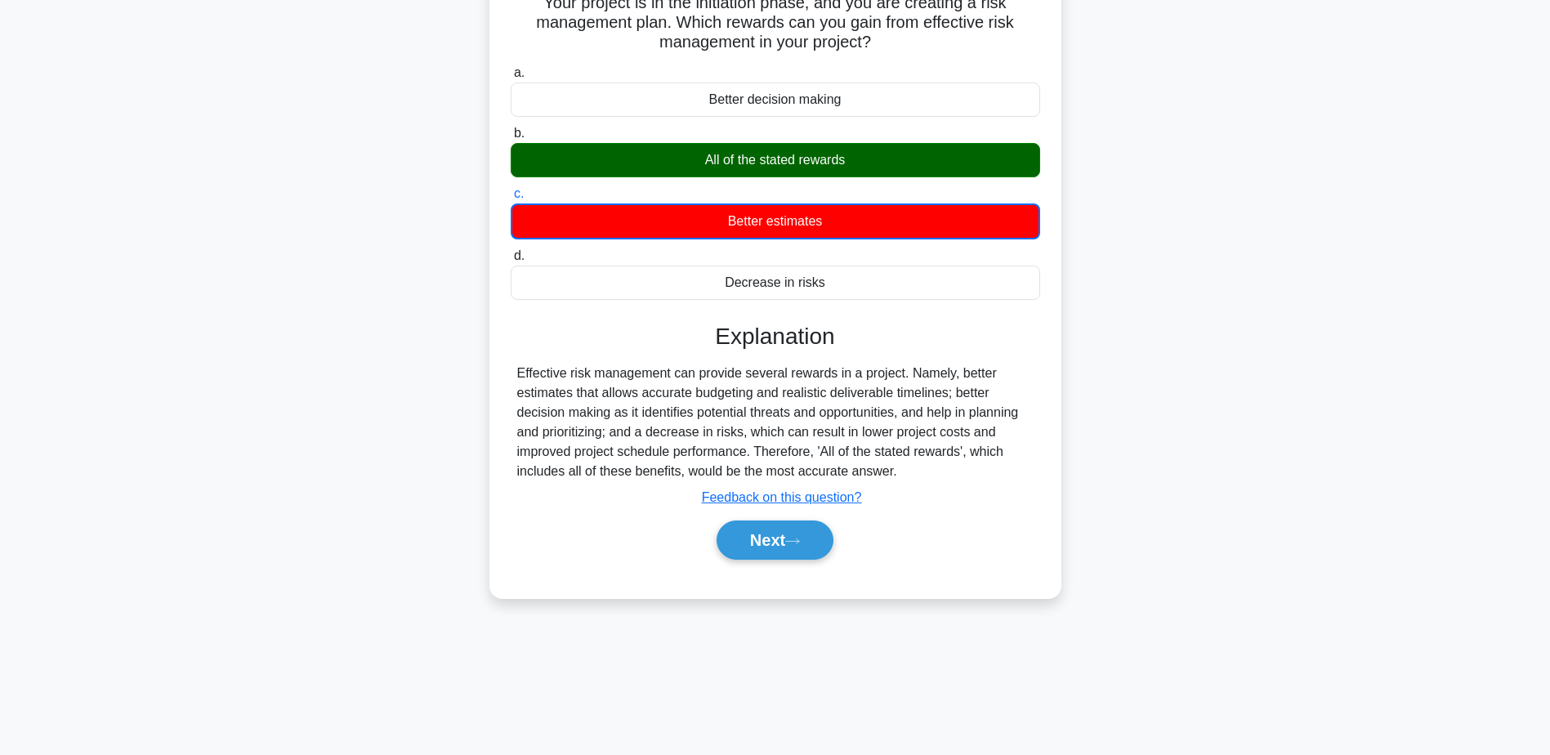
scroll to position [127, 0]
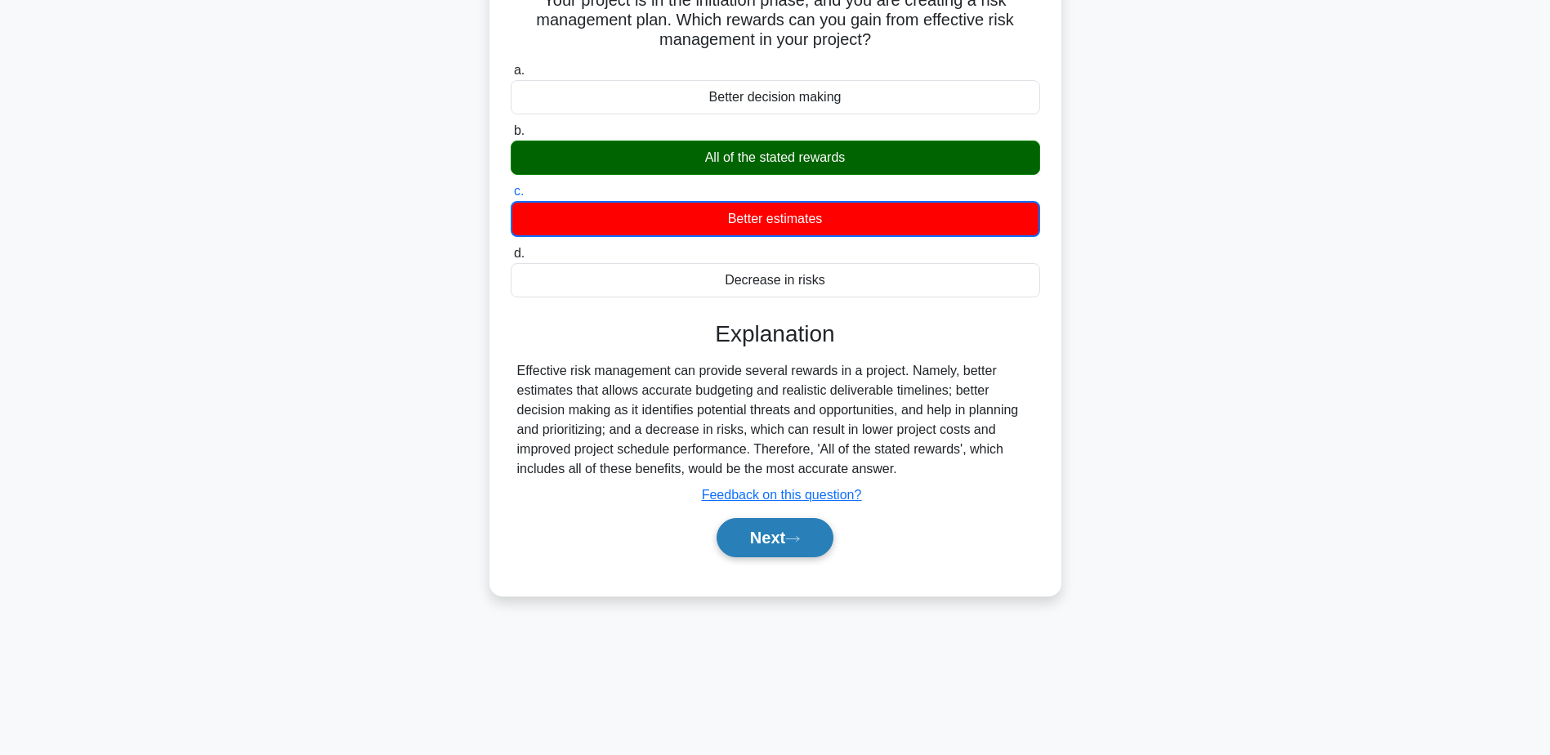
click at [762, 533] on button "Next" at bounding box center [775, 537] width 117 height 39
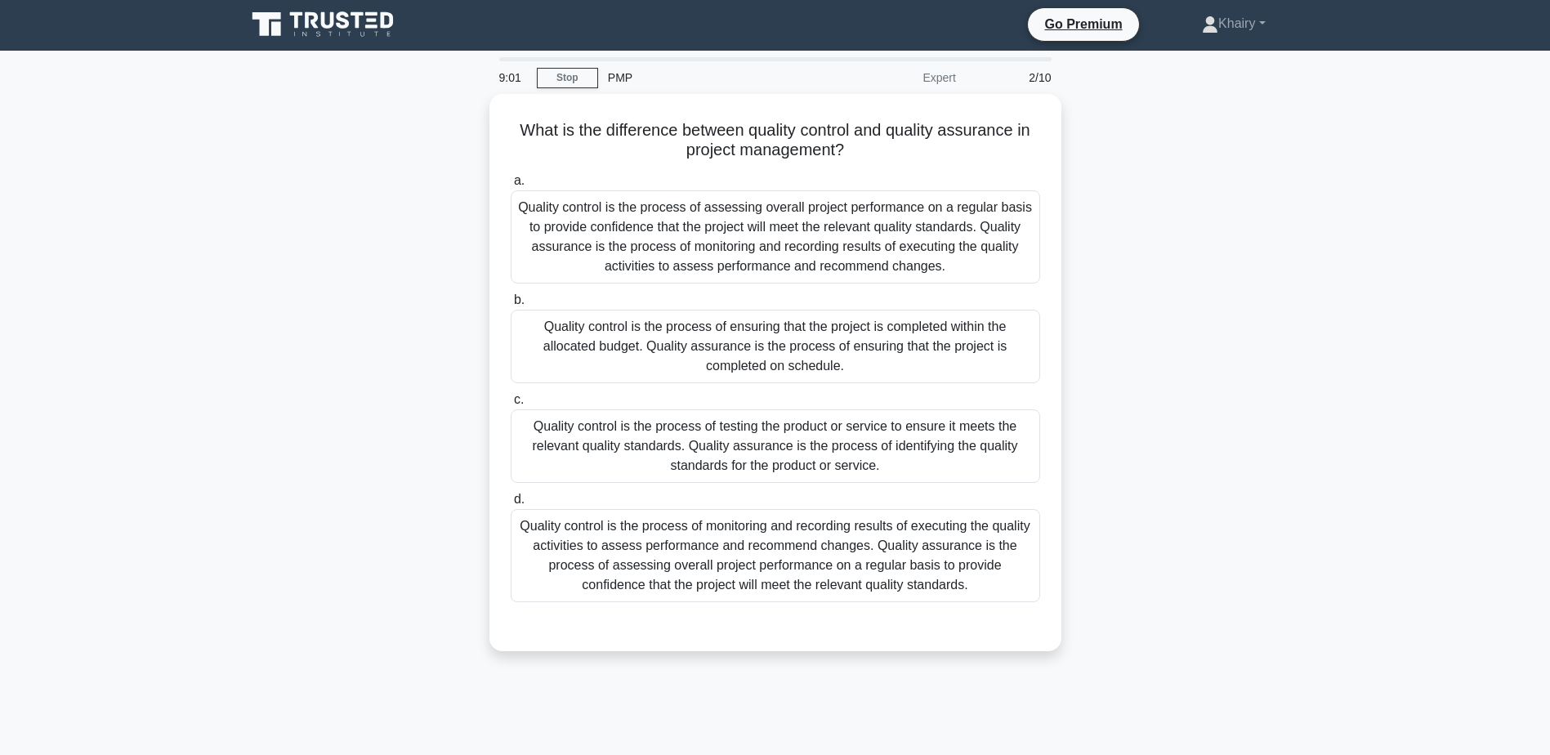
scroll to position [0, 0]
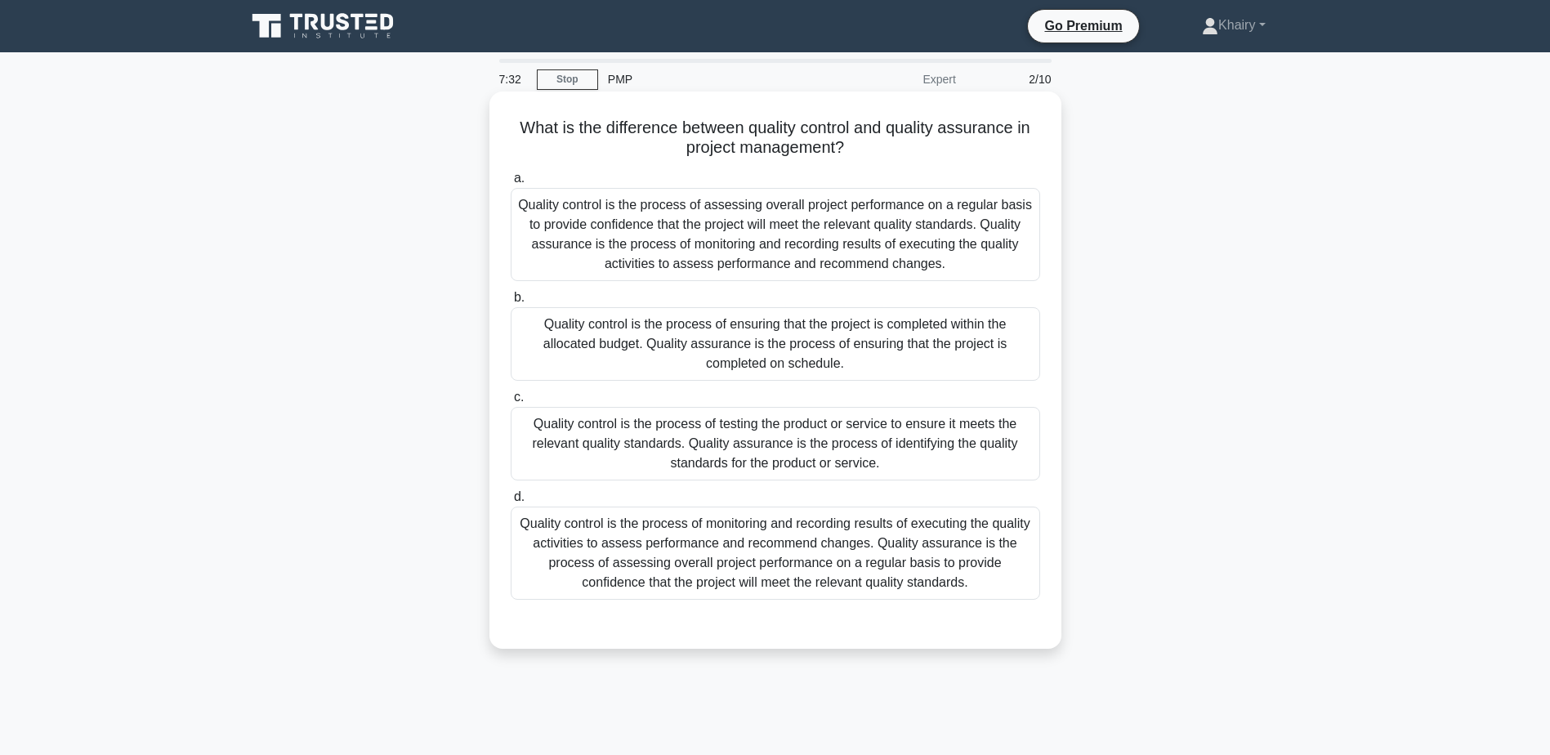
click at [1012, 575] on div "Quality control is the process of monitoring and recording results of executing…" at bounding box center [776, 553] width 530 height 93
click at [511, 503] on input "d. Quality control is the process of monitoring and recording results of execut…" at bounding box center [511, 497] width 0 height 11
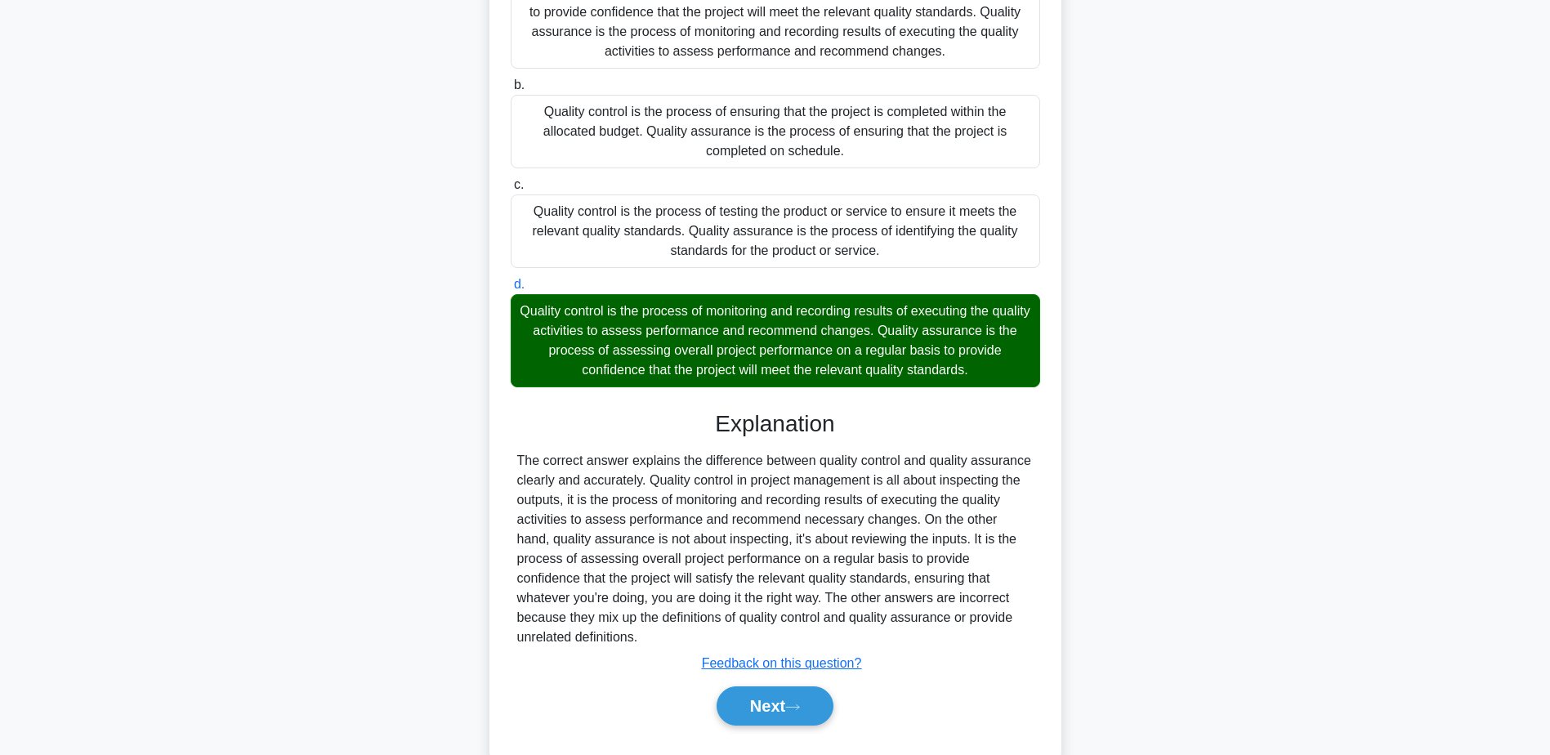
scroll to position [234, 0]
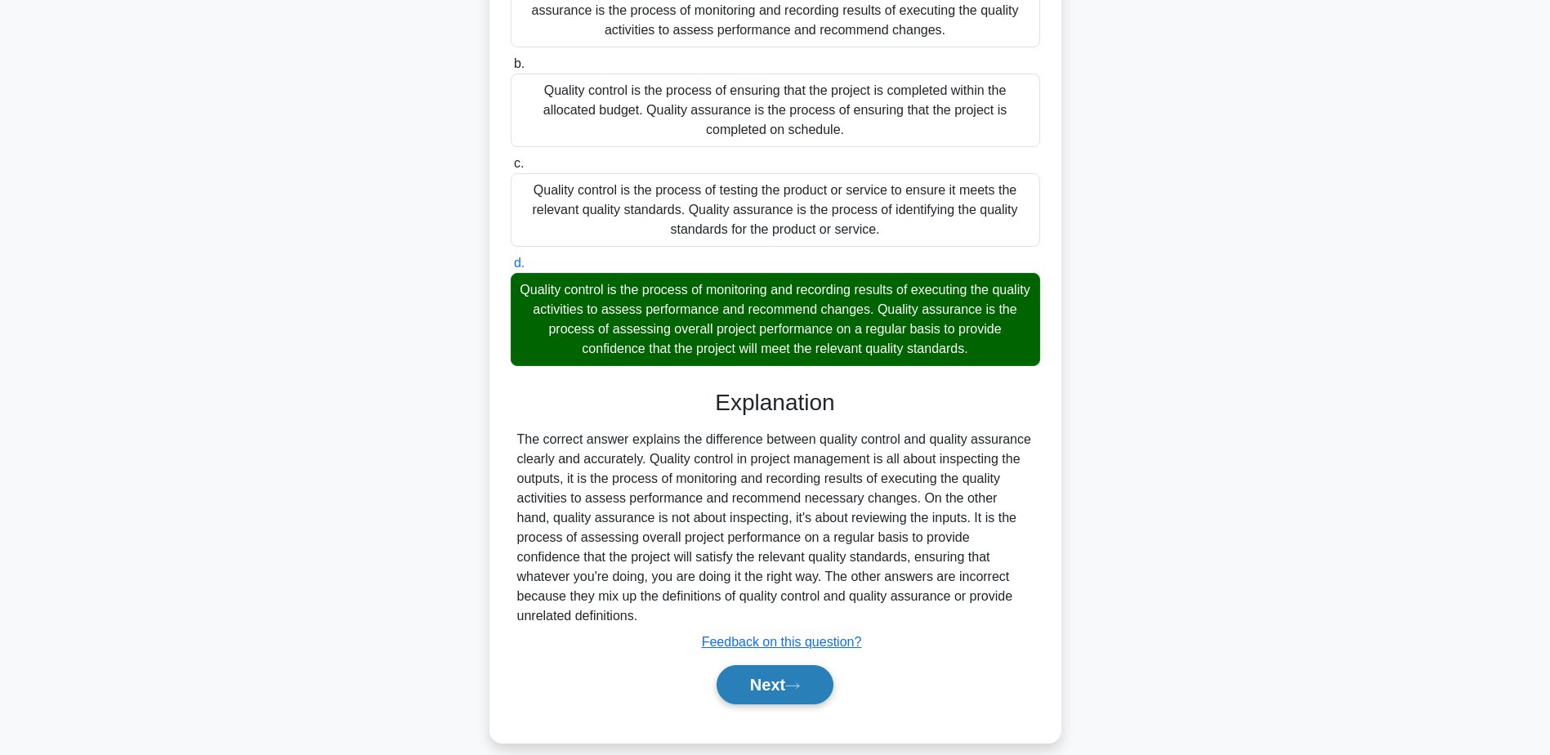
click at [793, 682] on icon at bounding box center [792, 686] width 15 height 9
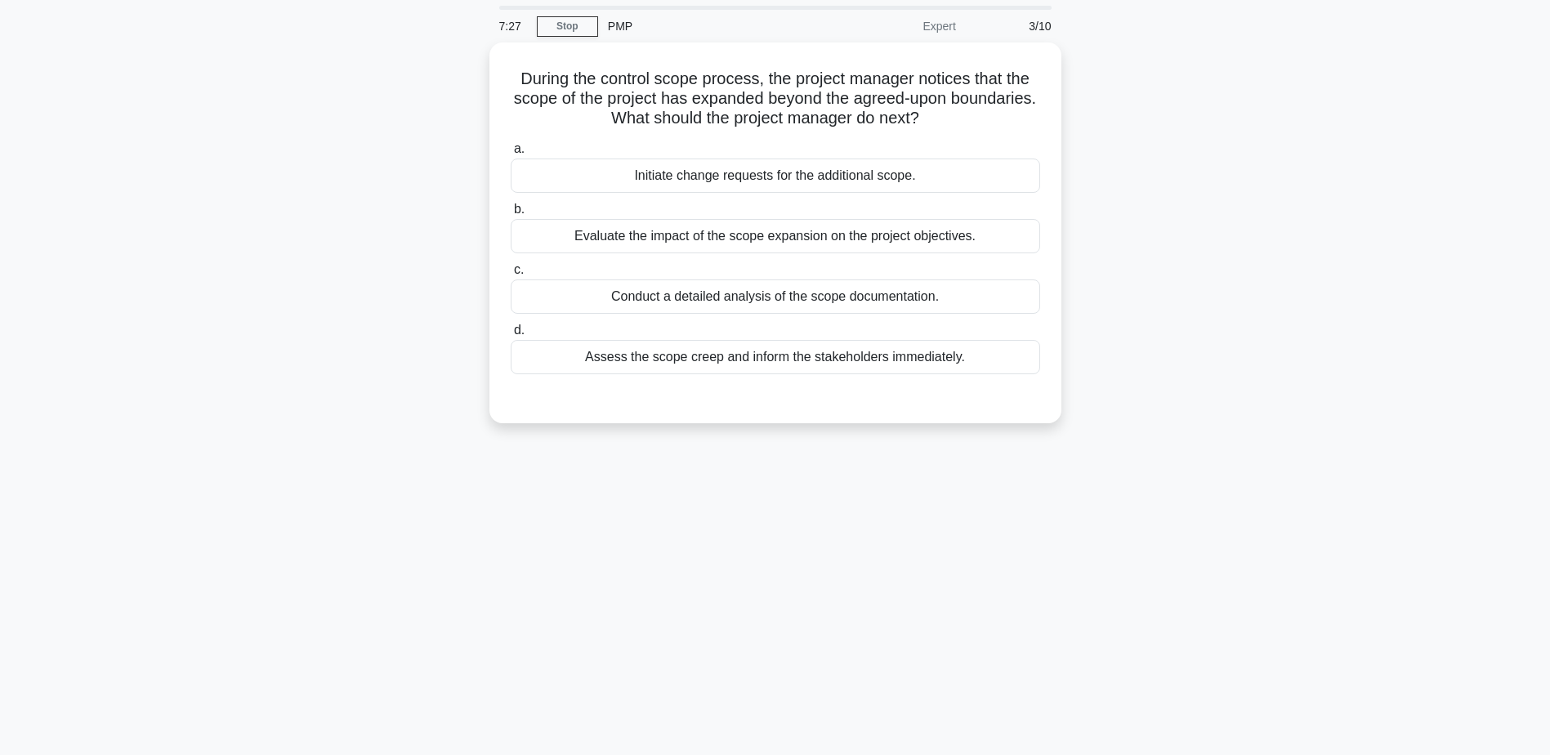
scroll to position [0, 0]
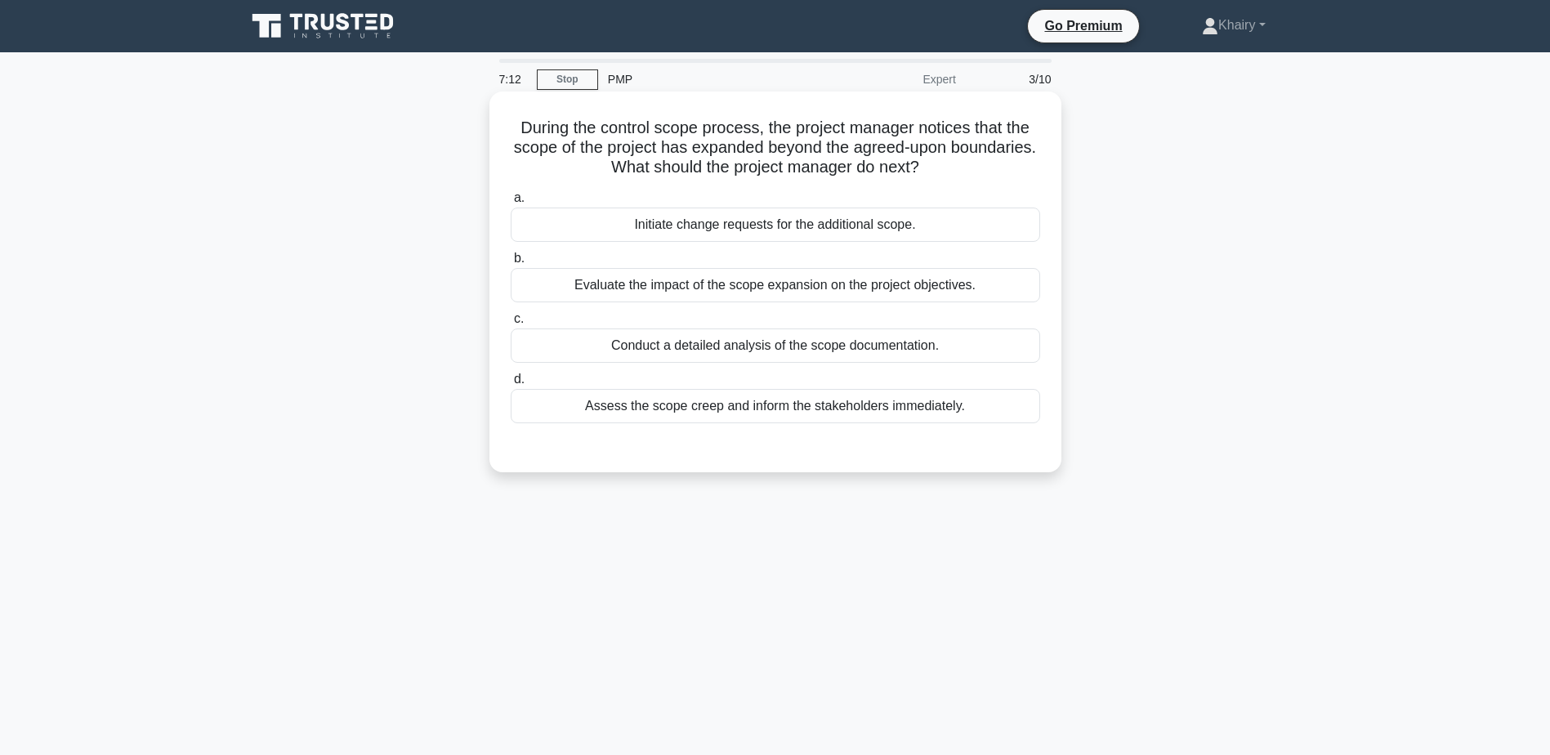
drag, startPoint x: 511, startPoint y: 124, endPoint x: 994, endPoint y: 168, distance: 484.9
click at [994, 168] on h5 "During the control scope process, the project manager notices that the scope of…" at bounding box center [775, 148] width 533 height 60
copy h5 "During the control scope process, the project manager notices that the scope of…"
click at [1004, 218] on div "Initiate change requests for the additional scope." at bounding box center [776, 225] width 530 height 34
click at [511, 203] on input "a. Initiate change requests for the additional scope." at bounding box center [511, 198] width 0 height 11
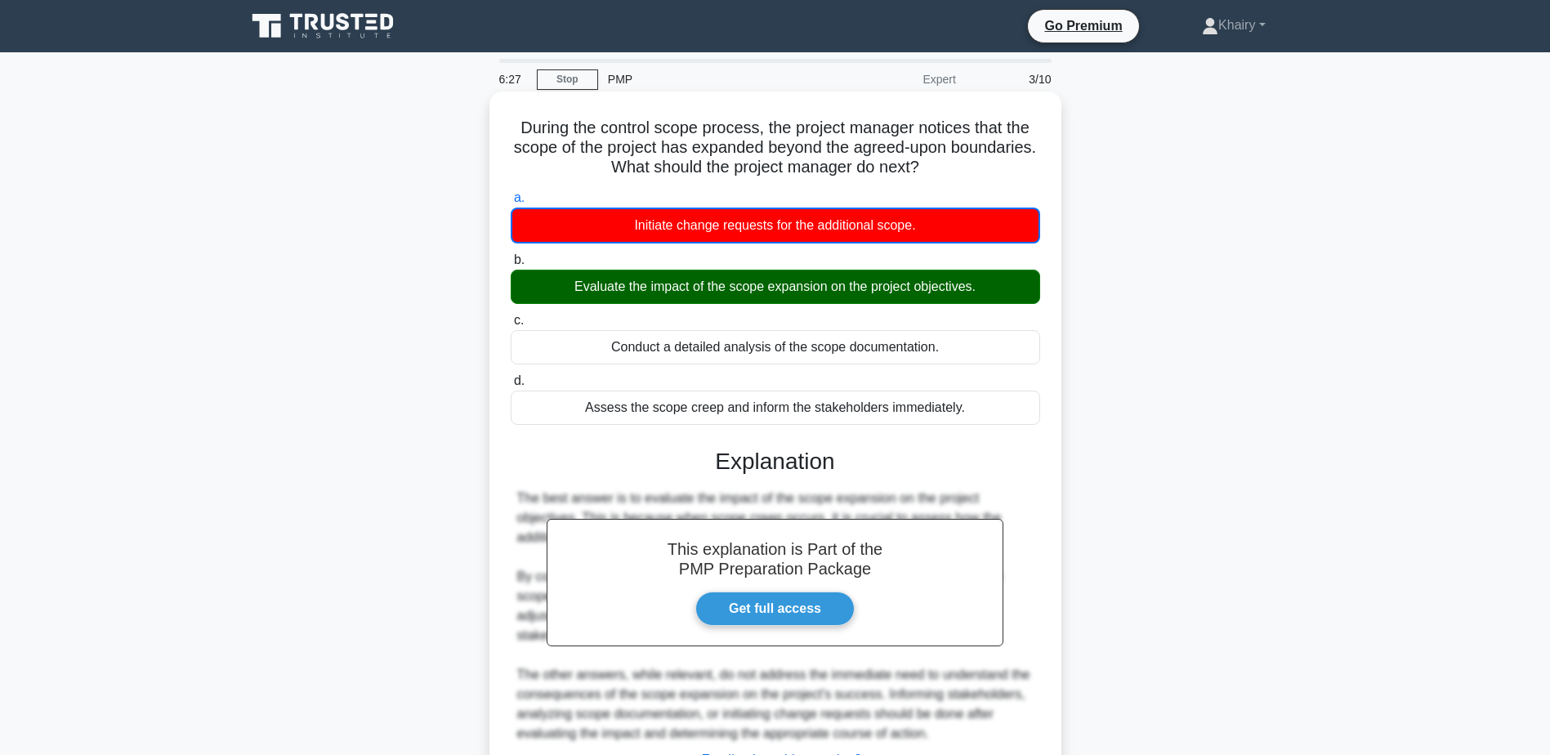
scroll to position [137, 0]
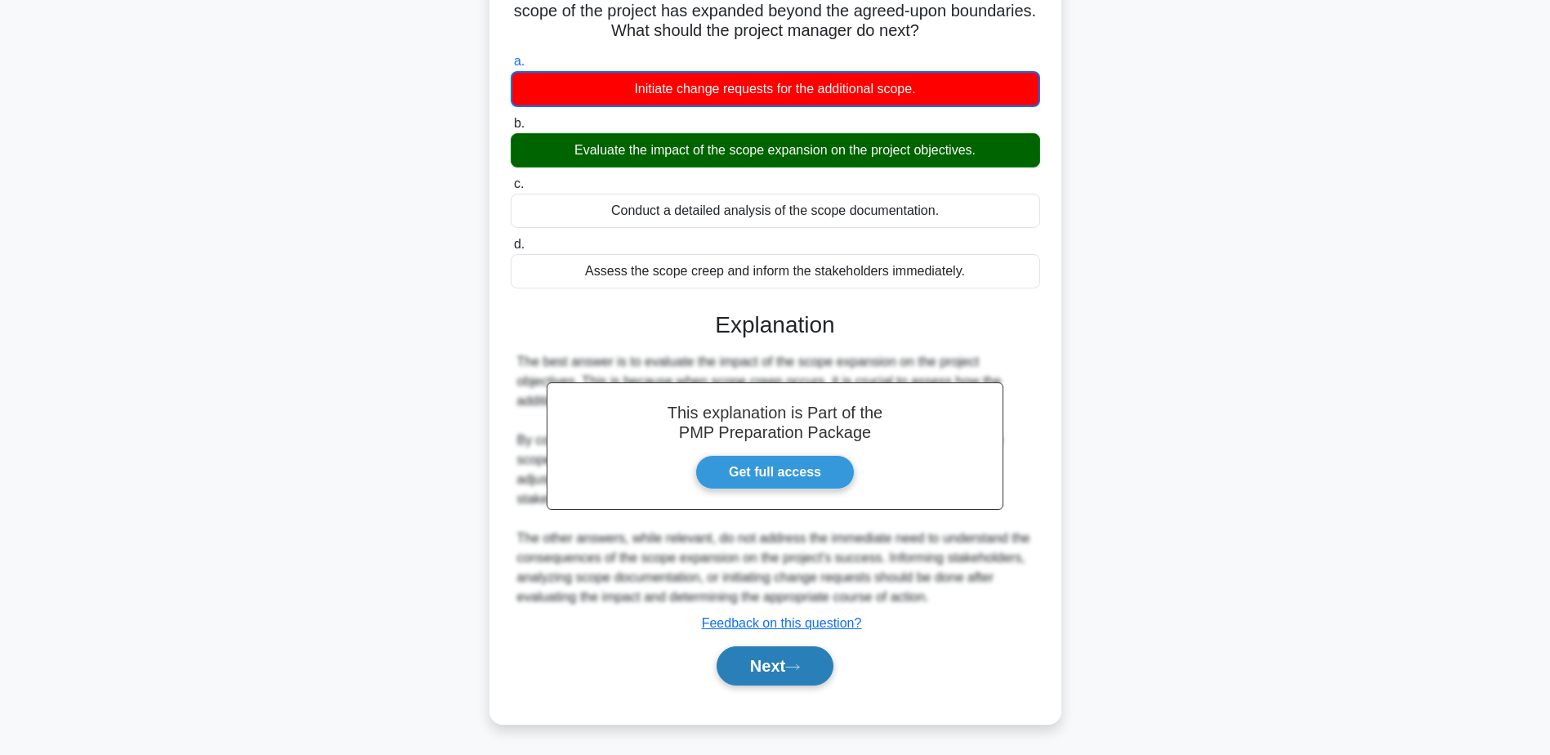
click at [791, 672] on button "Next" at bounding box center [775, 665] width 117 height 39
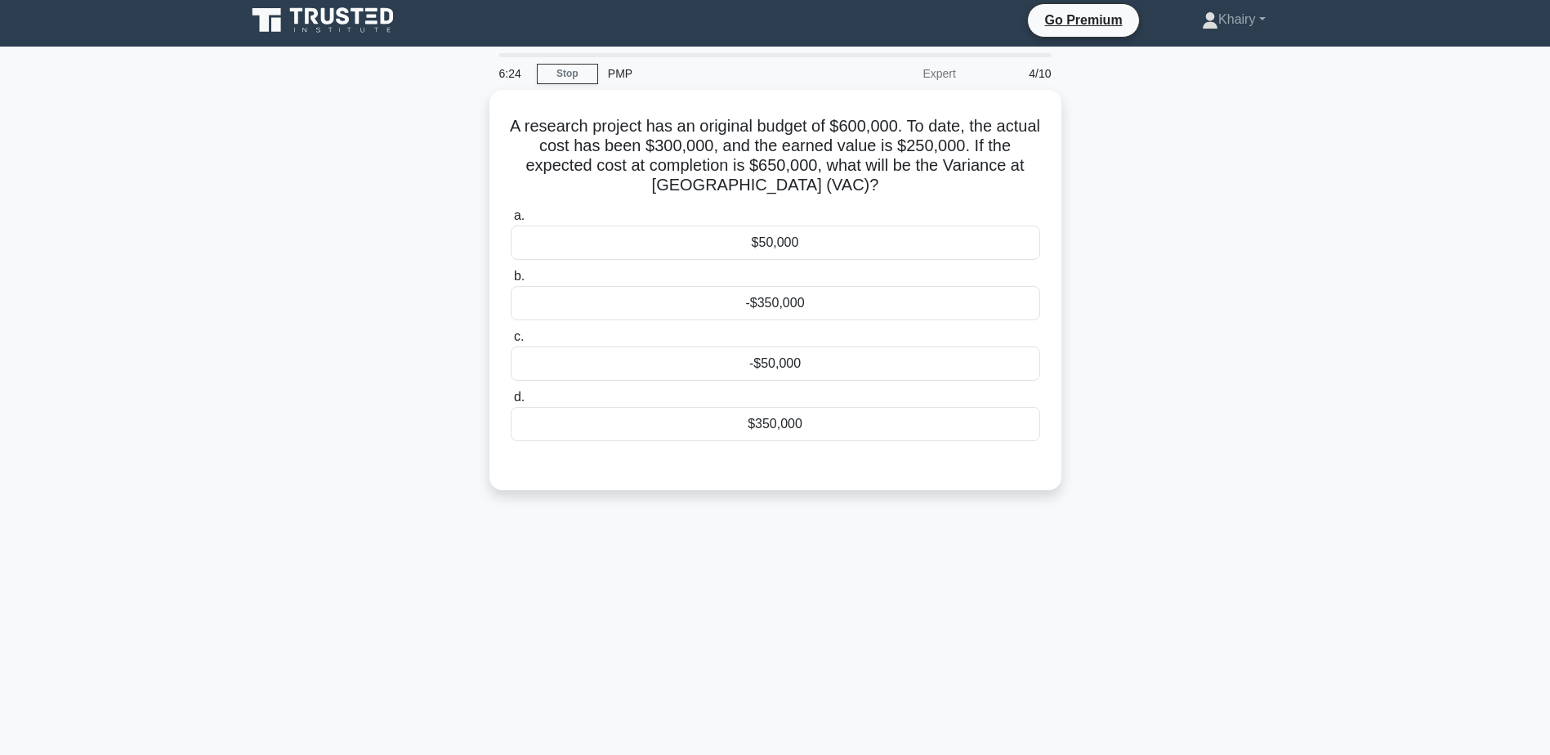
scroll to position [0, 0]
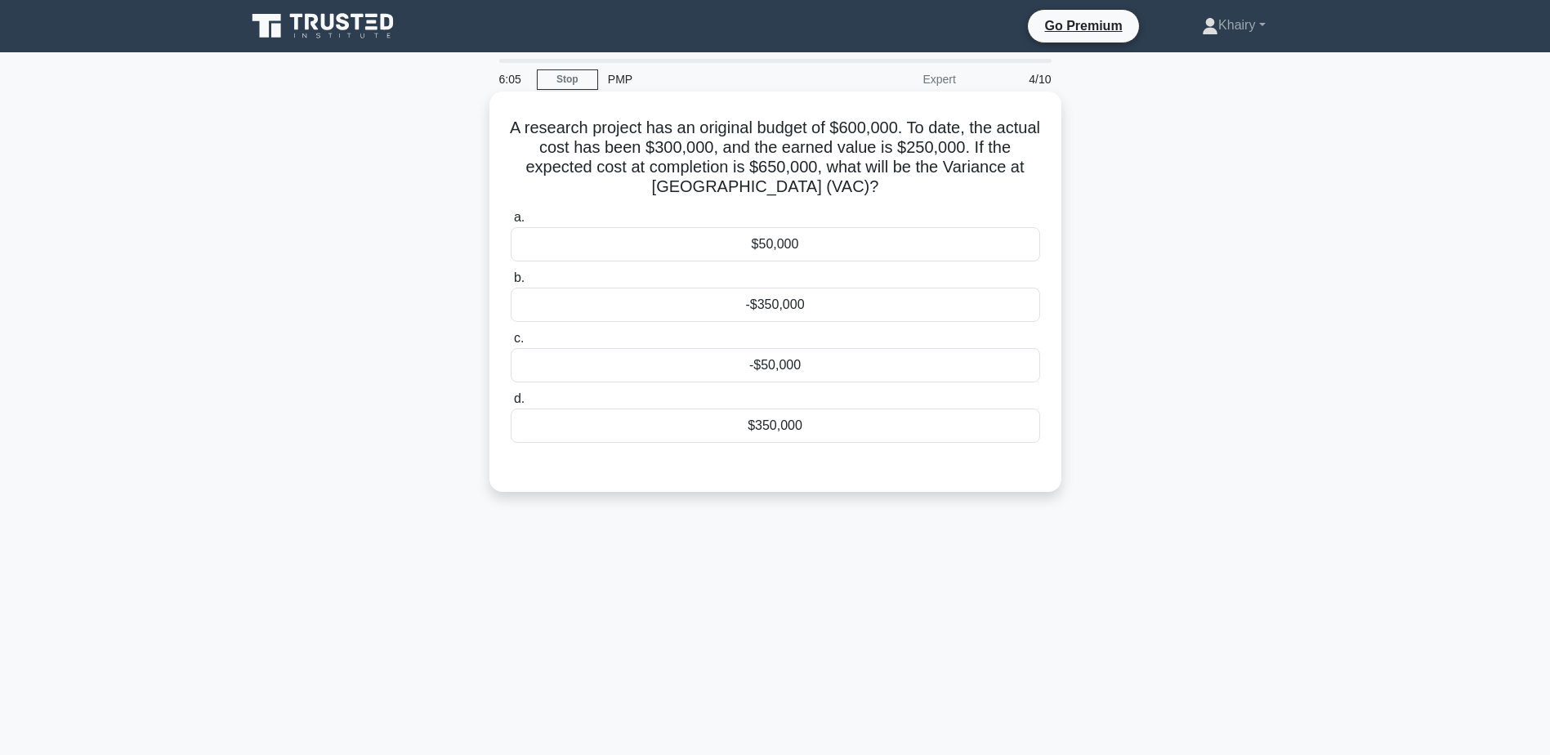
click at [800, 369] on div "-$50,000" at bounding box center [776, 365] width 530 height 34
click at [511, 344] on input "c. -$50,000" at bounding box center [511, 338] width 0 height 11
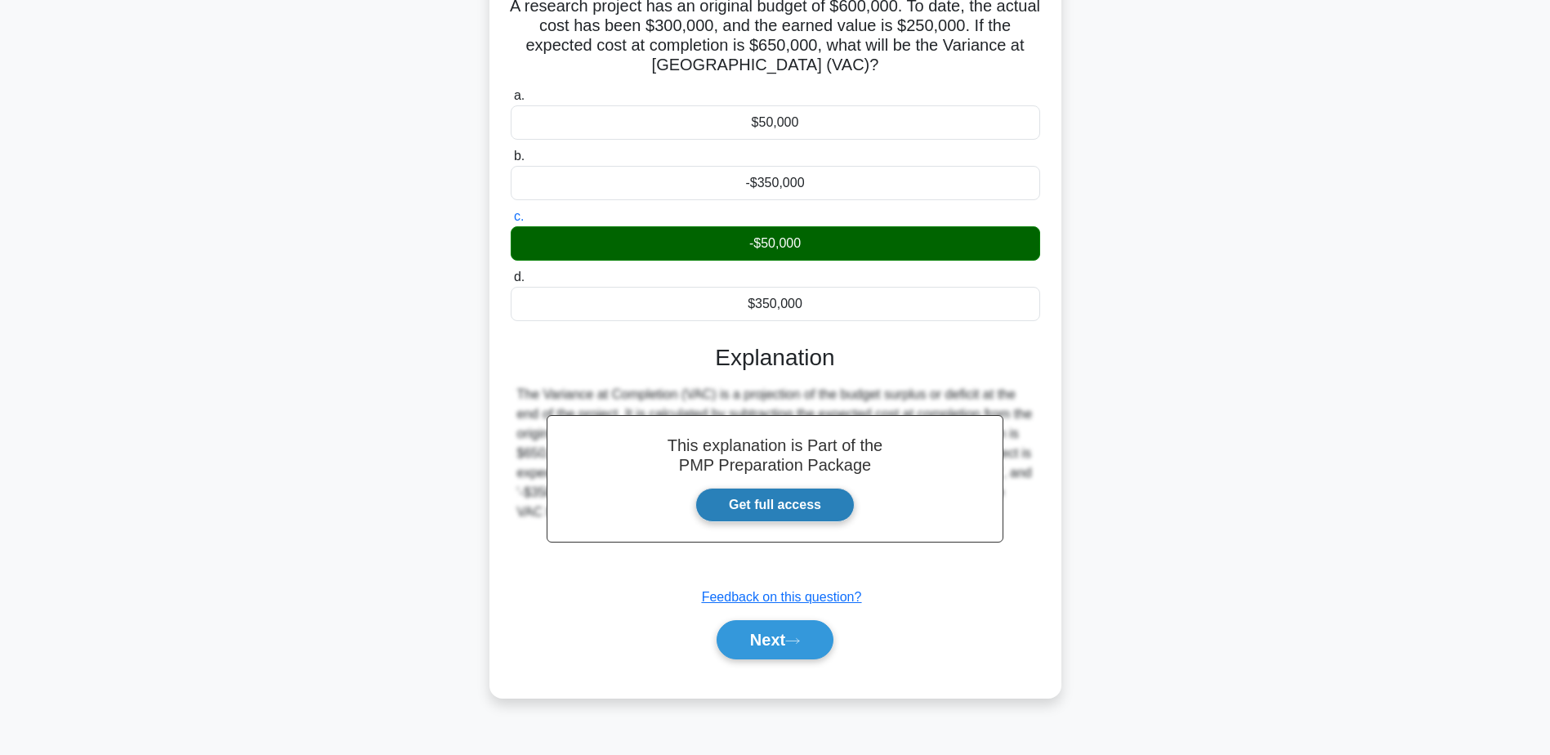
scroll to position [127, 0]
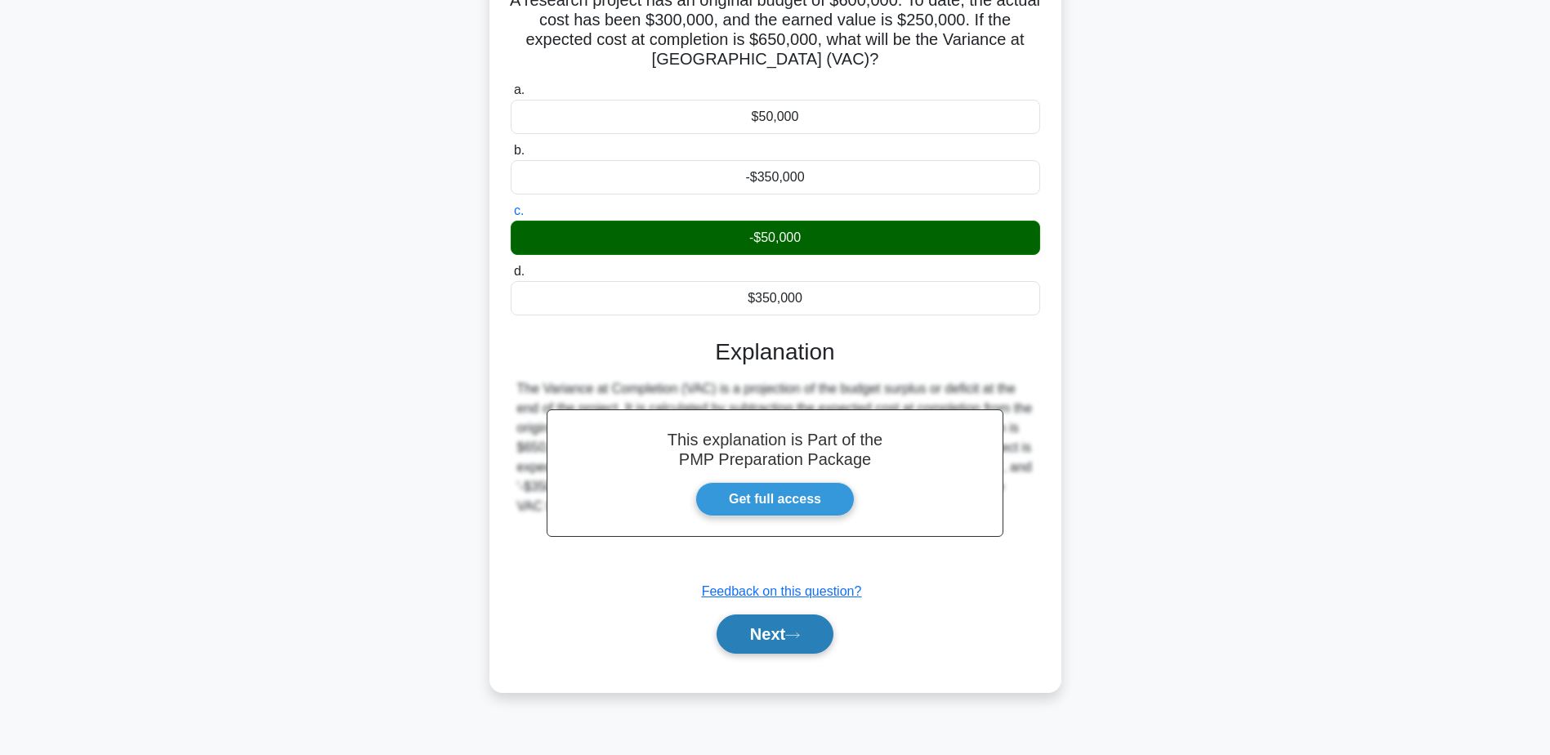
click at [762, 628] on button "Next" at bounding box center [775, 634] width 117 height 39
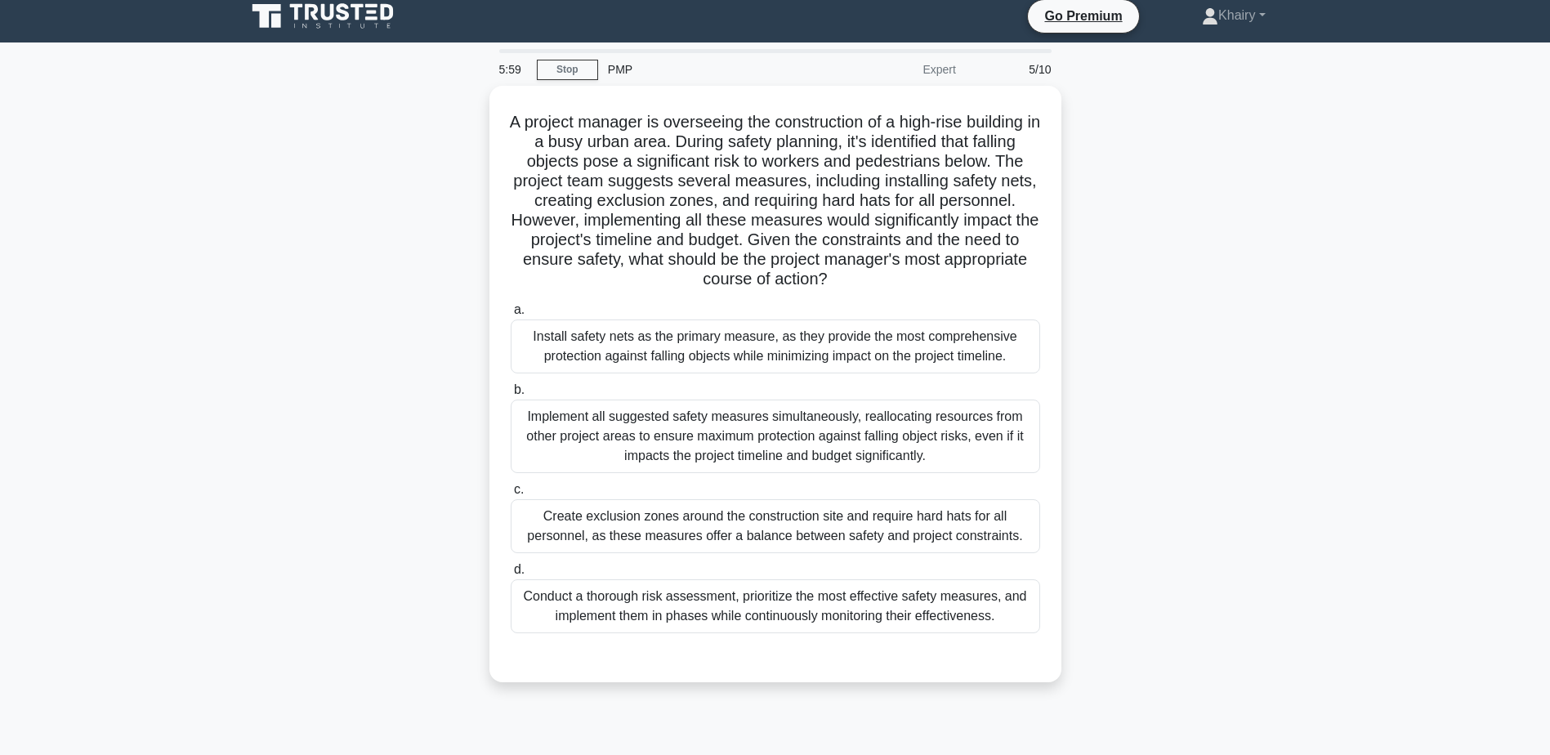
scroll to position [0, 0]
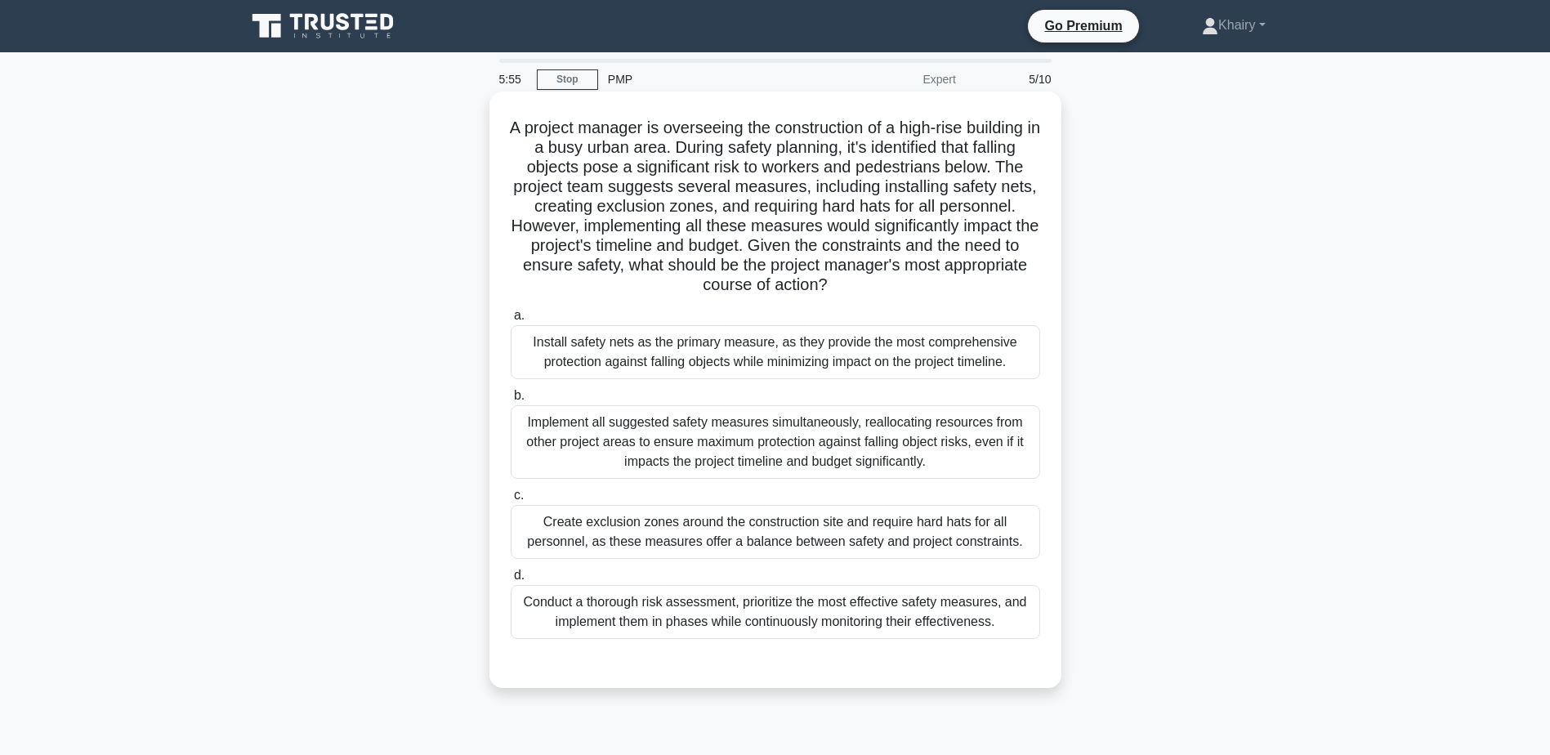
drag, startPoint x: 535, startPoint y: 129, endPoint x: 966, endPoint y: 284, distance: 457.8
click at [966, 284] on h5 "A project manager is overseeing the construction of a high-rise building in a b…" at bounding box center [775, 207] width 533 height 178
copy h5 "A project manager is overseeing the construction of a high-rise building in a b…"
click at [1014, 616] on div "Conduct a thorough risk assessment, prioritize the most effective safety measur…" at bounding box center [776, 612] width 530 height 54
click at [511, 581] on input "d. Conduct a thorough risk assessment, prioritize the most effective safety mea…" at bounding box center [511, 575] width 0 height 11
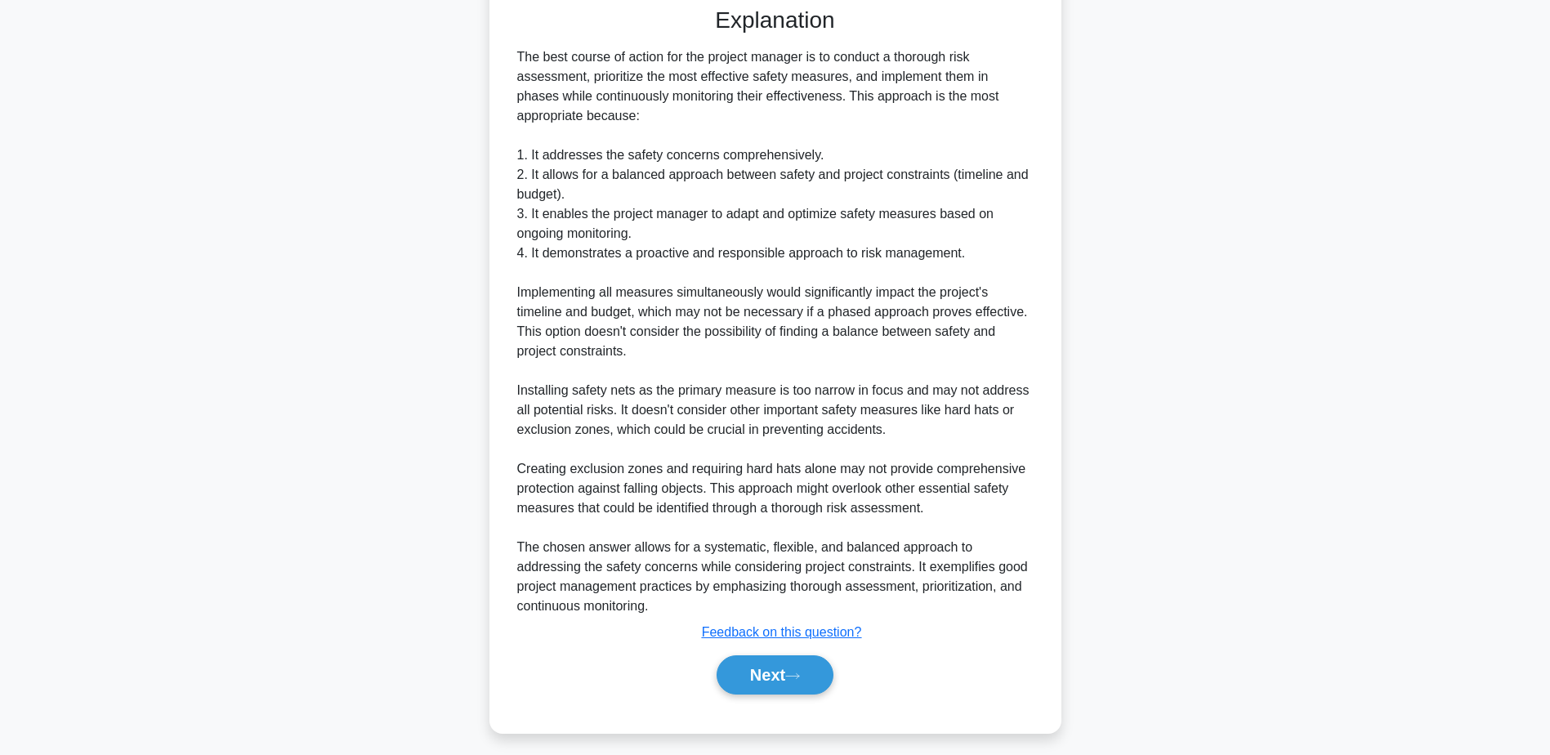
scroll to position [665, 0]
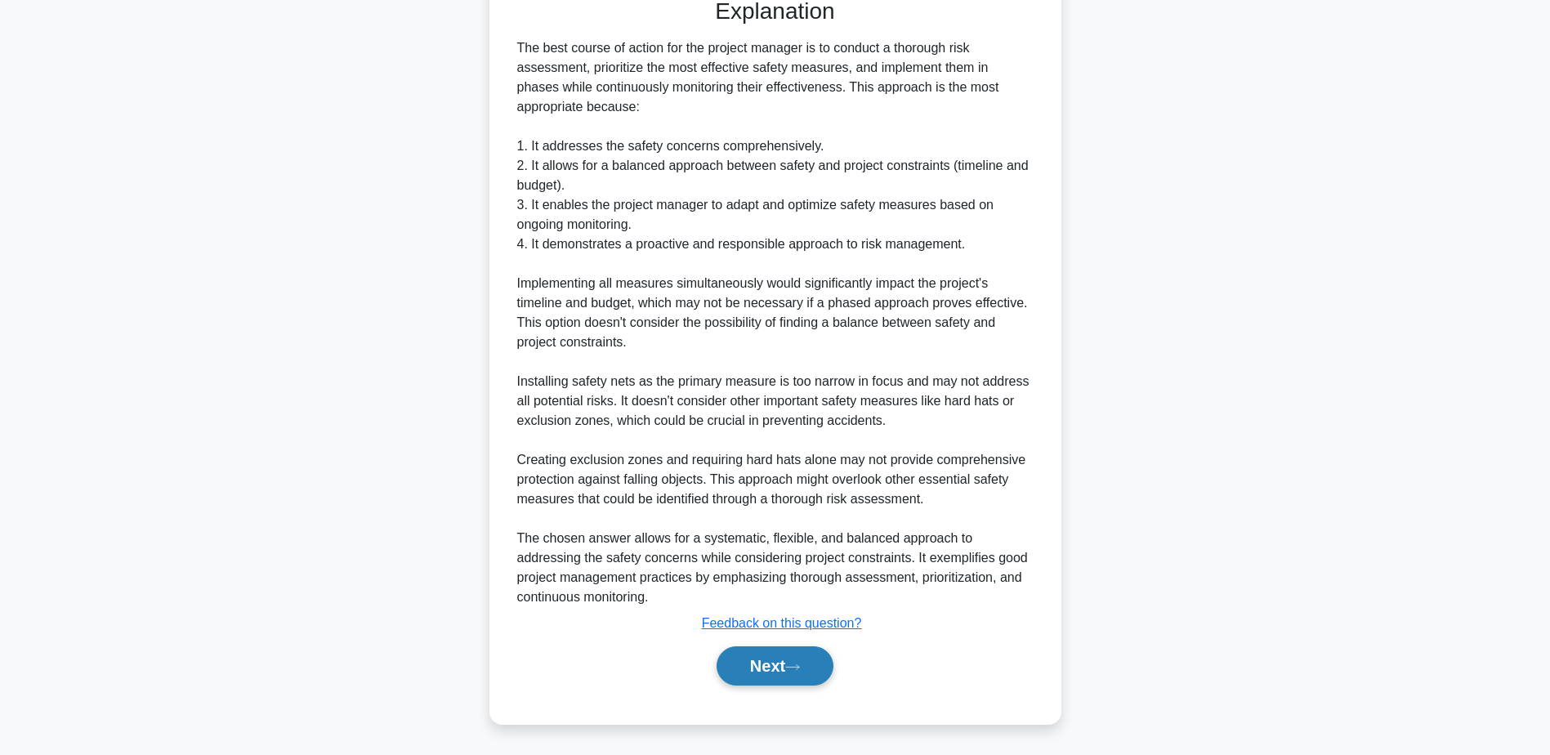
click at [771, 659] on button "Next" at bounding box center [775, 665] width 117 height 39
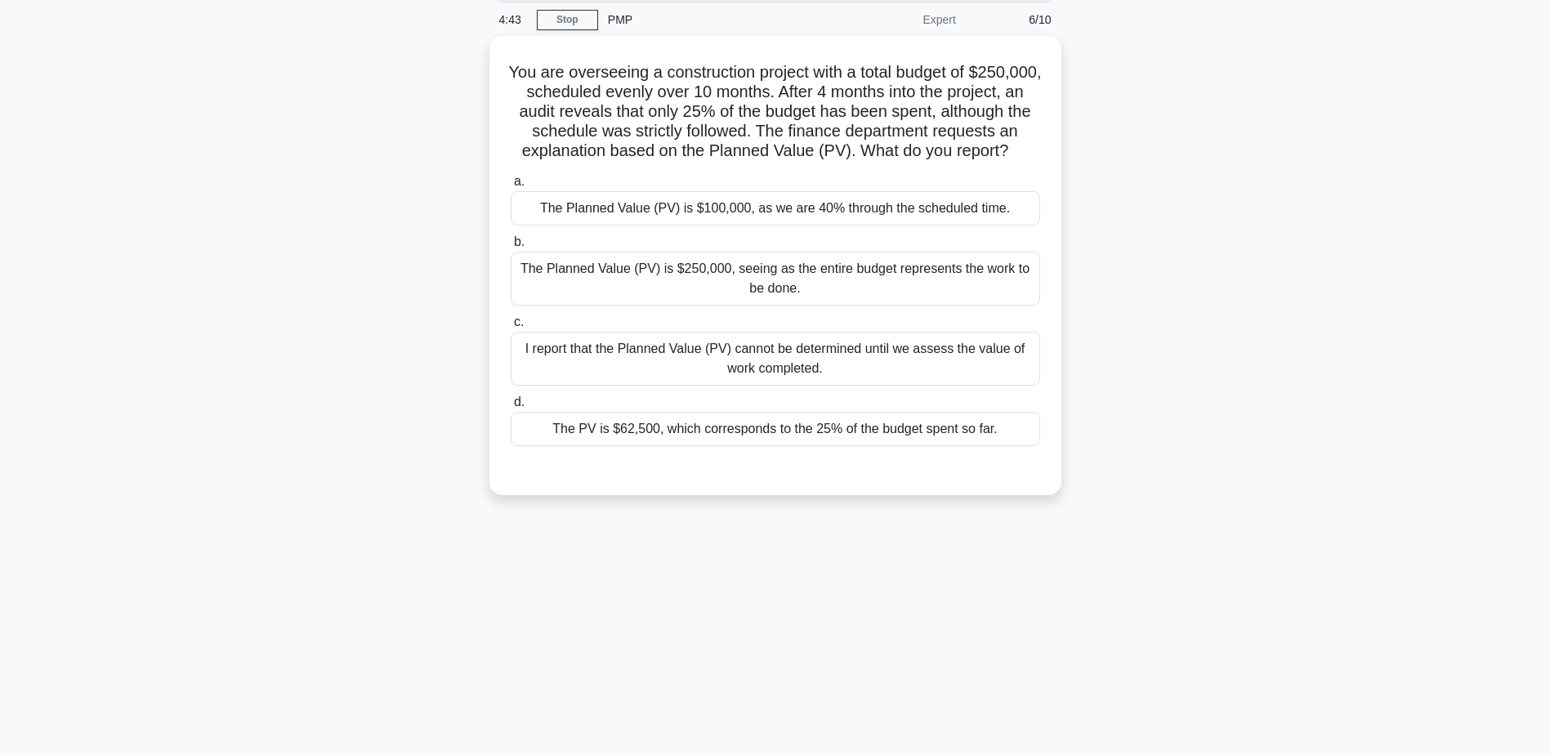
scroll to position [0, 0]
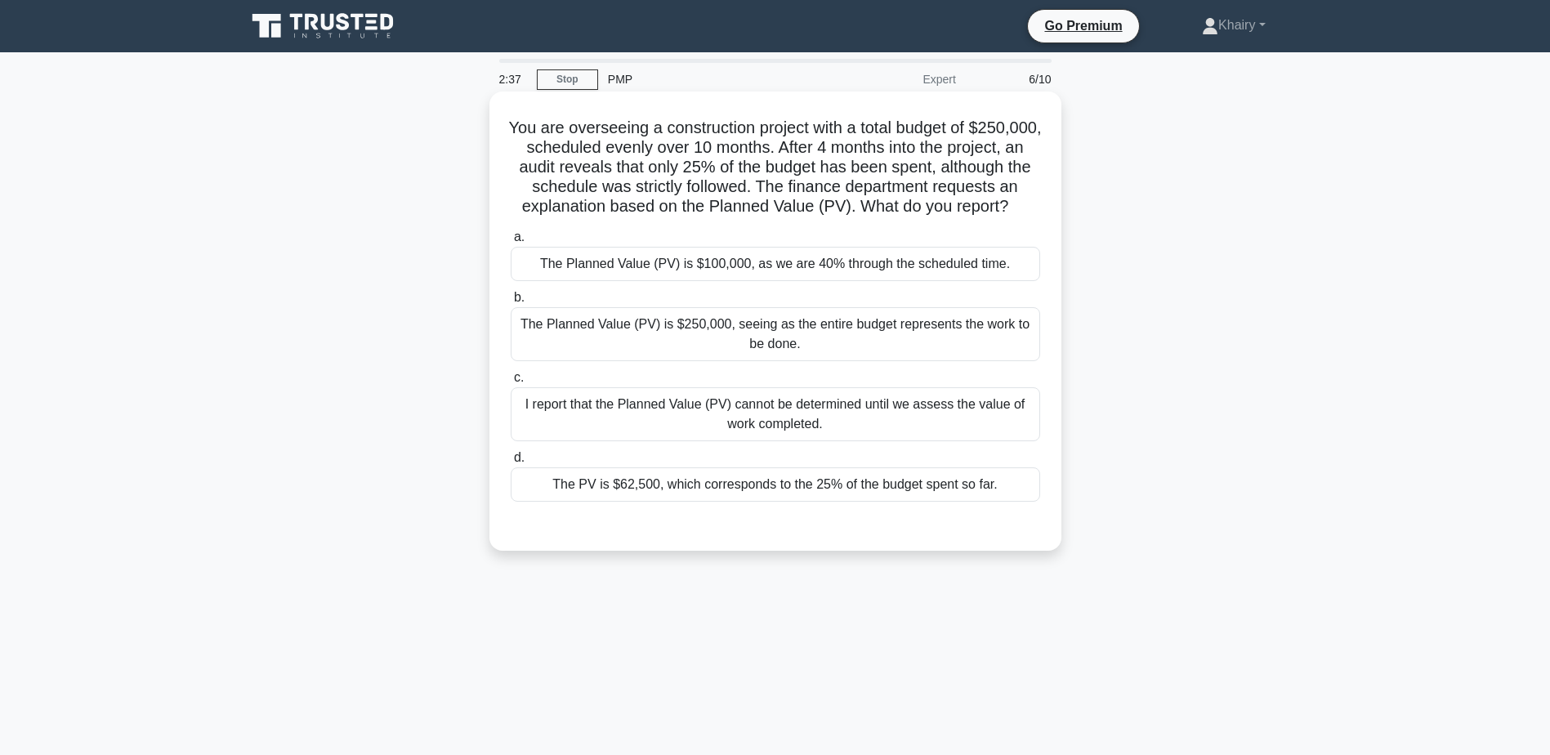
click at [990, 281] on div "The Planned Value (PV) is $100,000, as we are 40% through the scheduled time." at bounding box center [776, 264] width 530 height 34
click at [511, 243] on input "a. The Planned Value (PV) is $100,000, as we are 40% through the scheduled time." at bounding box center [511, 237] width 0 height 11
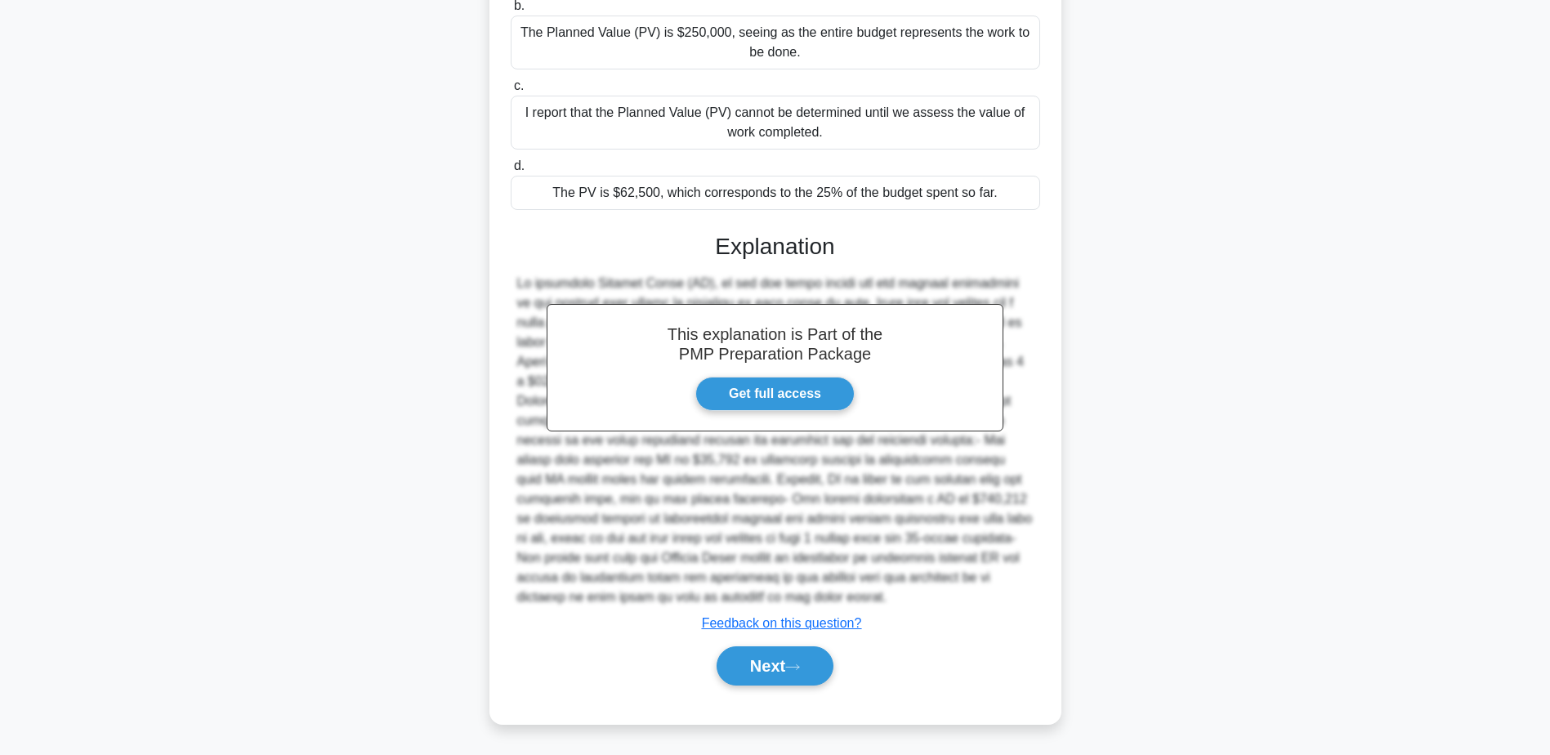
scroll to position [312, 0]
click at [781, 663] on button "Next" at bounding box center [775, 665] width 117 height 39
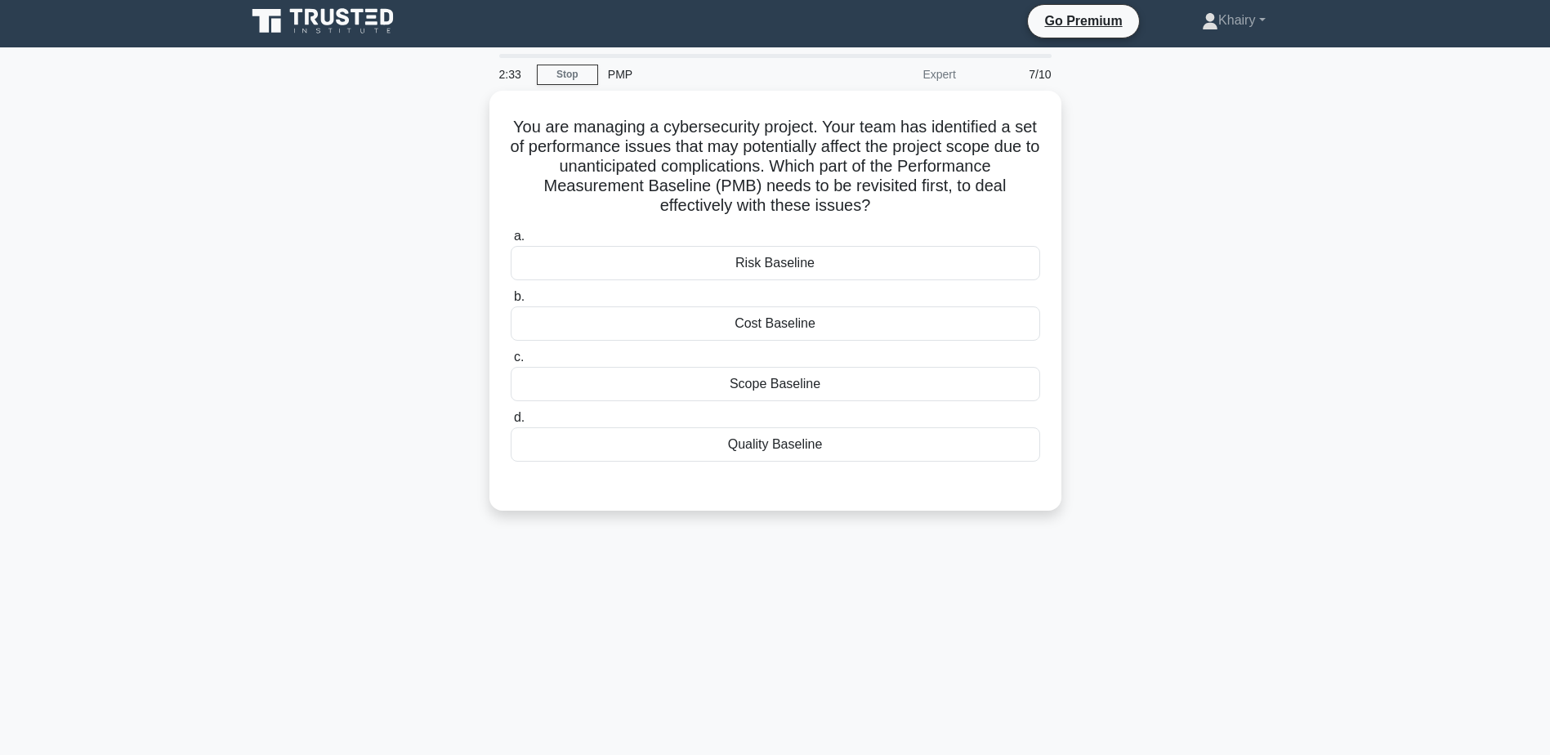
scroll to position [0, 0]
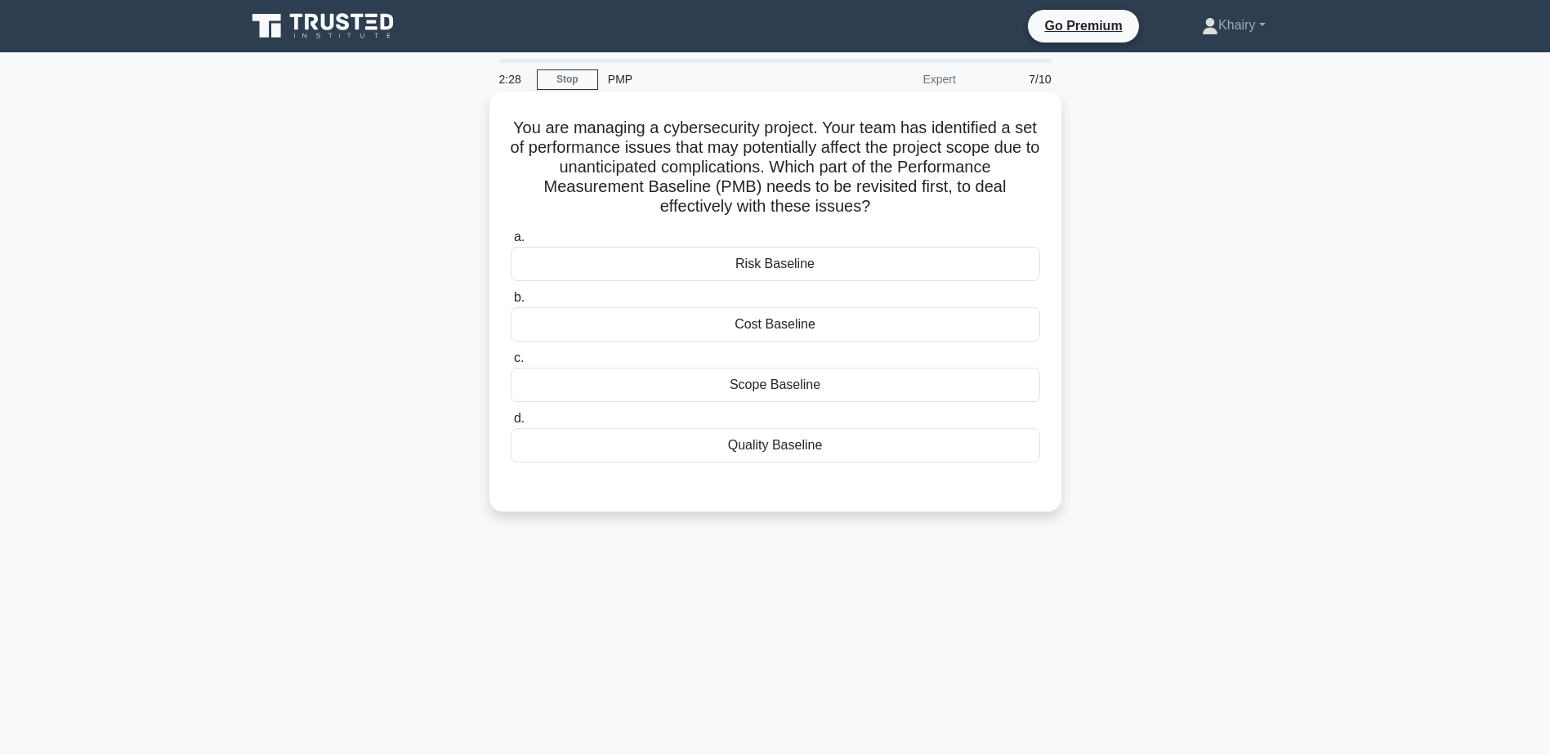
drag, startPoint x: 515, startPoint y: 123, endPoint x: 939, endPoint y: 206, distance: 432.1
click at [939, 206] on h5 "You are managing a cybersecurity project. Your team has identified a set of per…" at bounding box center [775, 168] width 533 height 100
copy h5 "You are managing a cybersecurity project. Your team has identified a set of per…"
click at [816, 388] on div "Scope Baseline" at bounding box center [776, 385] width 530 height 34
click at [511, 364] on input "c. Scope Baseline" at bounding box center [511, 358] width 0 height 11
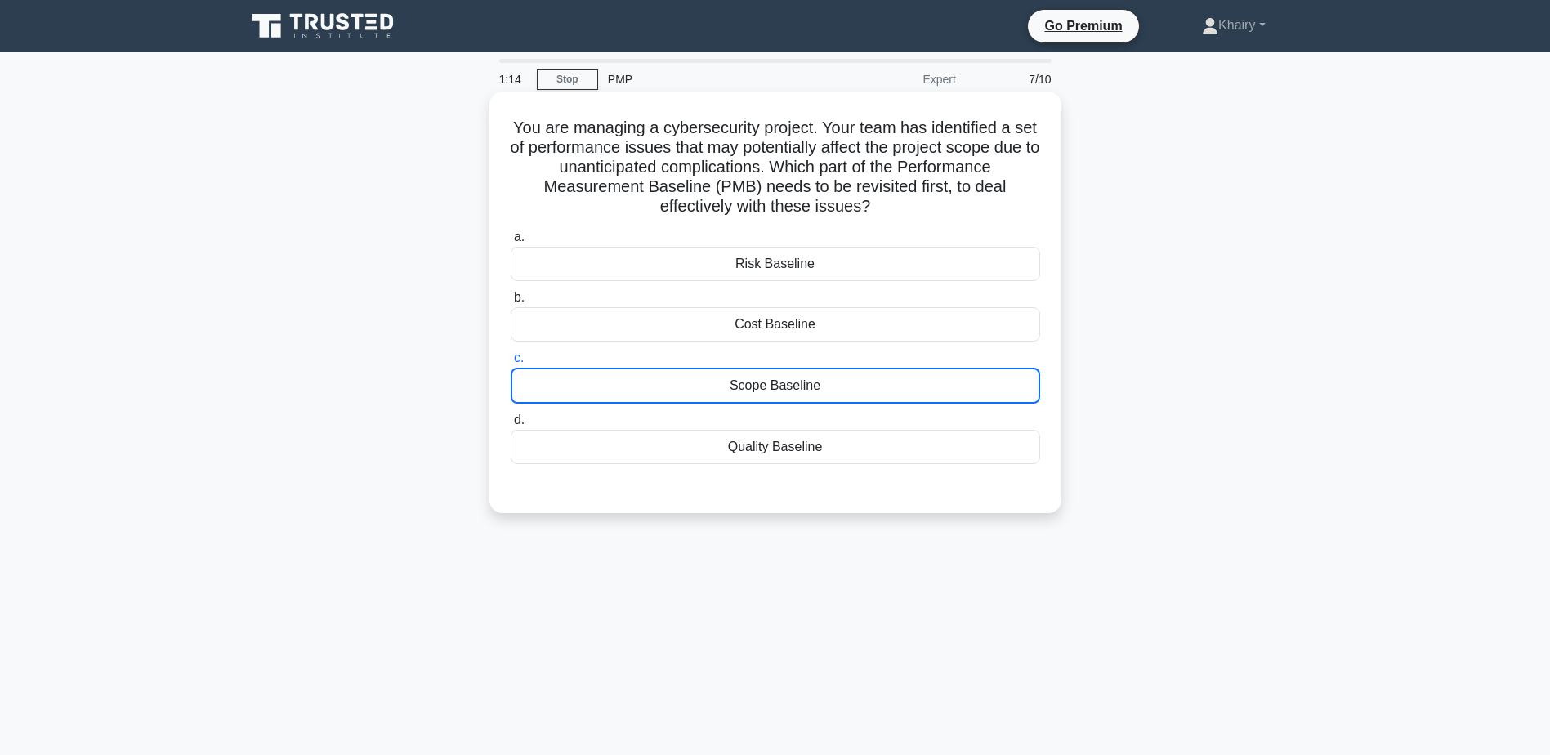
click at [816, 388] on div "Scope Baseline" at bounding box center [776, 386] width 530 height 36
click at [511, 364] on input "c. Scope Baseline" at bounding box center [511, 358] width 0 height 11
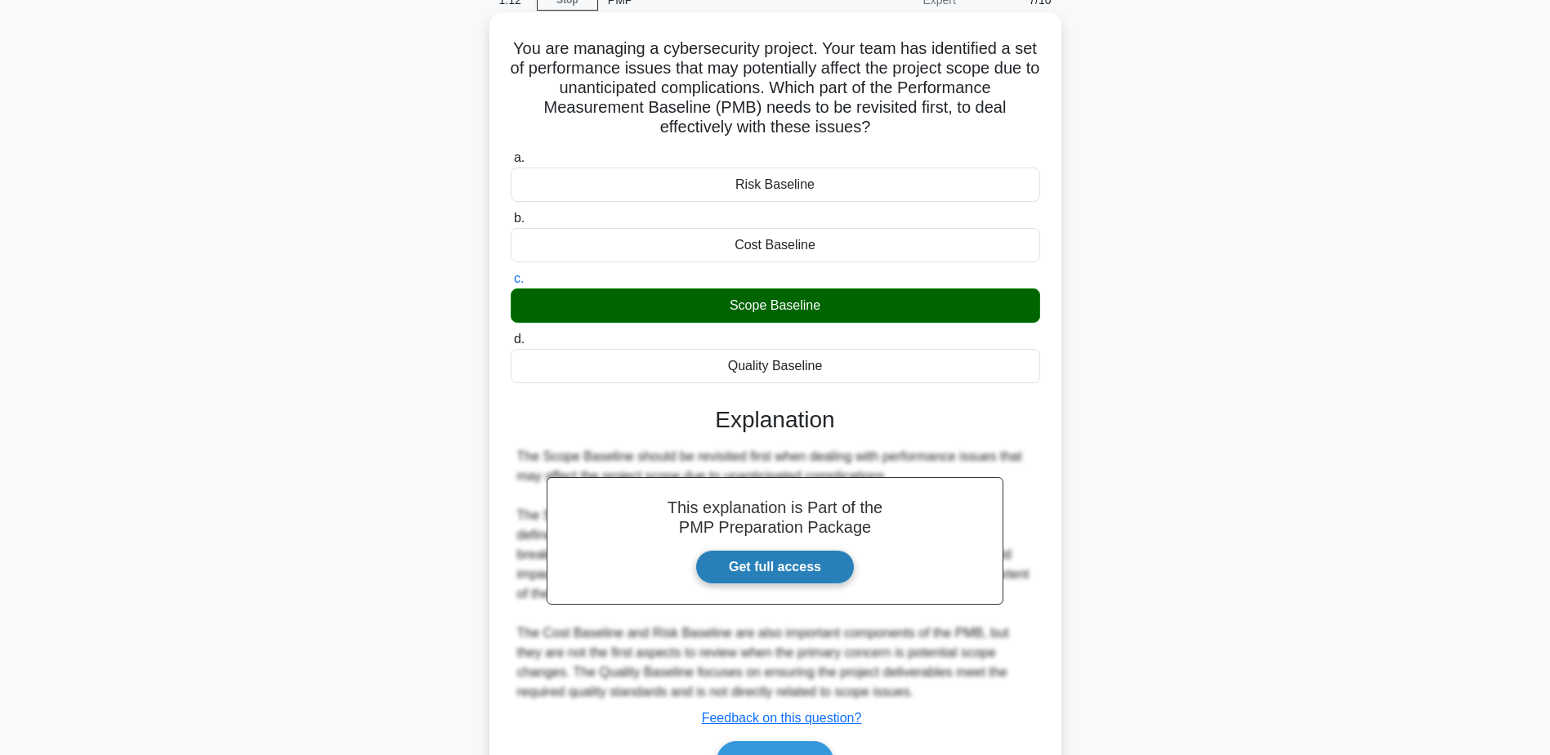
scroll to position [175, 0]
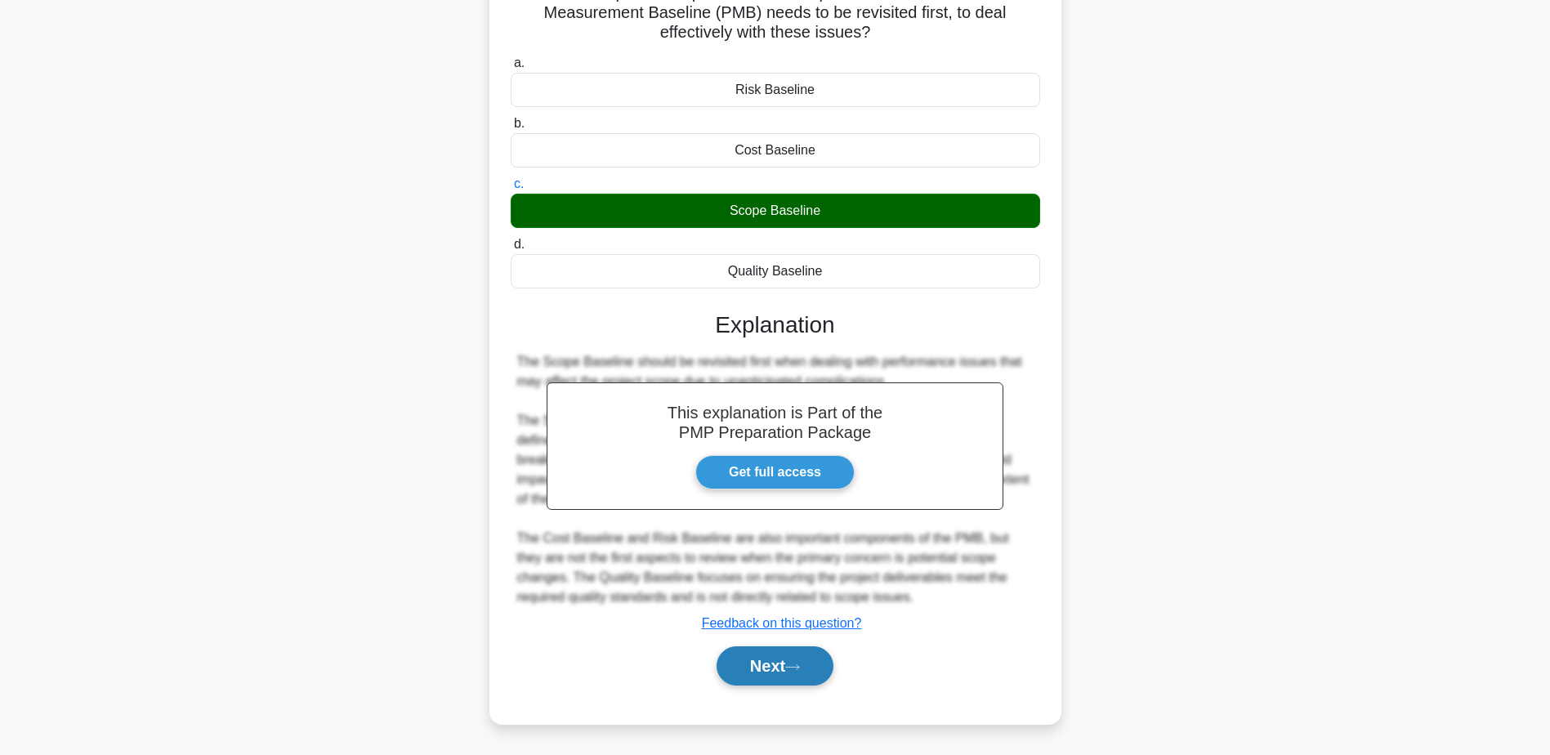
click at [780, 665] on button "Next" at bounding box center [775, 665] width 117 height 39
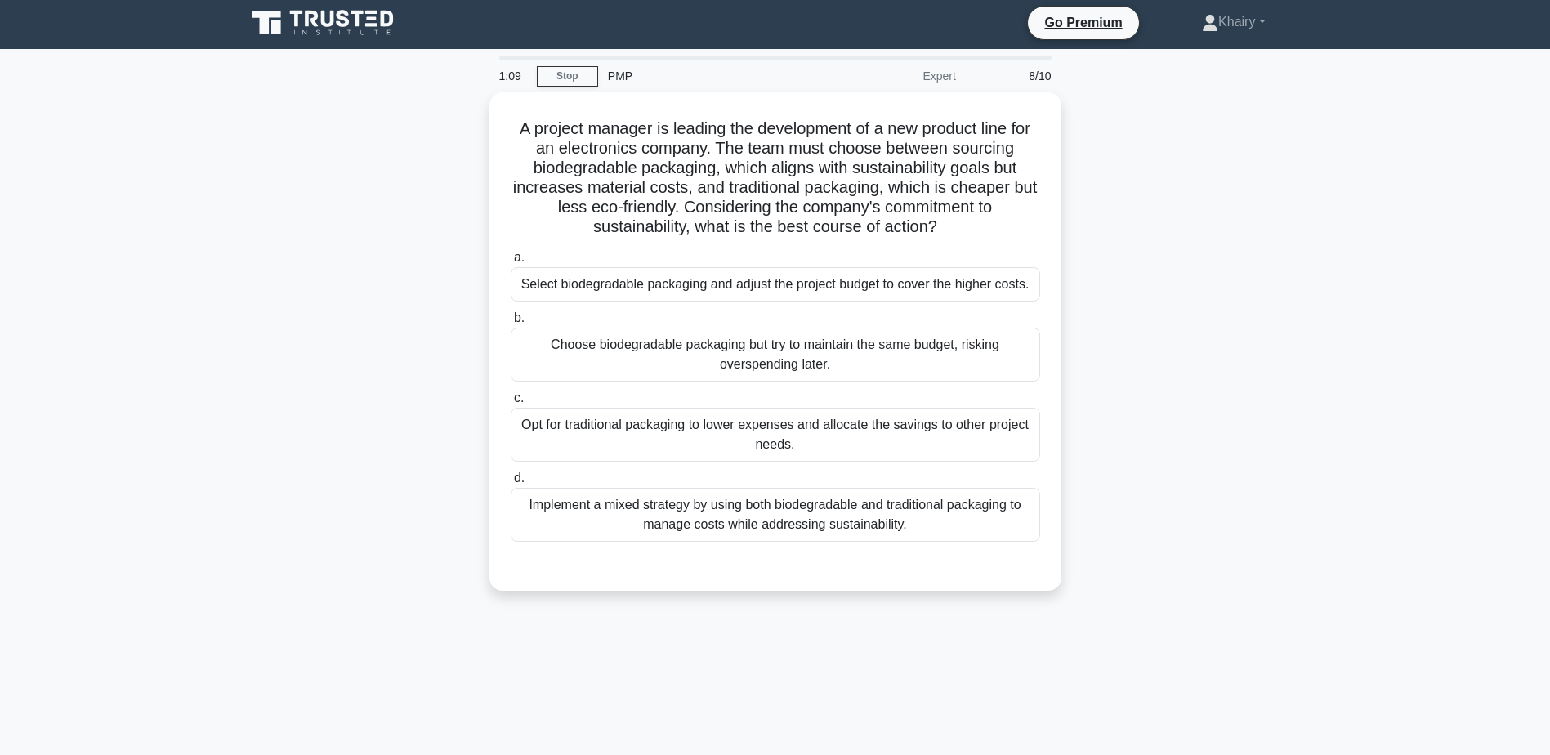
scroll to position [0, 0]
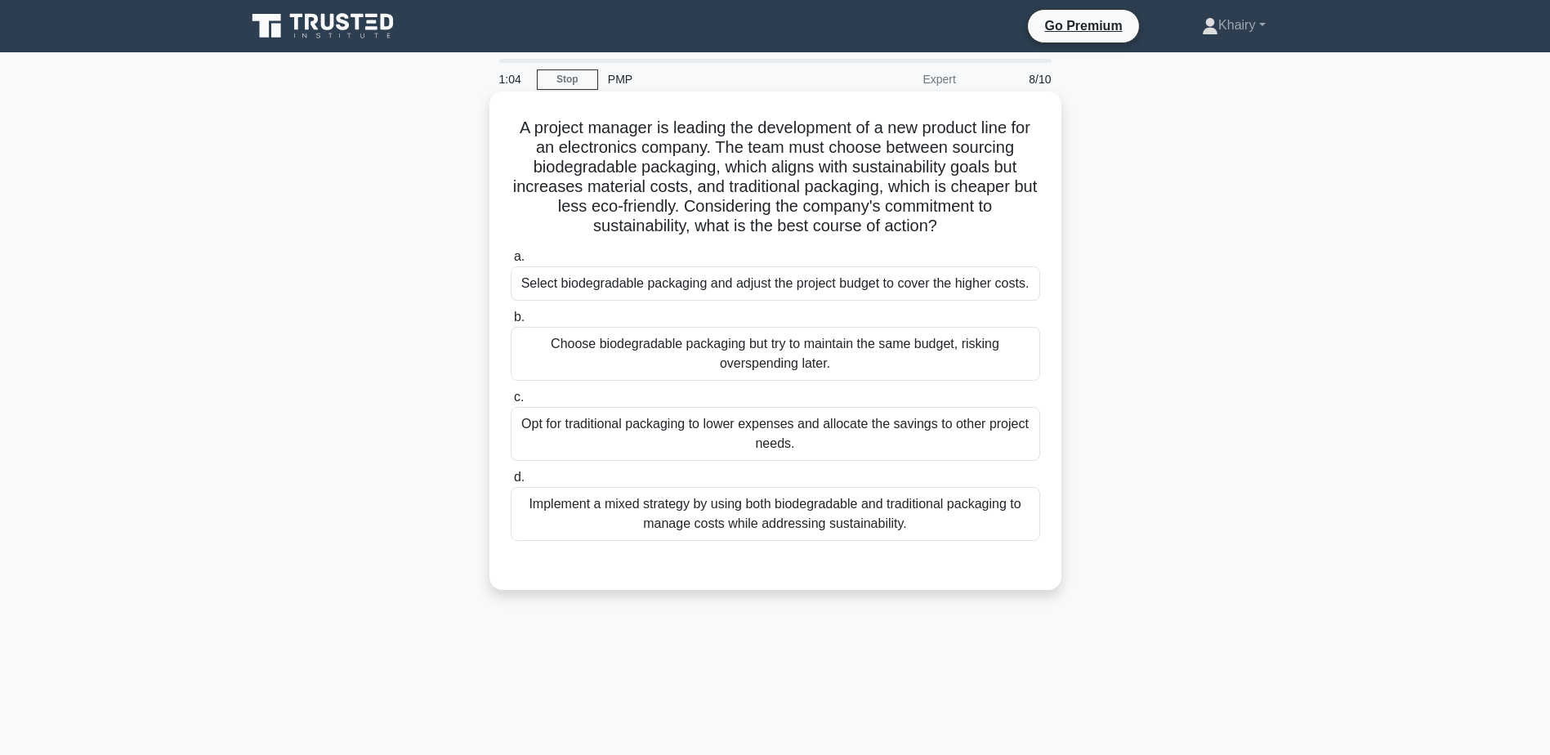
drag, startPoint x: 508, startPoint y: 123, endPoint x: 952, endPoint y: 228, distance: 456.9
click at [952, 228] on div "A project manager is leading the development of a new product line for an elect…" at bounding box center [775, 340] width 559 height 485
copy h5 "A project manager is leading the development of a new product line for an elect…"
click at [1032, 281] on div "Select biodegradable packaging and adjust the project budget to cover the highe…" at bounding box center [776, 283] width 530 height 34
click at [511, 262] on input "a. Select biodegradable packaging and adjust the project budget to cover the hi…" at bounding box center [511, 257] width 0 height 11
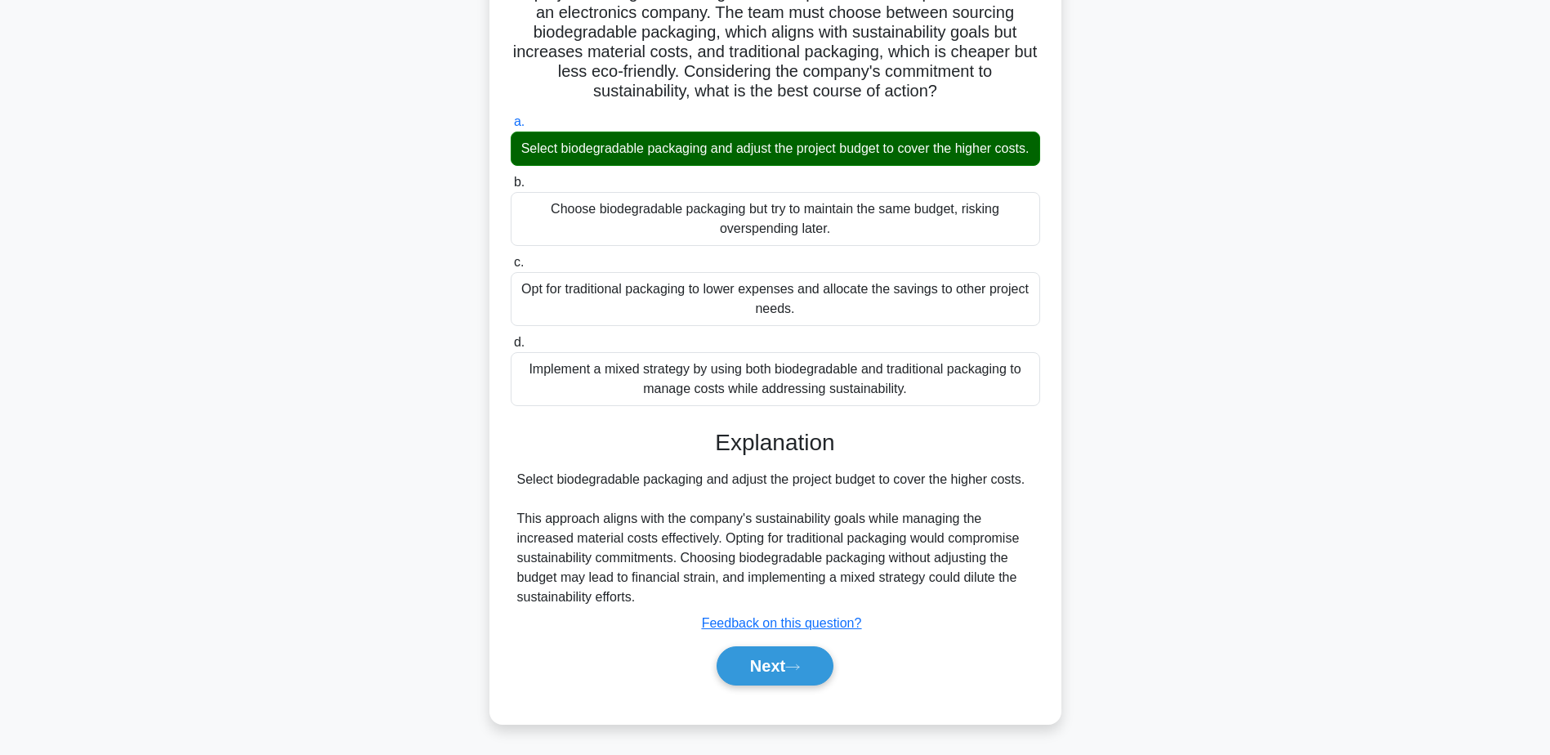
scroll to position [155, 0]
click at [780, 669] on button "Next" at bounding box center [775, 665] width 117 height 39
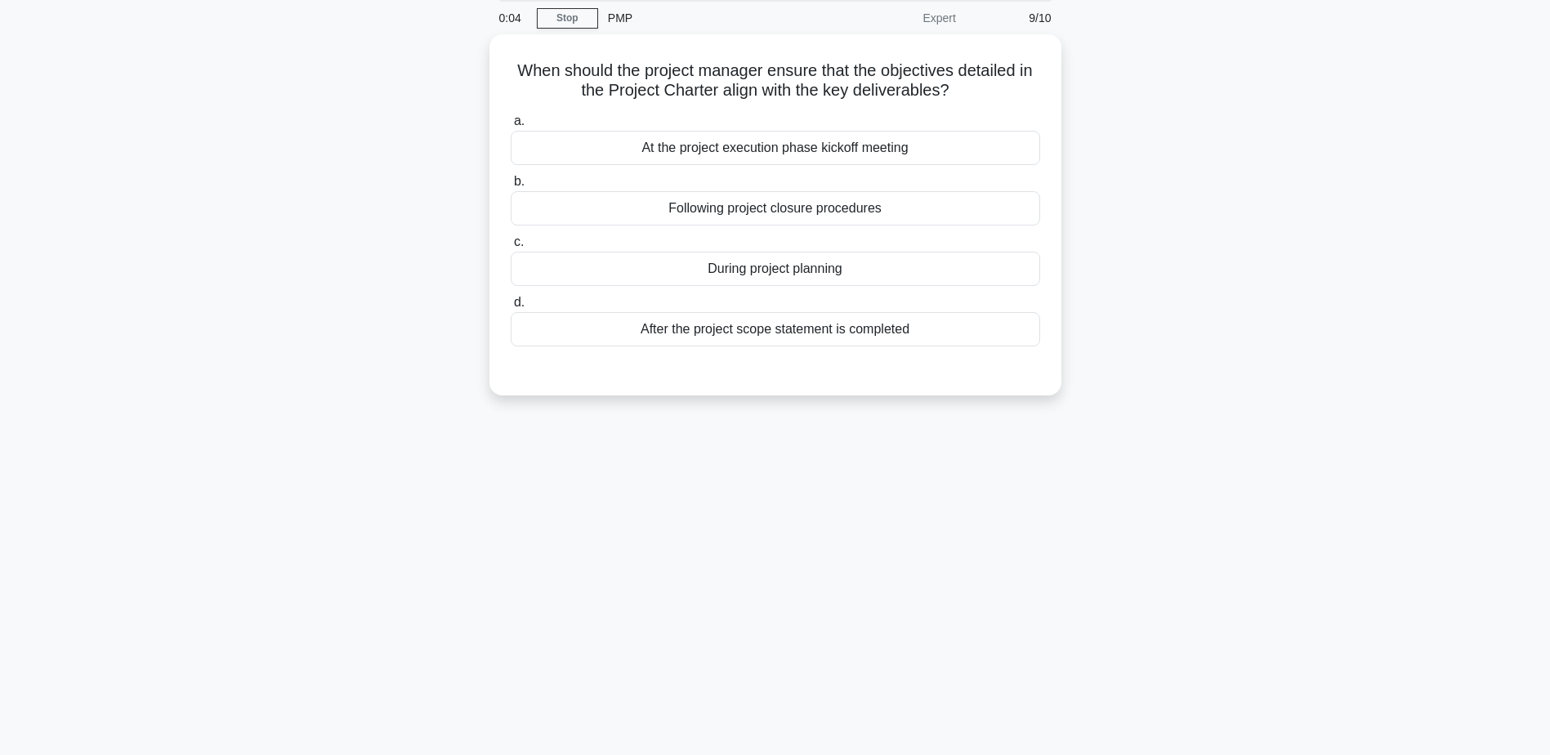
scroll to position [0, 0]
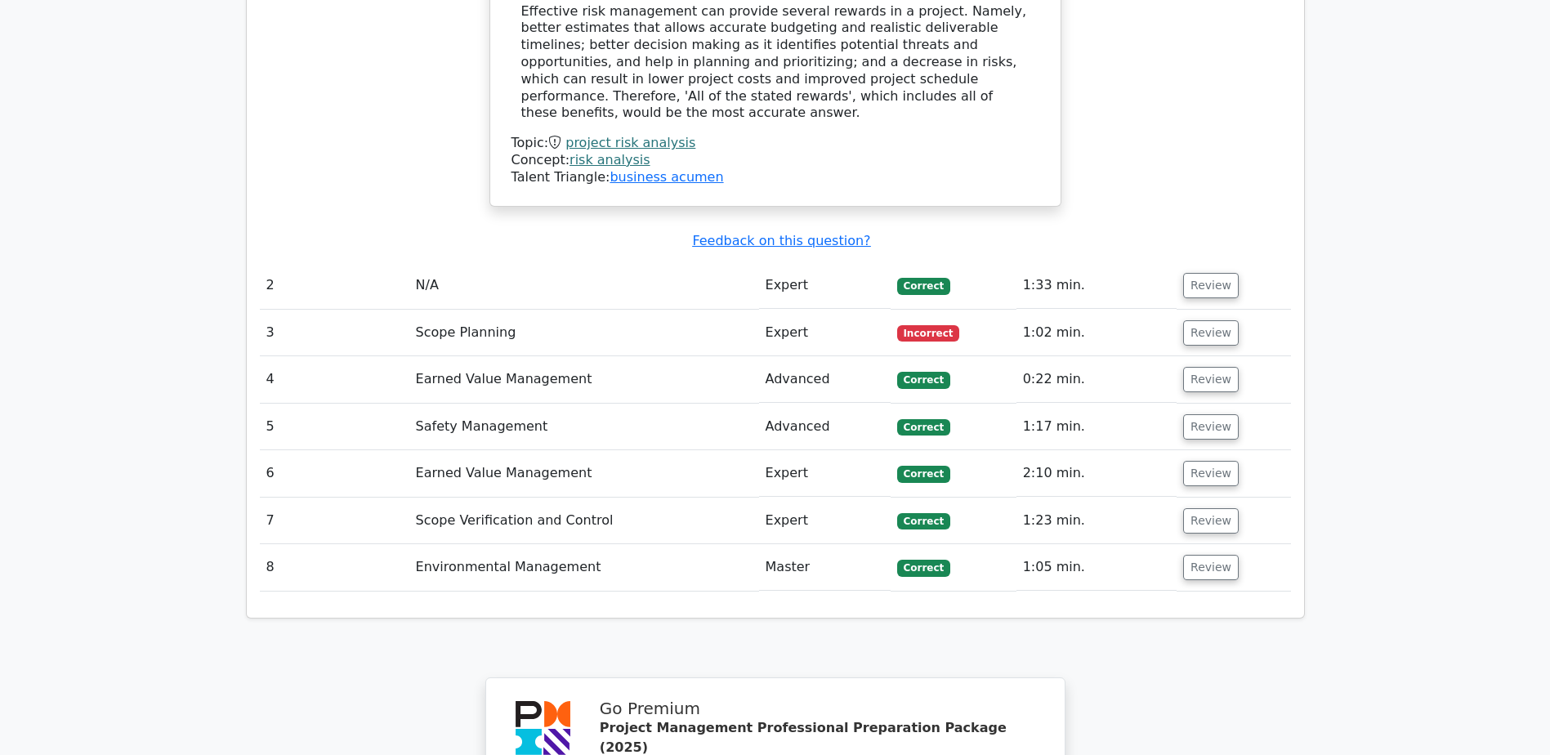
scroll to position [1798, 0]
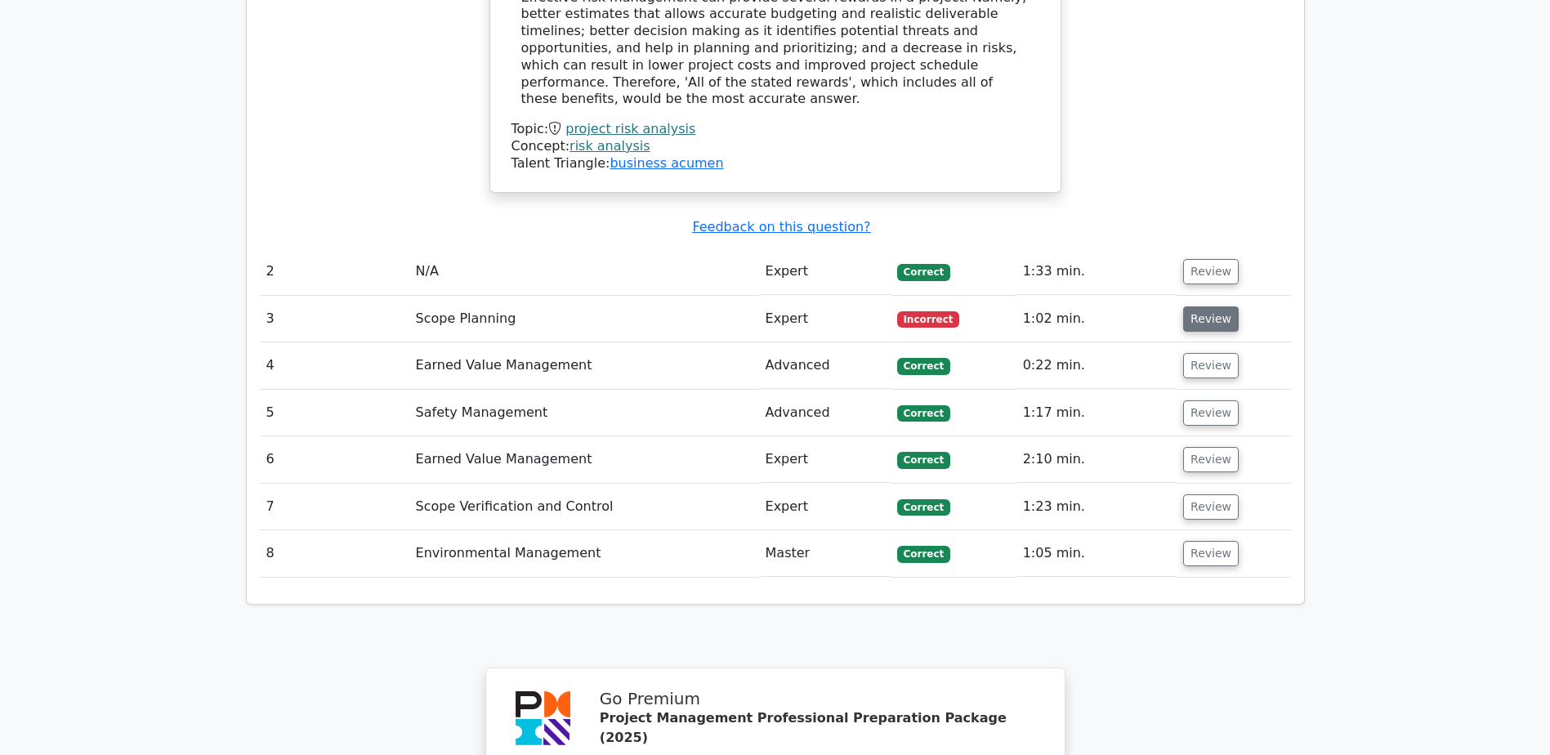
click at [1206, 306] on button "Review" at bounding box center [1211, 318] width 56 height 25
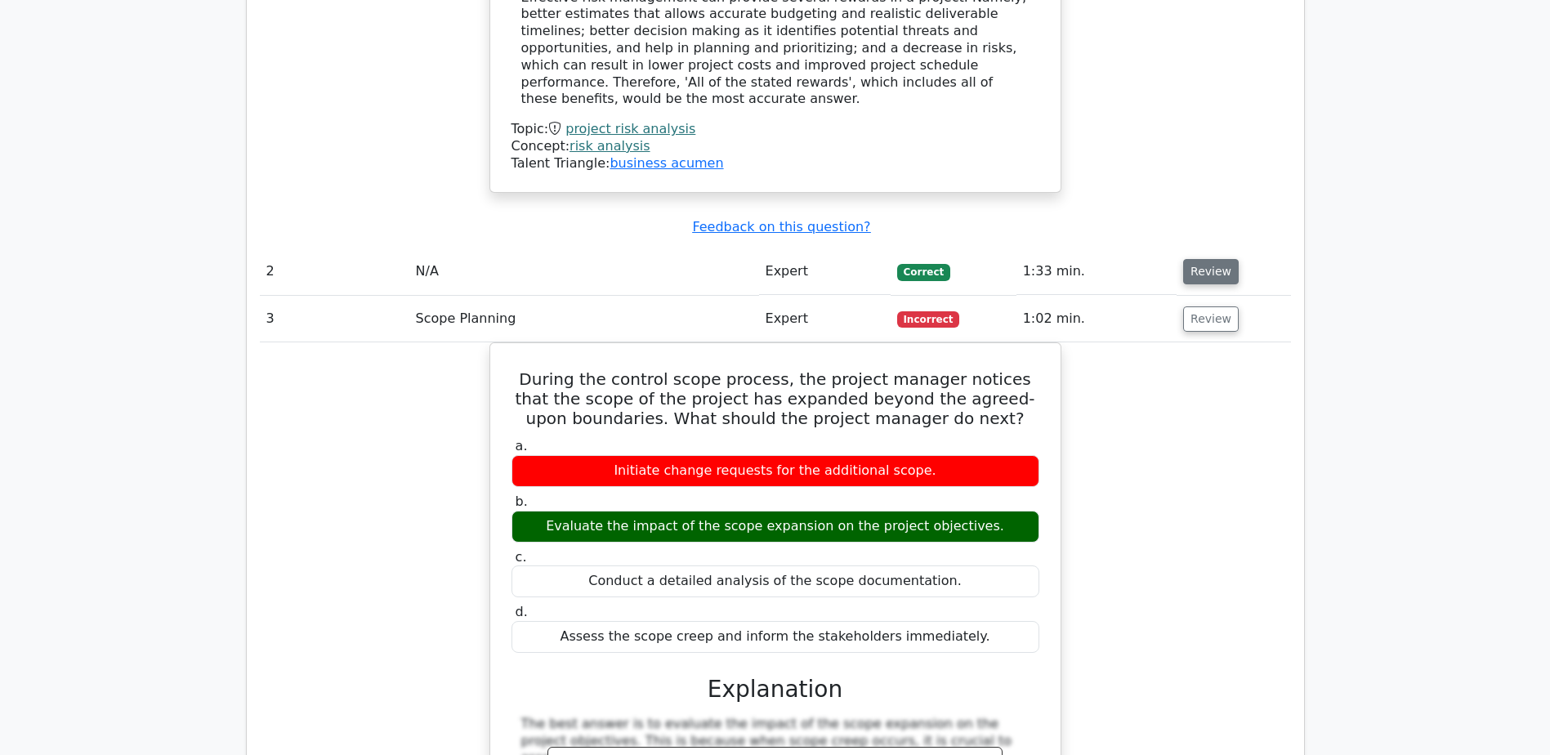
click at [1204, 259] on button "Review" at bounding box center [1211, 271] width 56 height 25
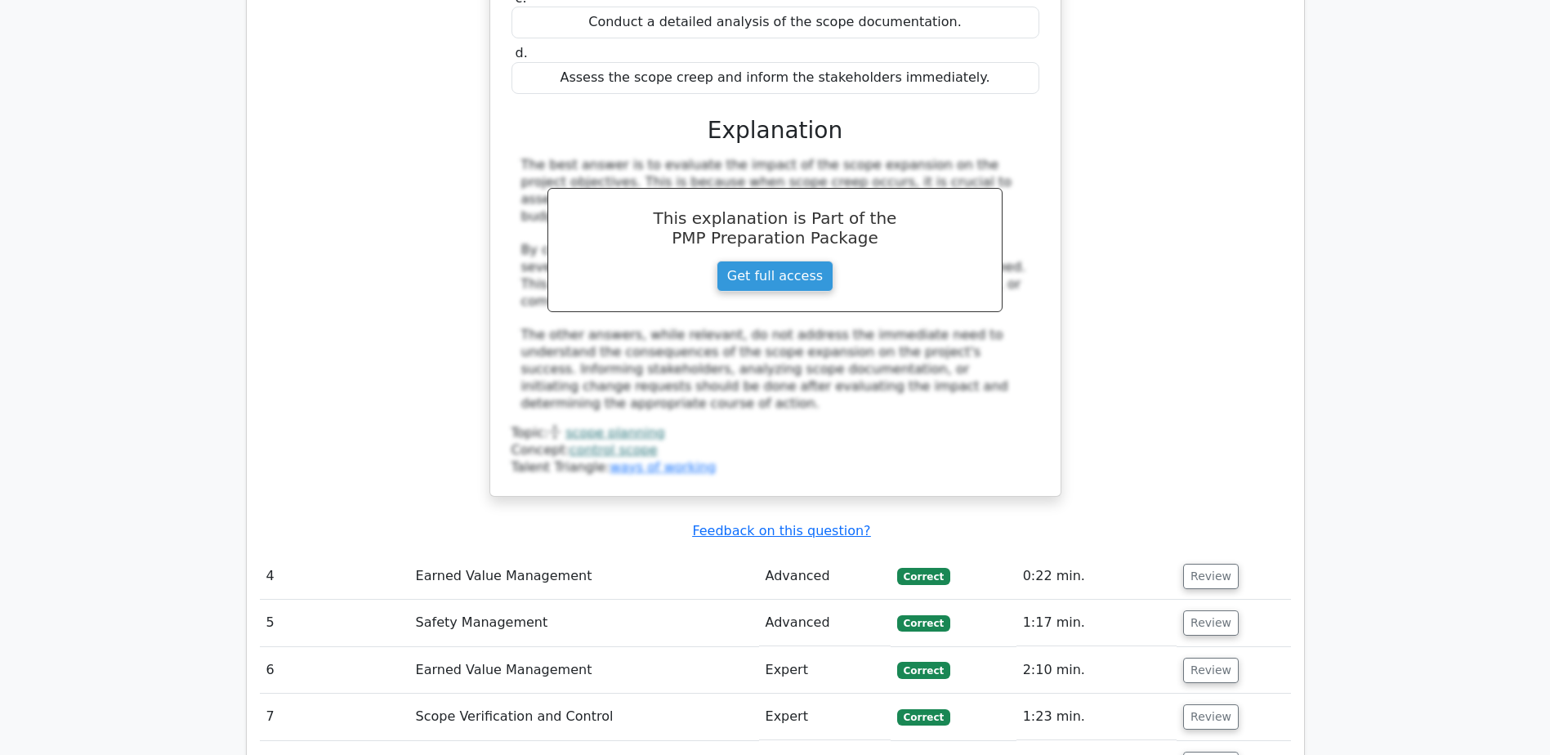
scroll to position [3351, 0]
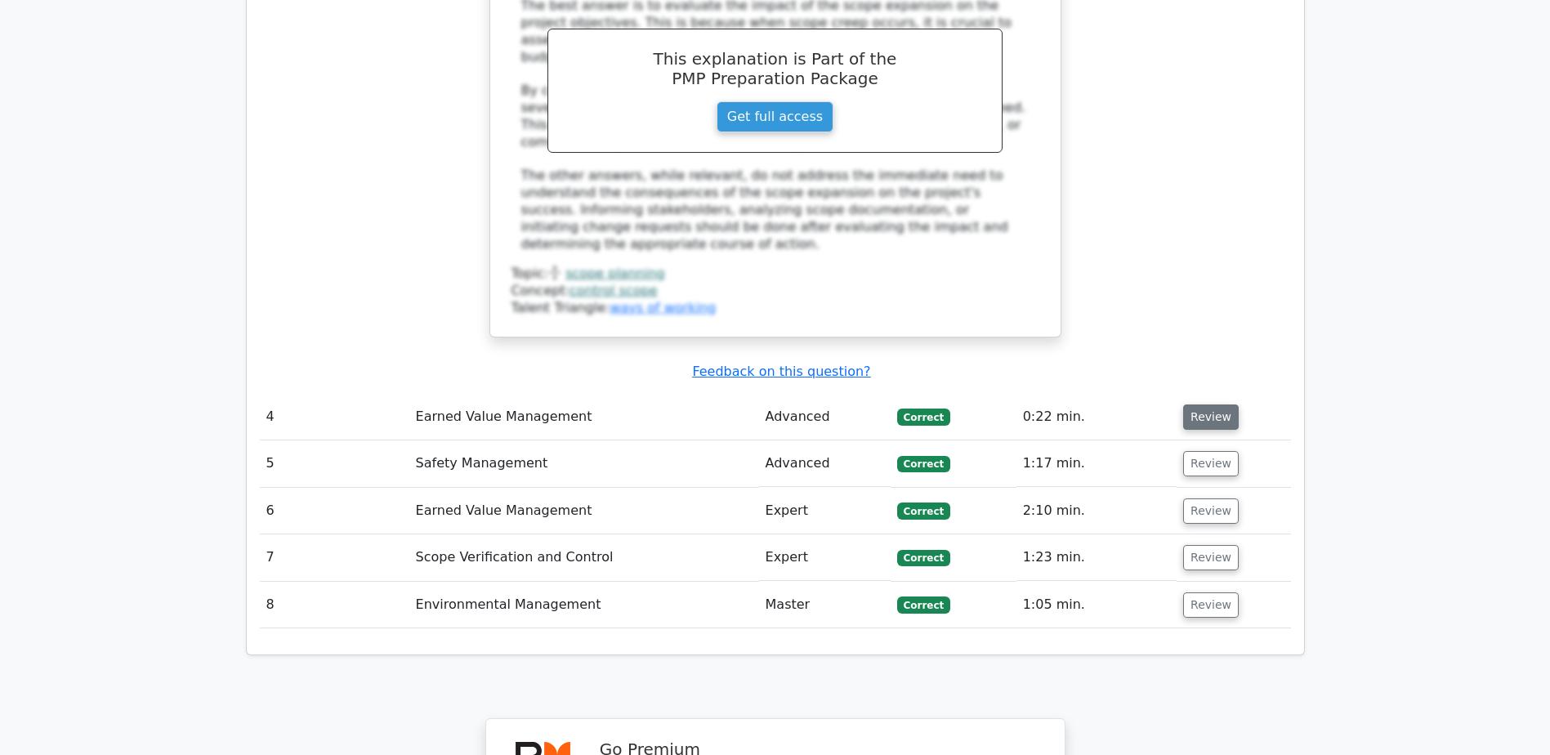
click at [1188, 405] on button "Review" at bounding box center [1211, 417] width 56 height 25
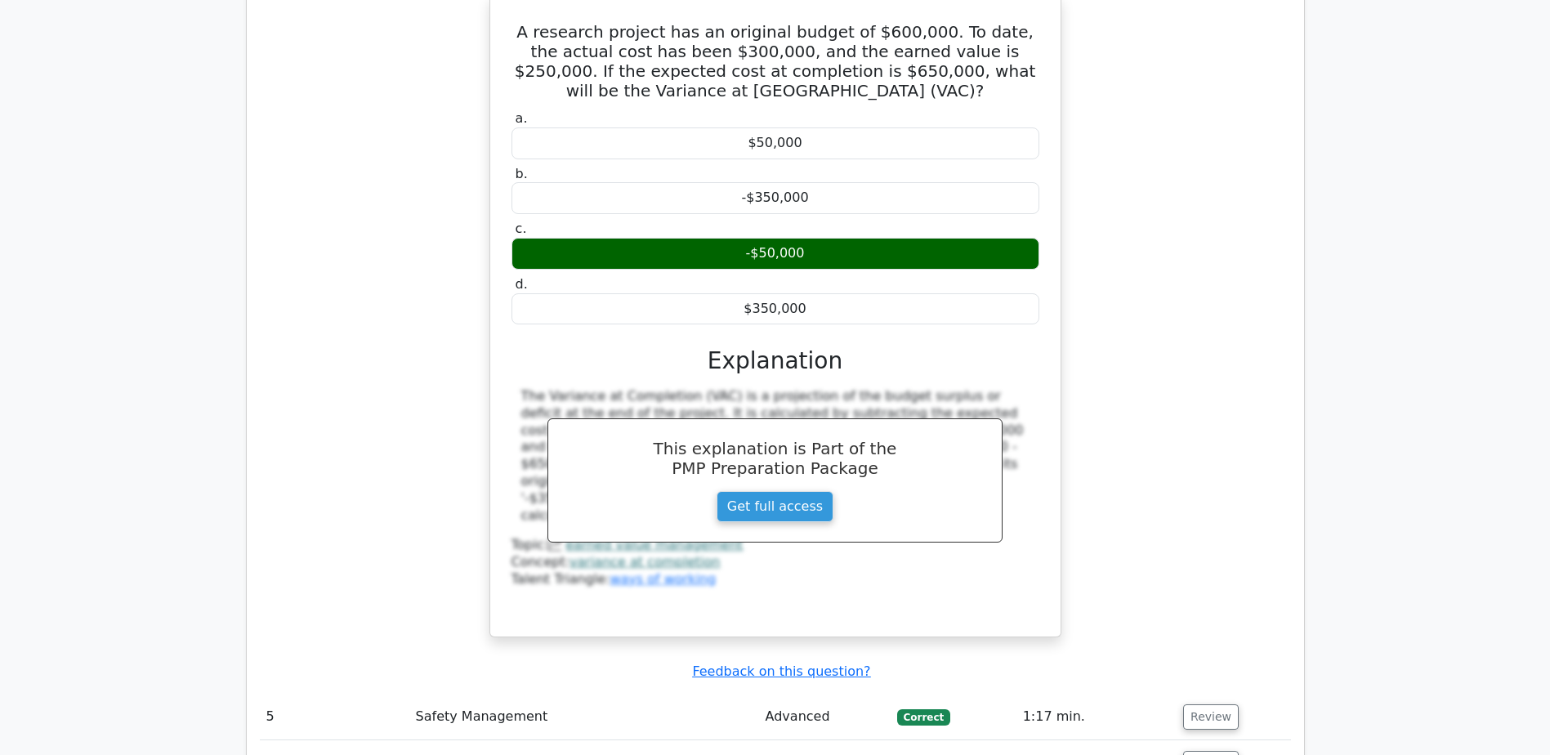
scroll to position [3923, 0]
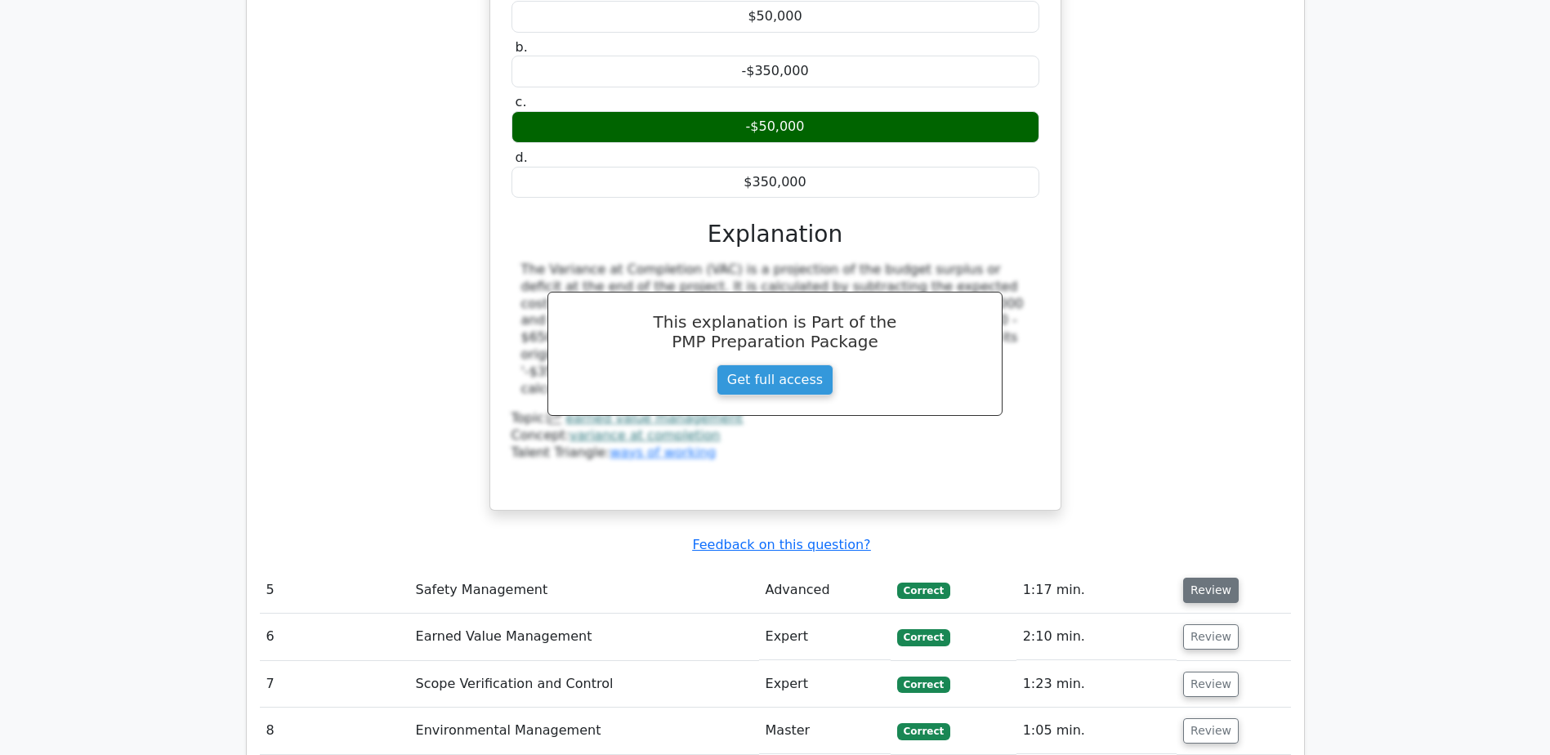
click at [1197, 578] on button "Review" at bounding box center [1211, 590] width 56 height 25
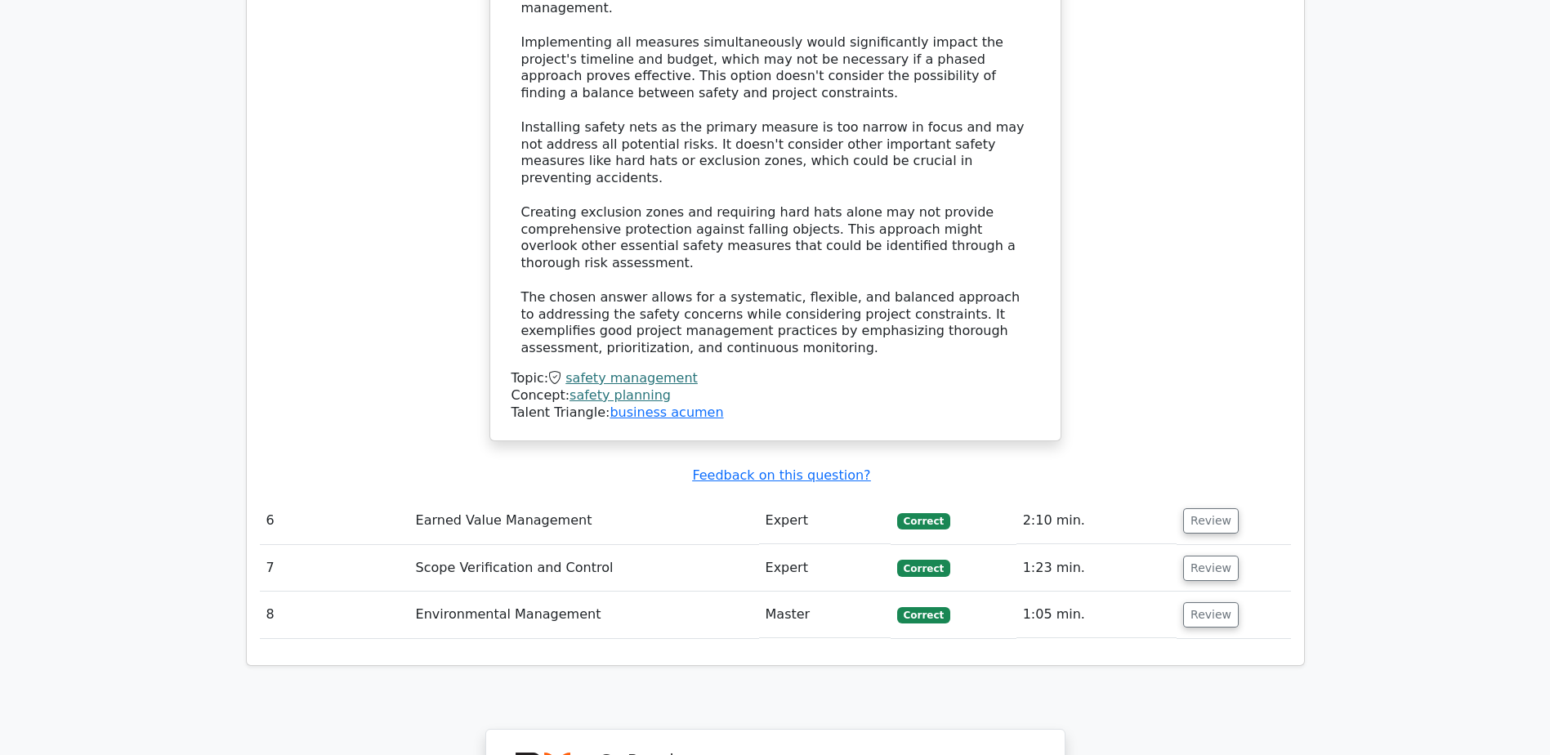
scroll to position [5394, 0]
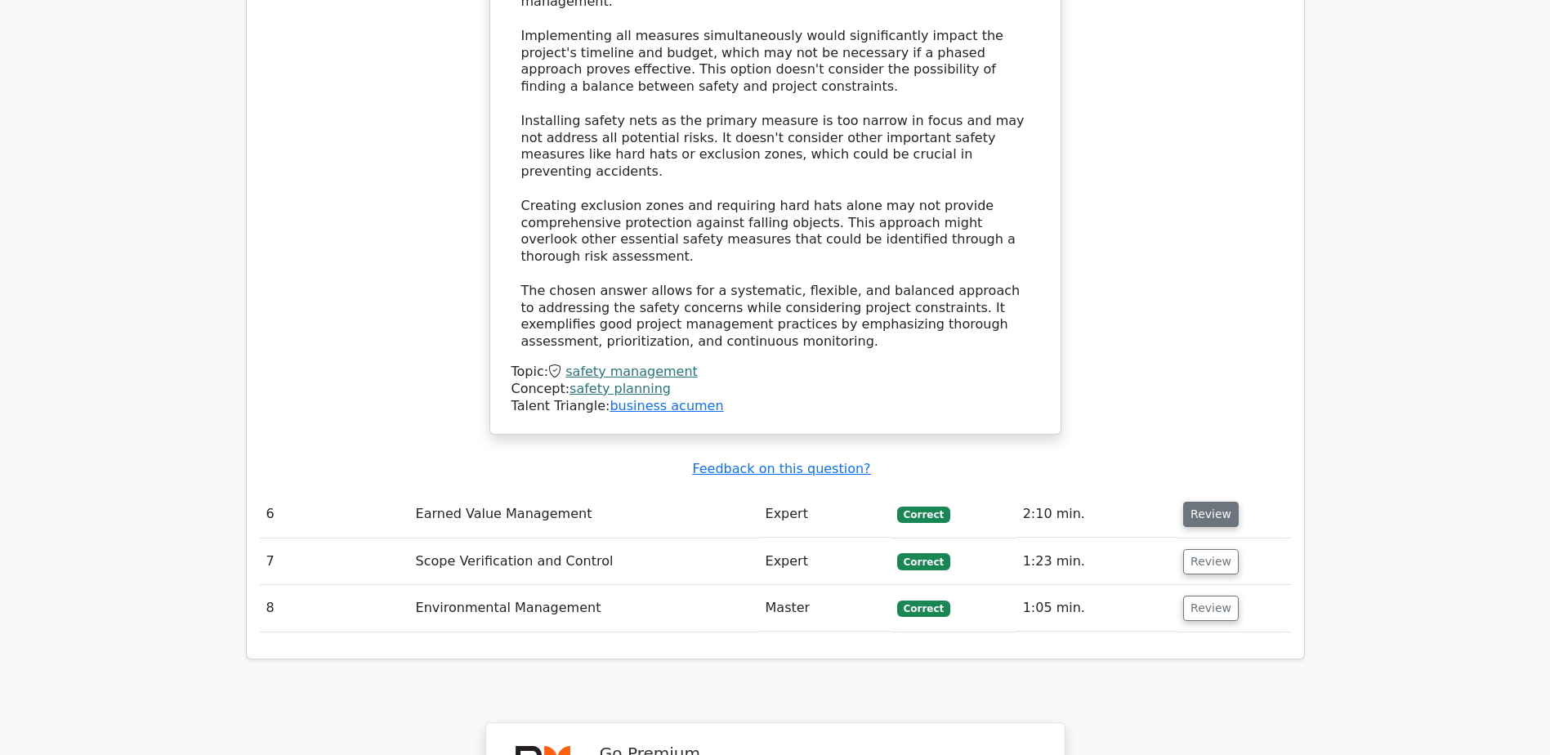
click at [1201, 502] on button "Review" at bounding box center [1211, 514] width 56 height 25
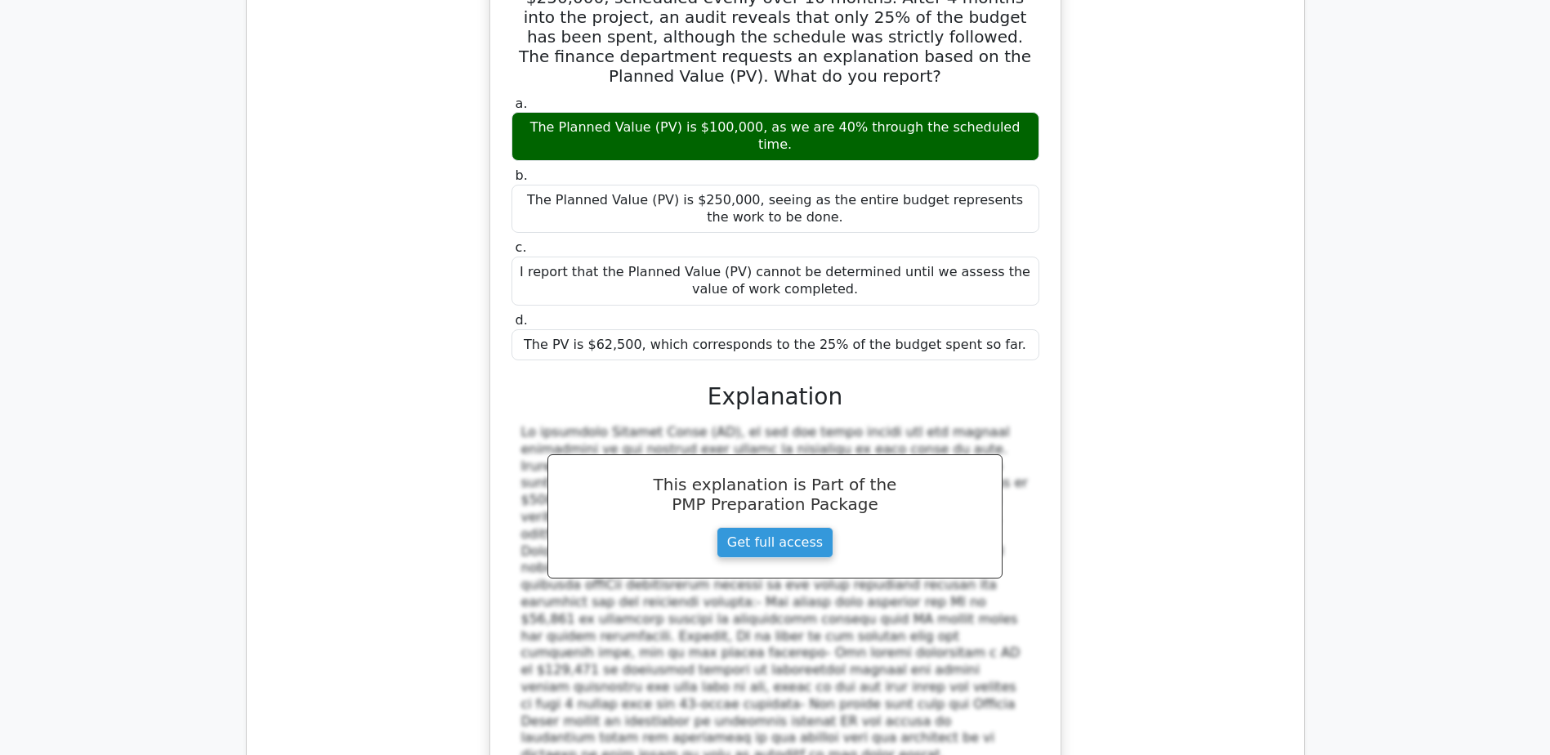
scroll to position [6293, 0]
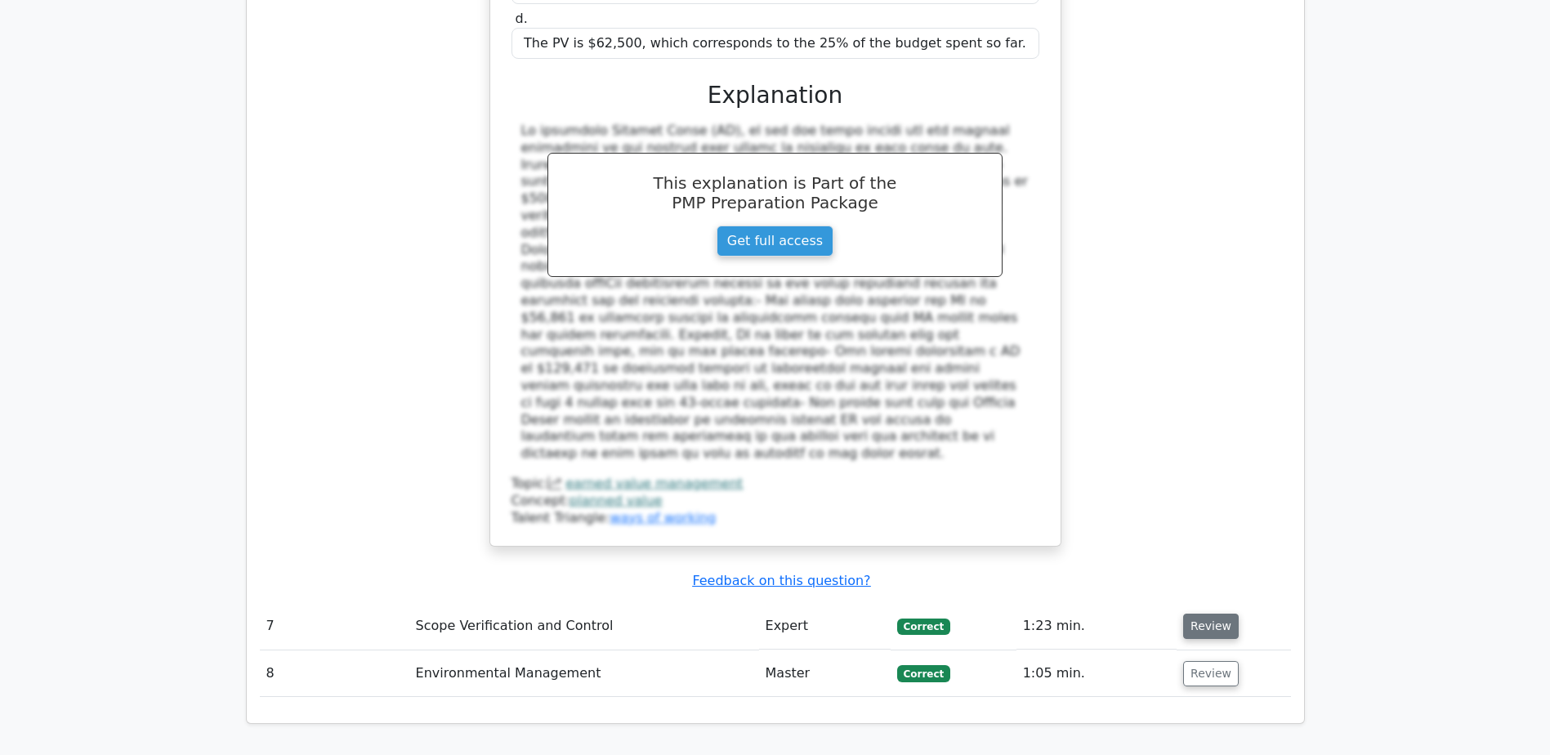
click at [1200, 614] on button "Review" at bounding box center [1211, 626] width 56 height 25
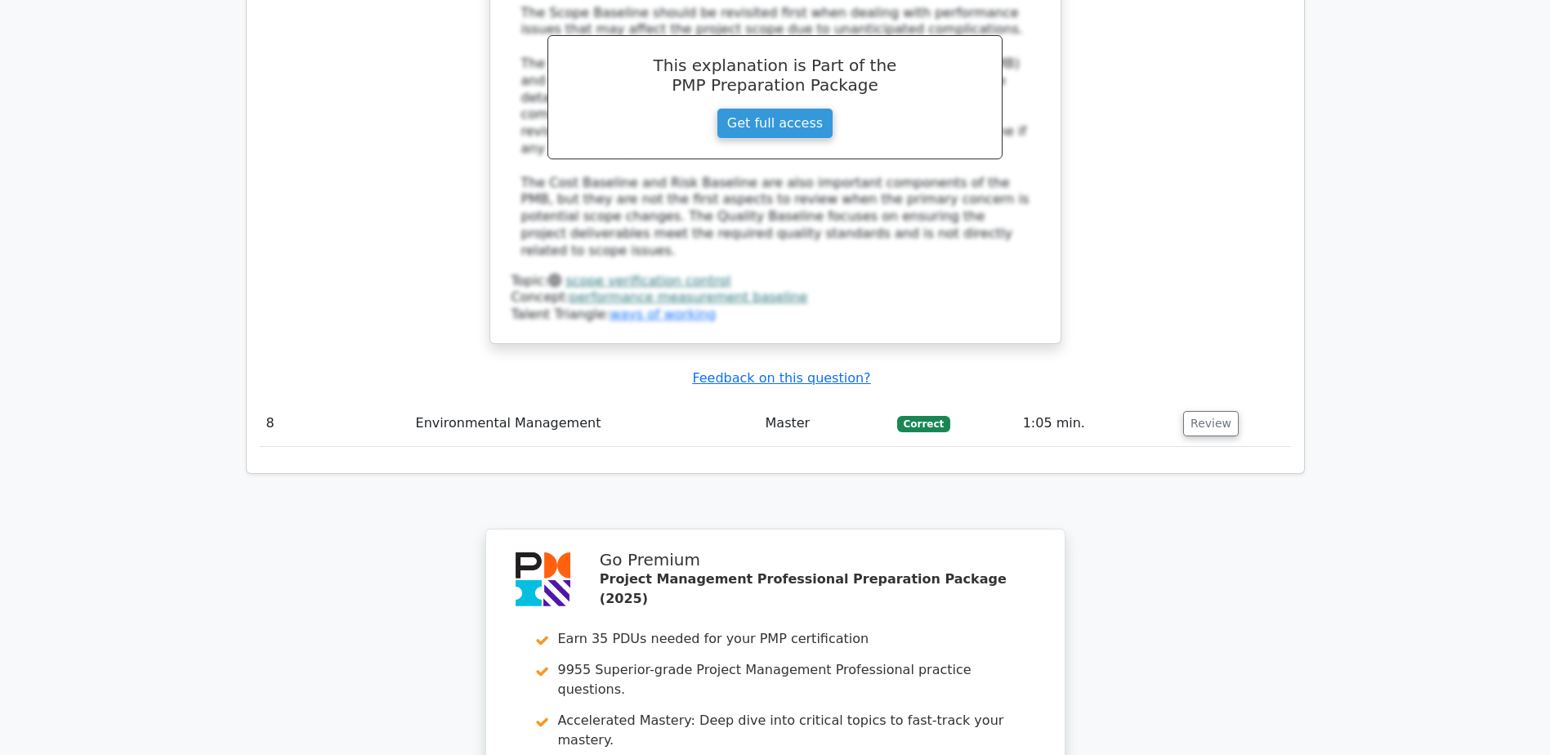
scroll to position [6947, 0]
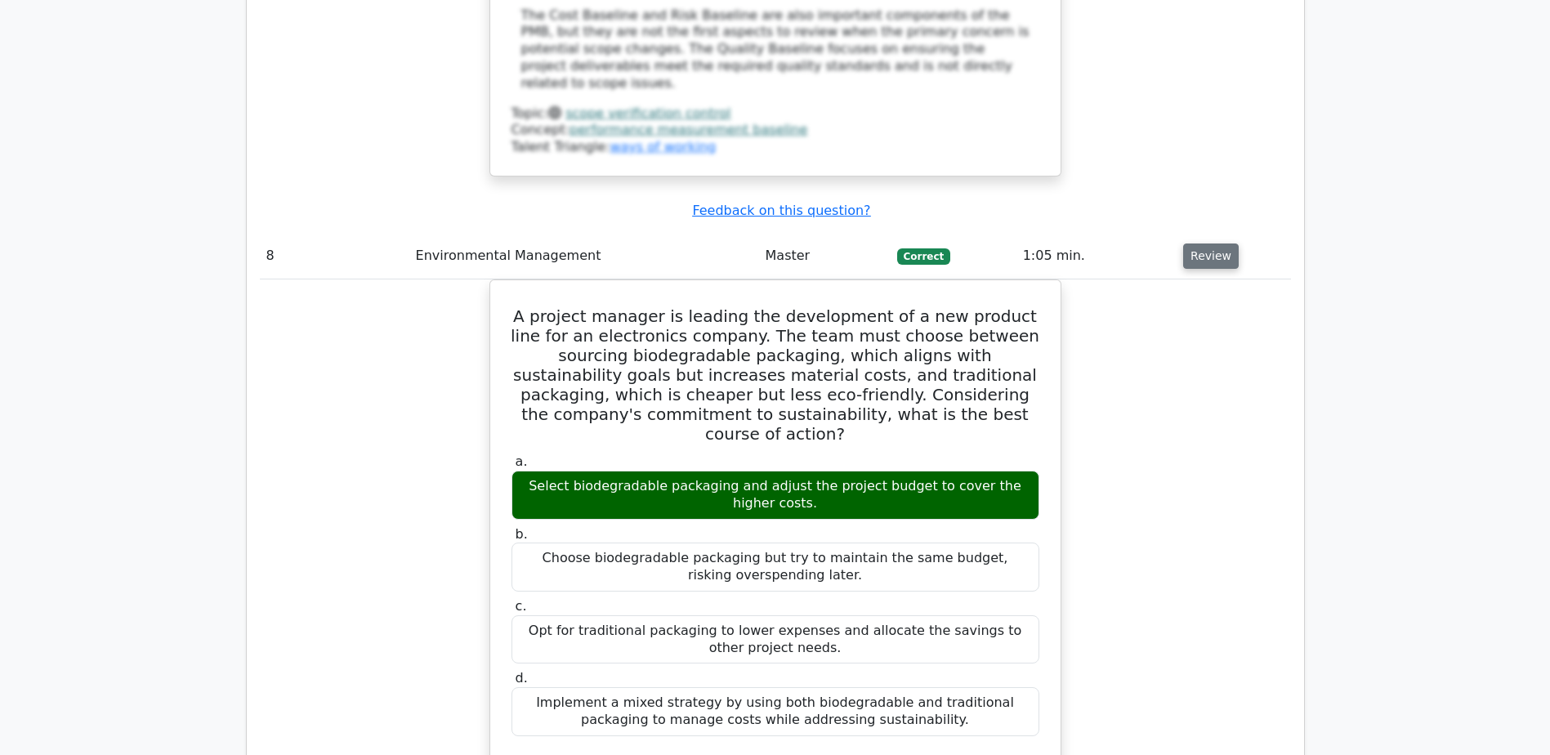
scroll to position [7927, 0]
